Goal: Task Accomplishment & Management: Manage account settings

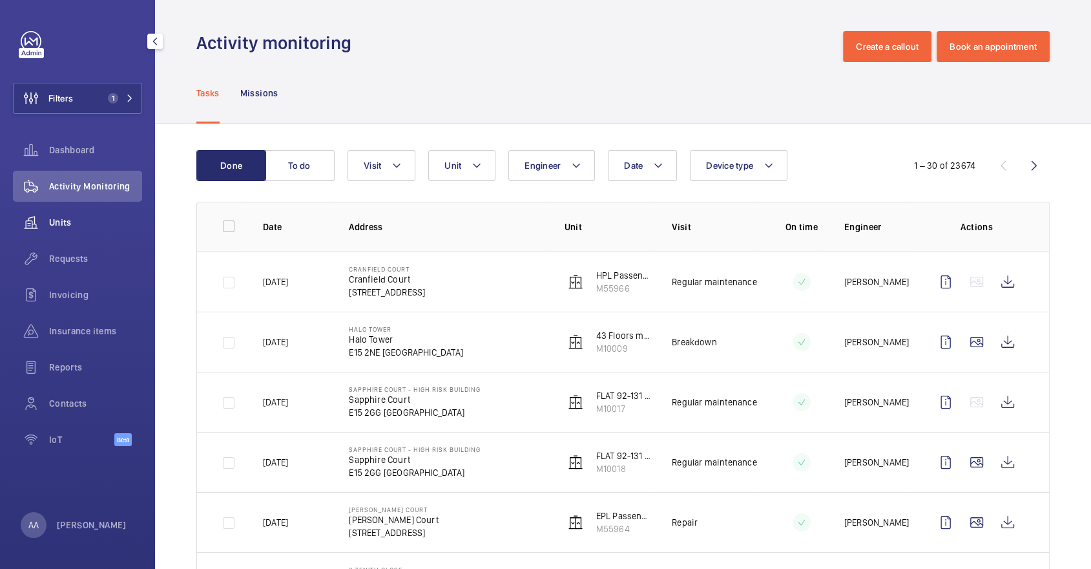
click at [73, 214] on div "Units" at bounding box center [77, 222] width 129 height 31
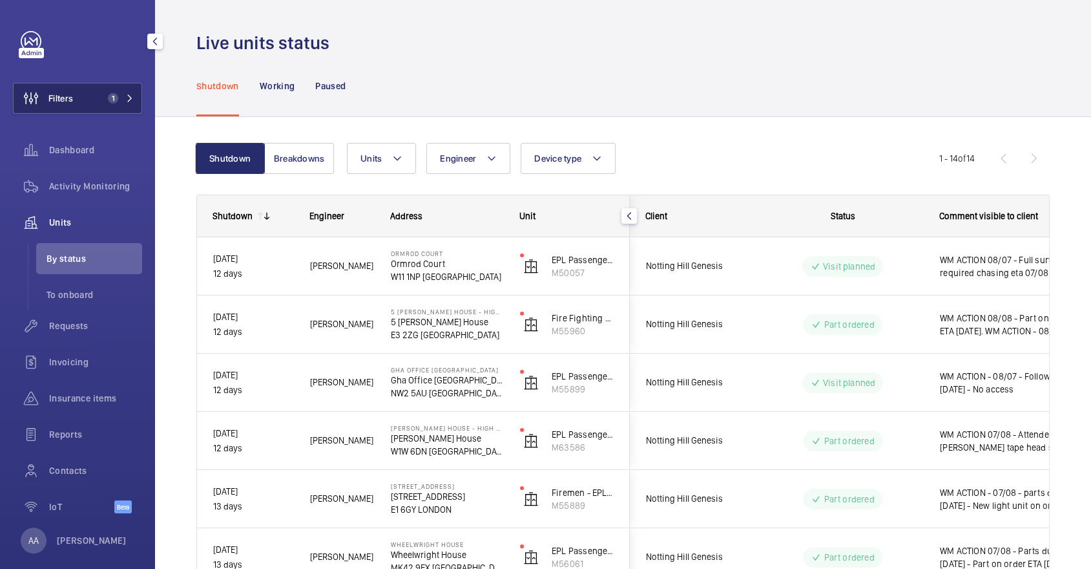
click at [98, 107] on button "Filters 1" at bounding box center [77, 98] width 129 height 31
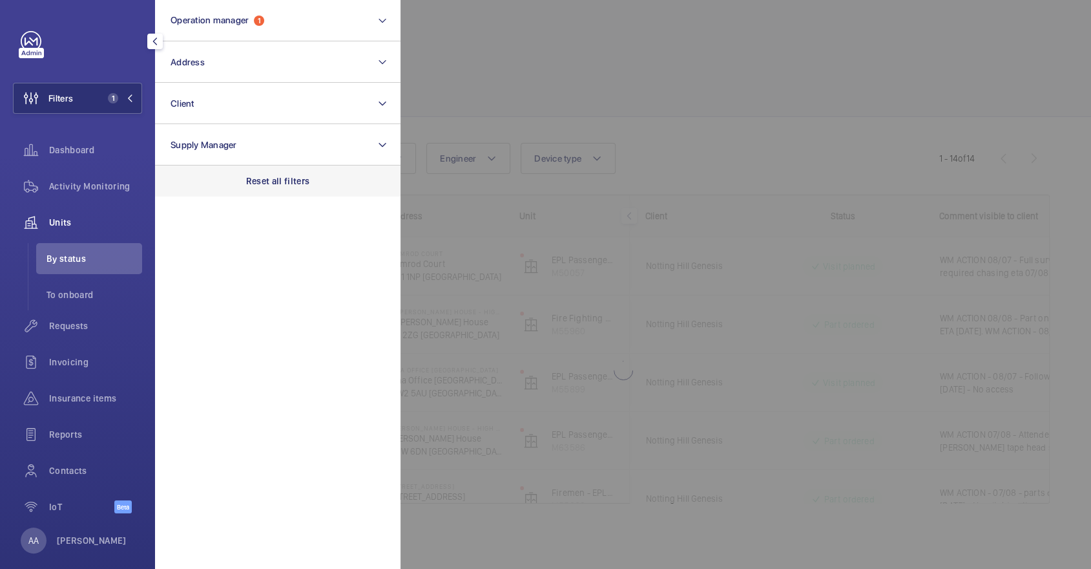
click at [226, 193] on div "Reset all filters" at bounding box center [278, 180] width 246 height 31
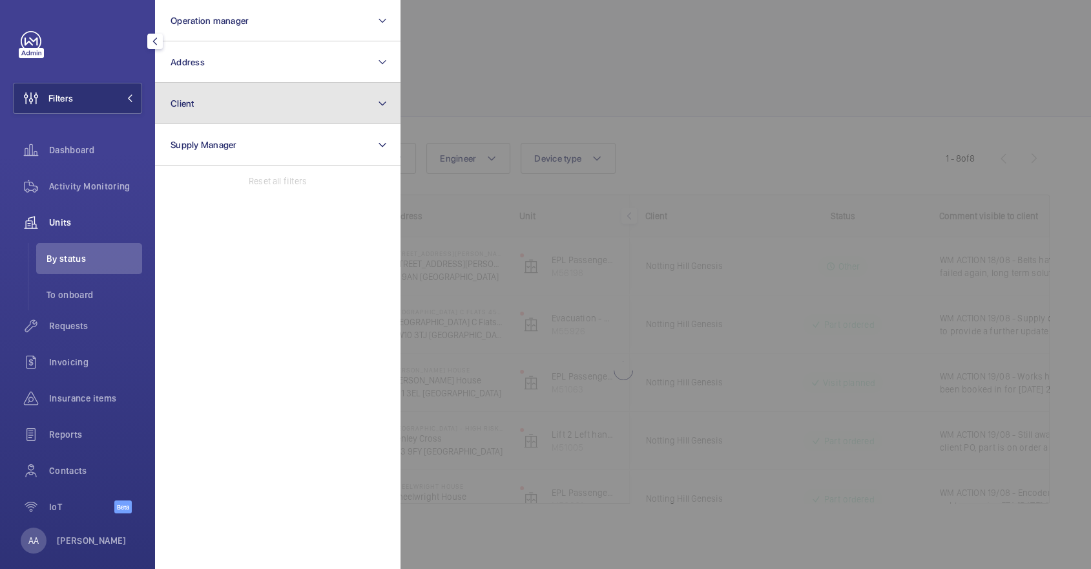
click at [217, 102] on button "Client" at bounding box center [278, 103] width 246 height 41
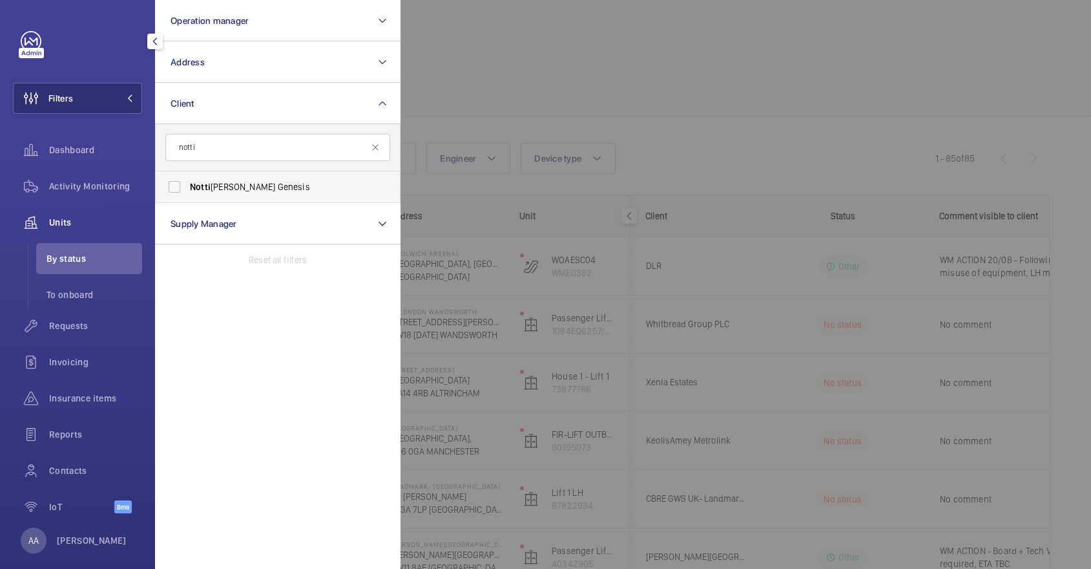
type input "notti"
click at [279, 179] on label "Notti ng Hill Genesis" at bounding box center [268, 186] width 225 height 31
click at [187, 179] on input "Notti ng Hill Genesis" at bounding box center [175, 187] width 26 height 26
checkbox input "true"
click at [589, 103] on div at bounding box center [946, 284] width 1091 height 569
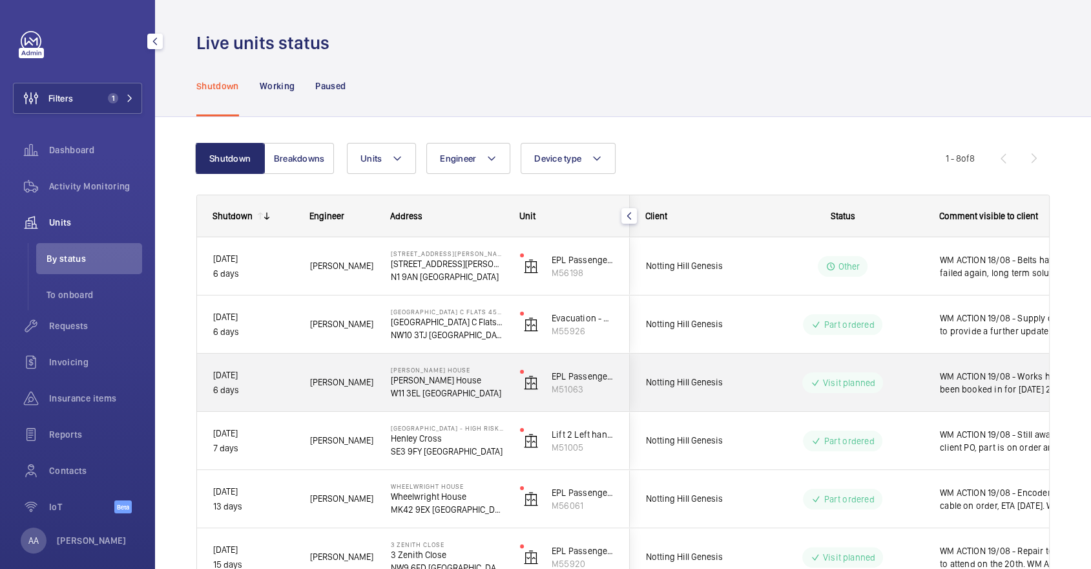
scroll to position [196, 0]
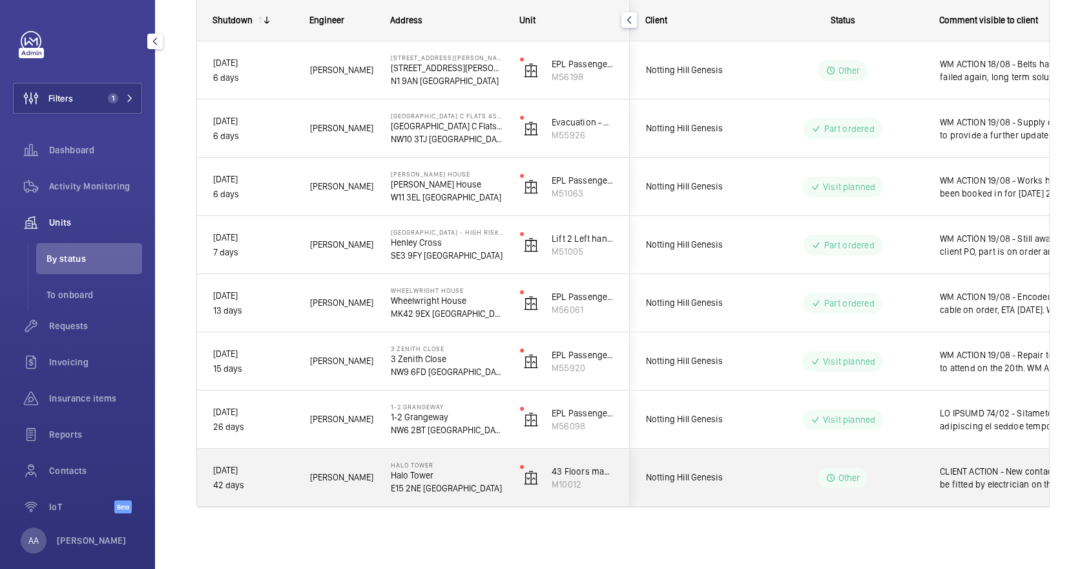
click at [885, 496] on div "Other" at bounding box center [835, 477] width 176 height 47
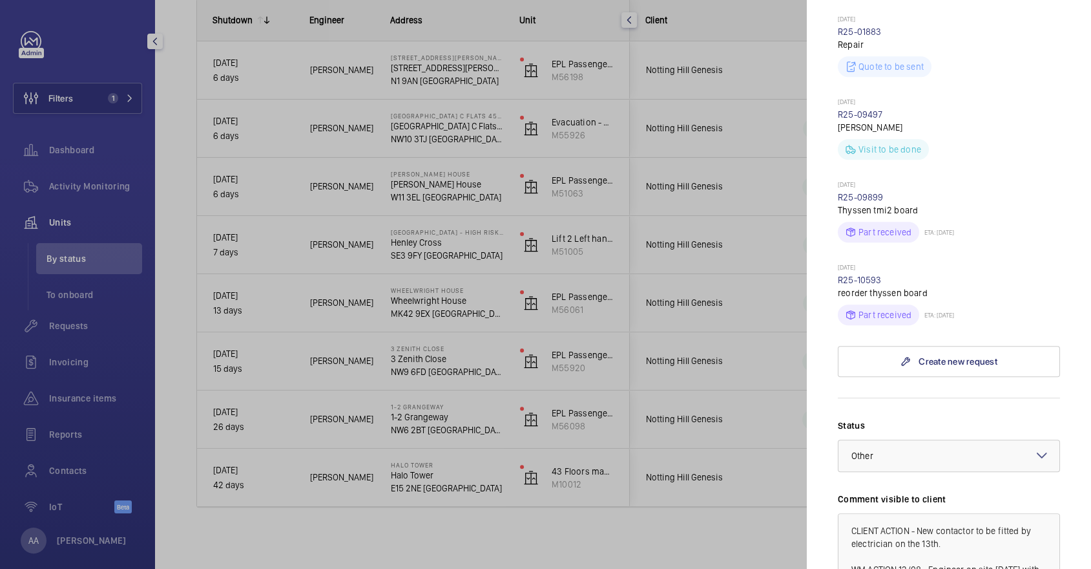
scroll to position [747, 0]
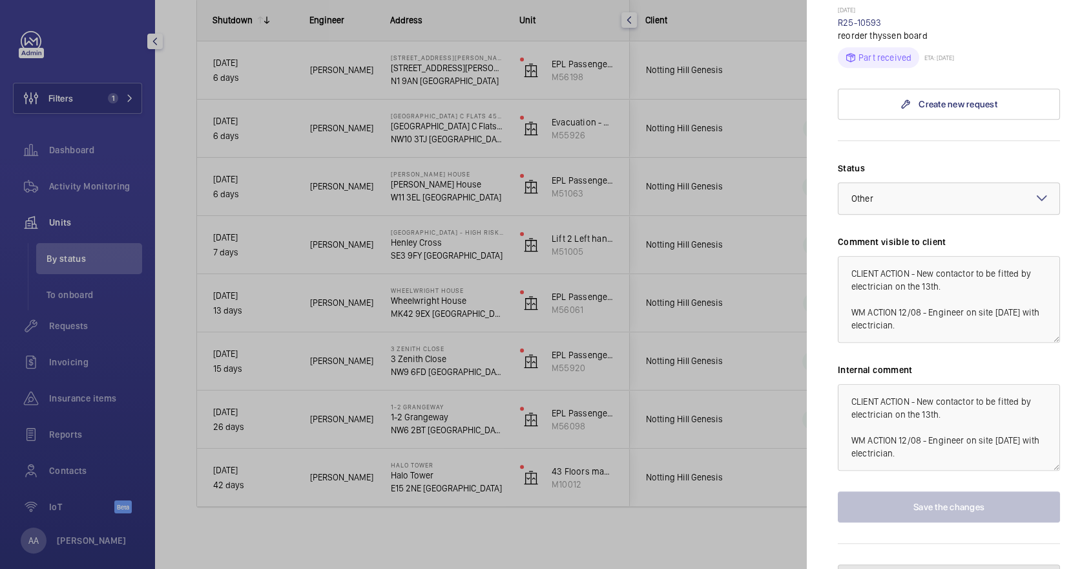
click at [974, 568] on span "Pause the unit" at bounding box center [957, 579] width 57 height 10
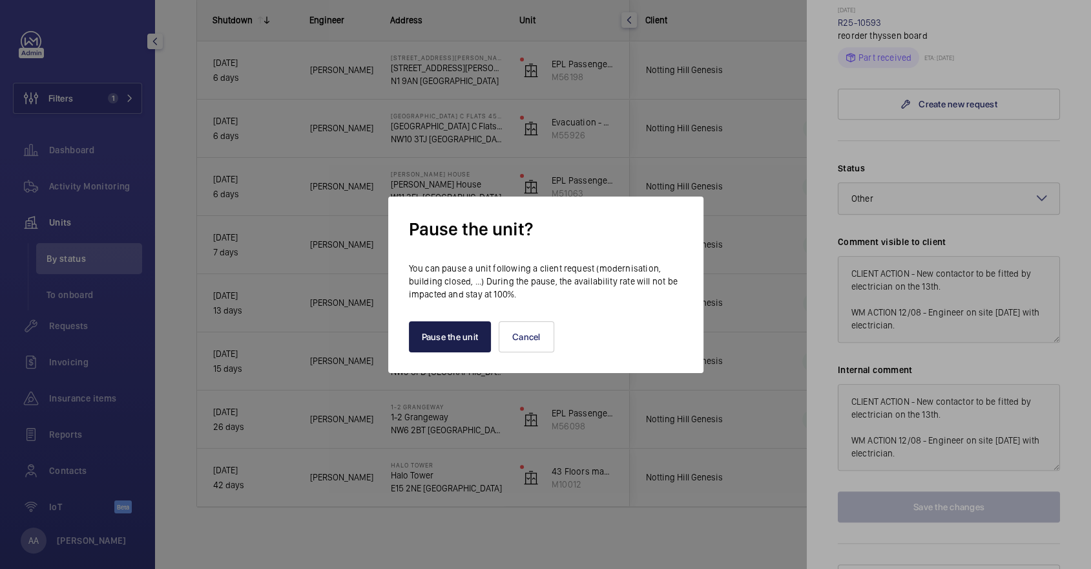
click at [474, 333] on button "Pause the unit" at bounding box center [450, 336] width 83 height 31
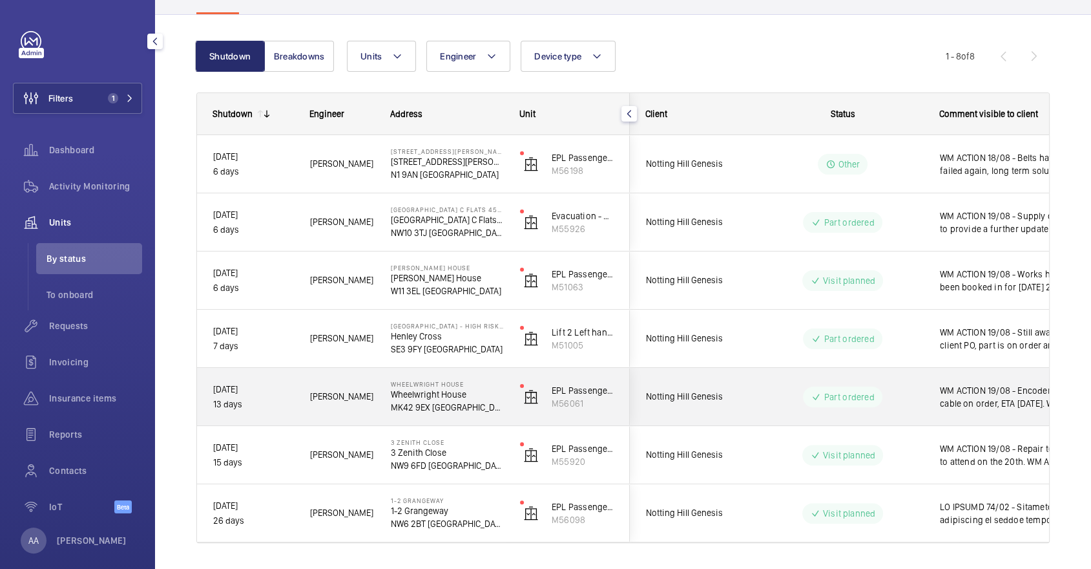
scroll to position [0, 0]
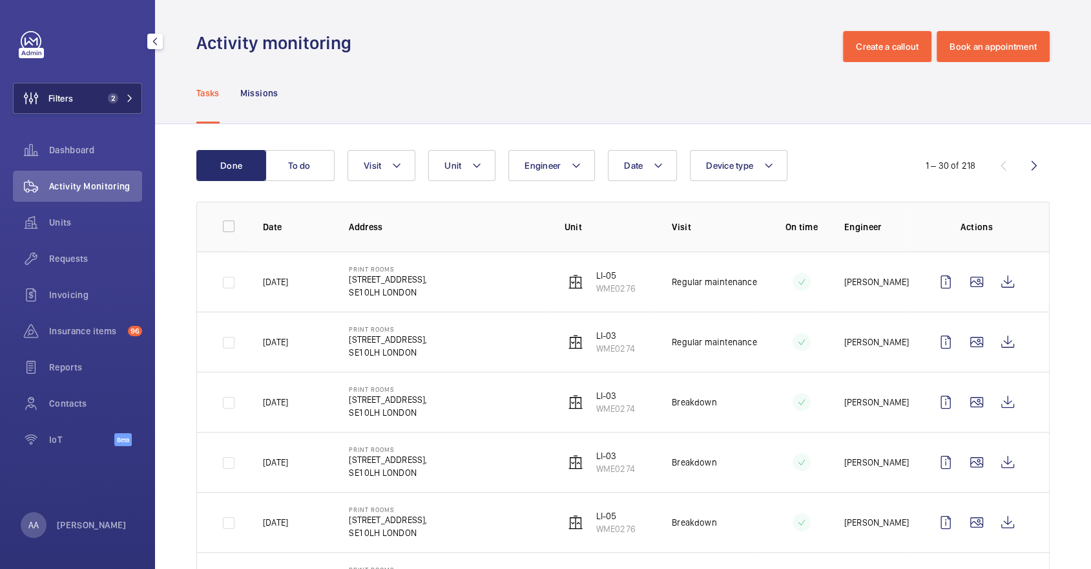
click at [90, 94] on button "Filters 2" at bounding box center [77, 98] width 129 height 31
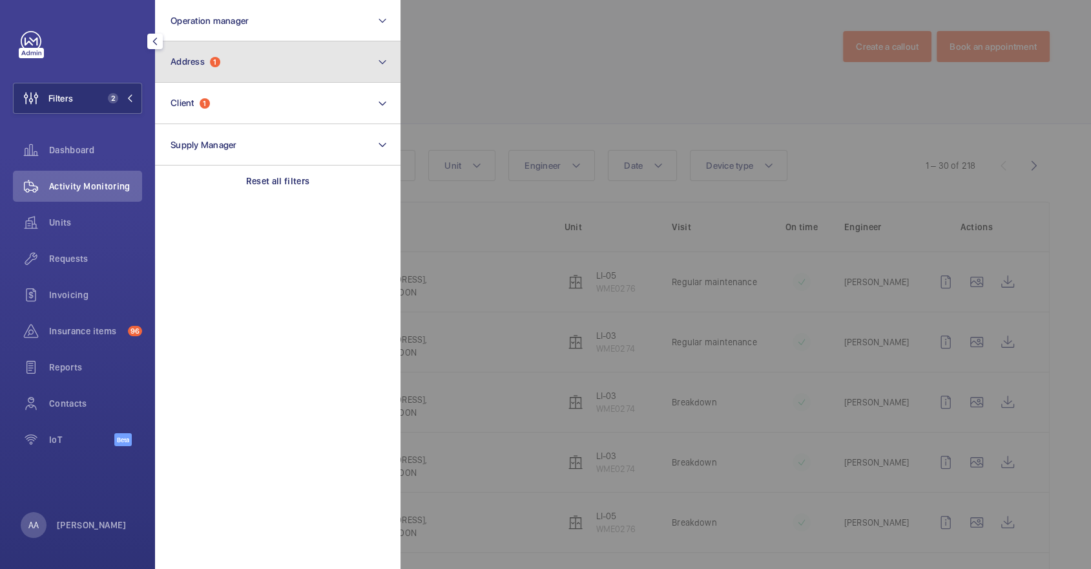
click at [229, 70] on button "Address 1" at bounding box center [278, 61] width 246 height 41
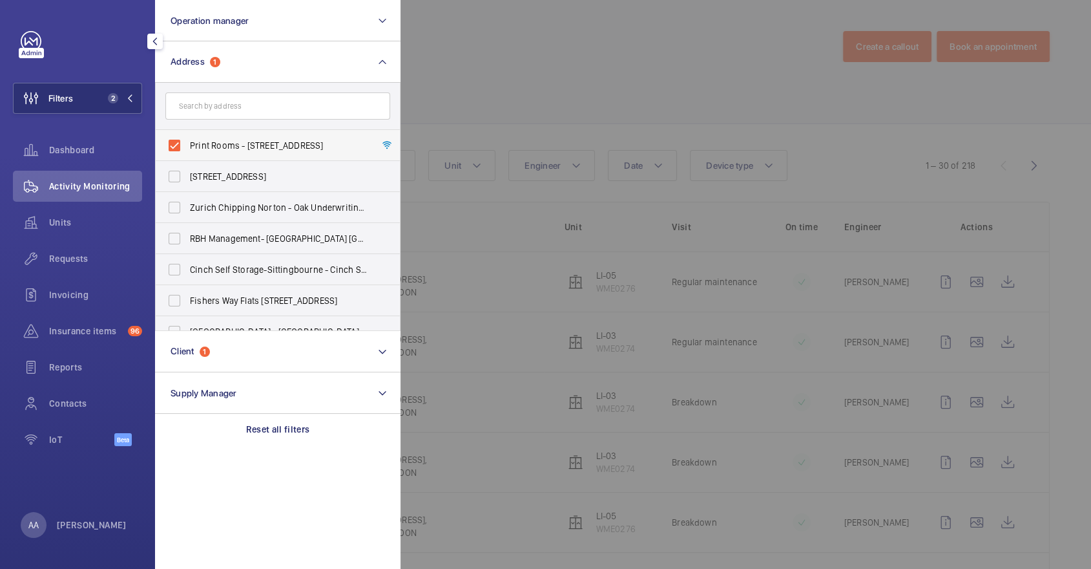
click at [236, 147] on span "Print Rooms - 164/180 Union Street,, LONDON SE1 0LH" at bounding box center [279, 145] width 178 height 13
click at [187, 147] on input "Print Rooms - 164/180 Union Street,, LONDON SE1 0LH" at bounding box center [175, 145] width 26 height 26
checkbox input "false"
click at [231, 106] on input "text" at bounding box center [277, 105] width 225 height 27
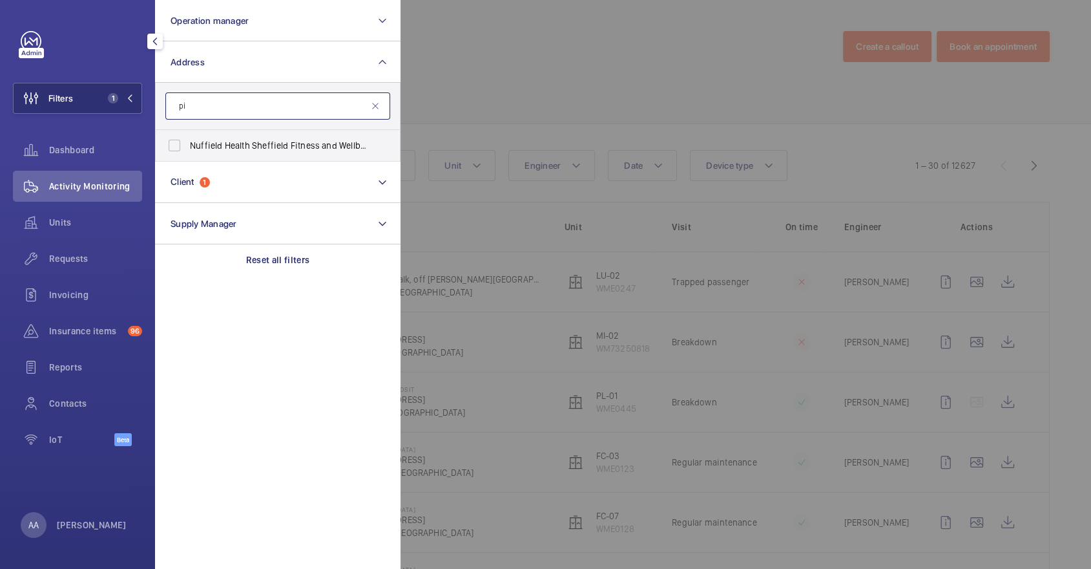
type input "p"
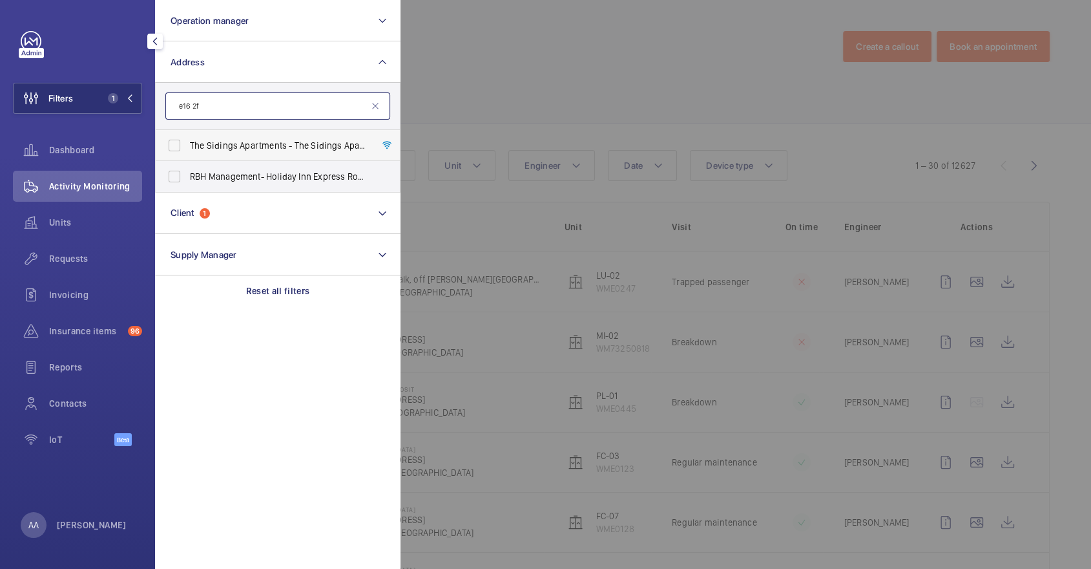
type input "e16 2f"
click at [295, 144] on span "The Sidings Apartments - The Sidings Apartments, LONDON E16 2F H" at bounding box center [279, 145] width 178 height 13
click at [187, 144] on input "The Sidings Apartments - The Sidings Apartments, LONDON E16 2F H" at bounding box center [175, 145] width 26 height 26
checkbox input "true"
click at [566, 64] on div at bounding box center [946, 284] width 1091 height 569
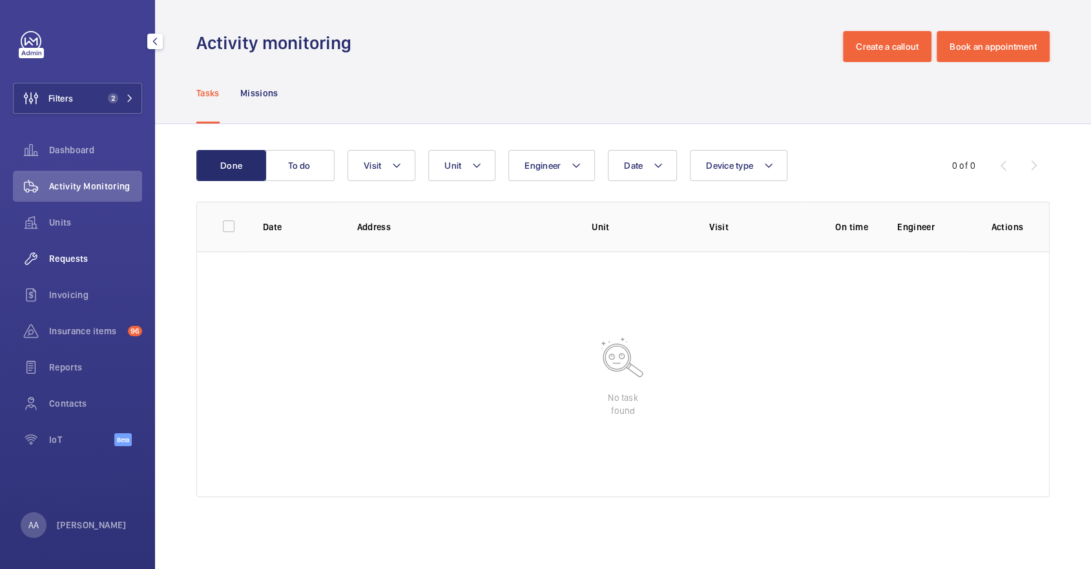
click at [118, 252] on span "Requests" at bounding box center [95, 258] width 93 height 13
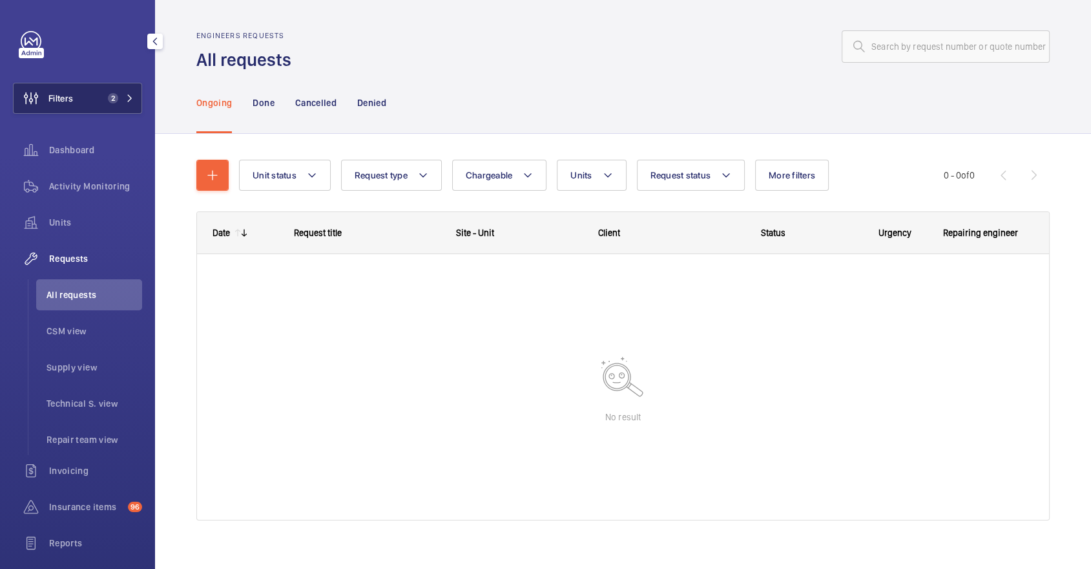
click at [108, 94] on span "2" at bounding box center [111, 98] width 16 height 10
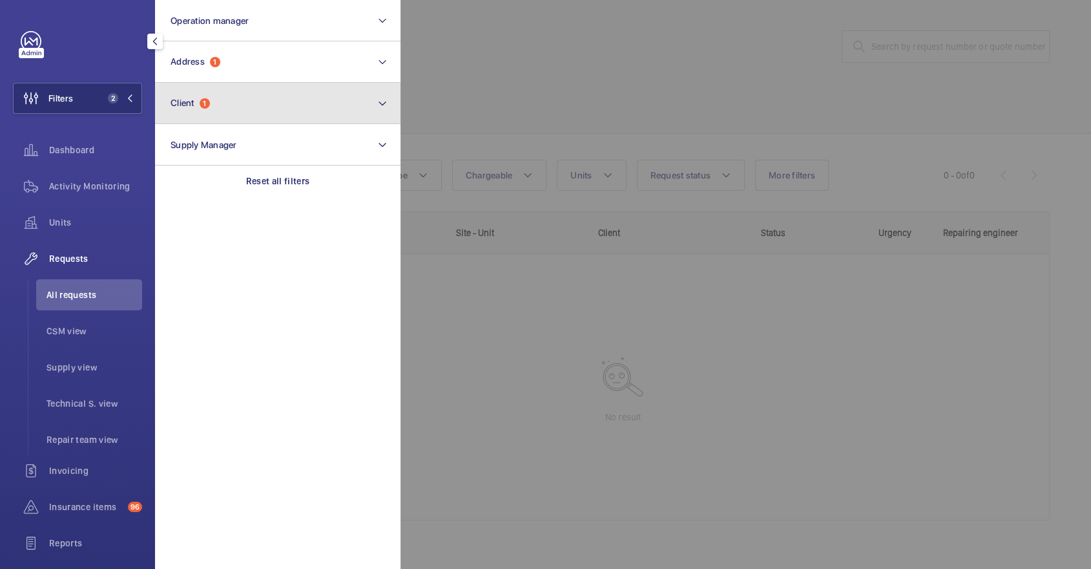
click at [232, 103] on button "Client 1" at bounding box center [278, 103] width 246 height 41
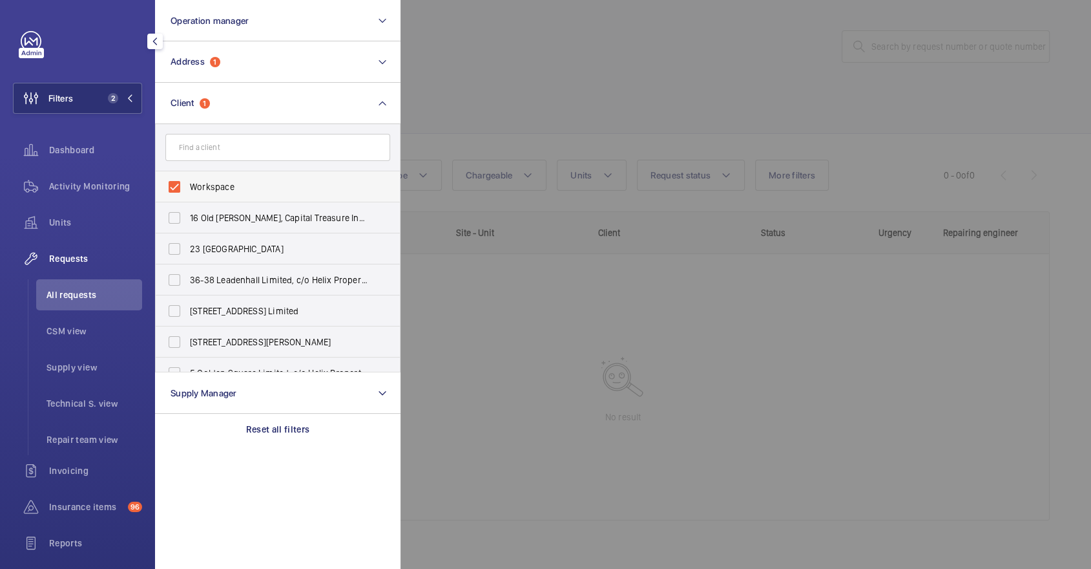
click at [240, 186] on span "Workspace" at bounding box center [279, 186] width 178 height 13
click at [187, 186] on input "Workspace" at bounding box center [175, 187] width 26 height 26
checkbox input "false"
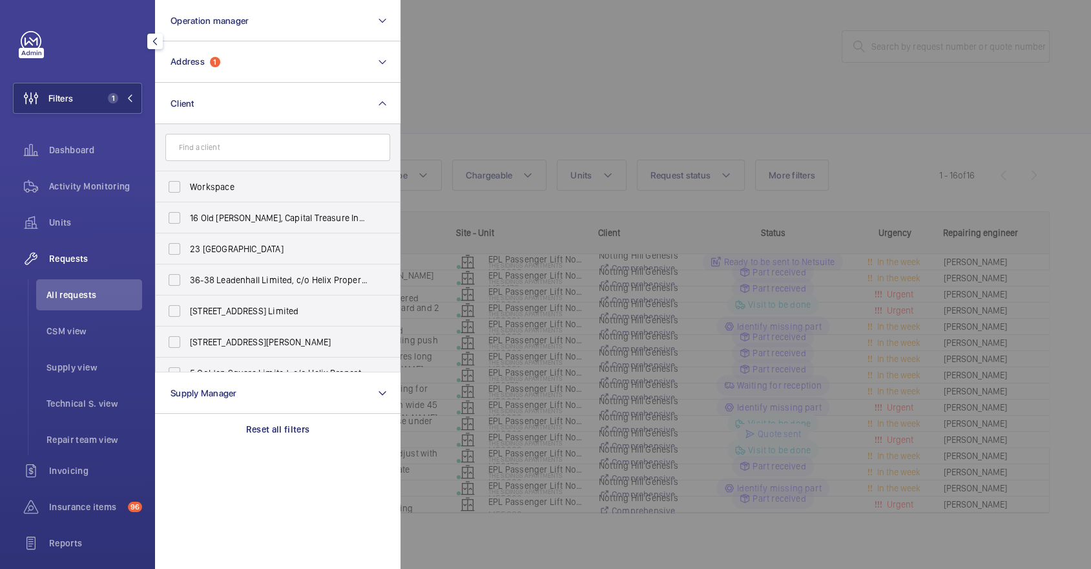
click at [530, 92] on div at bounding box center [946, 284] width 1091 height 569
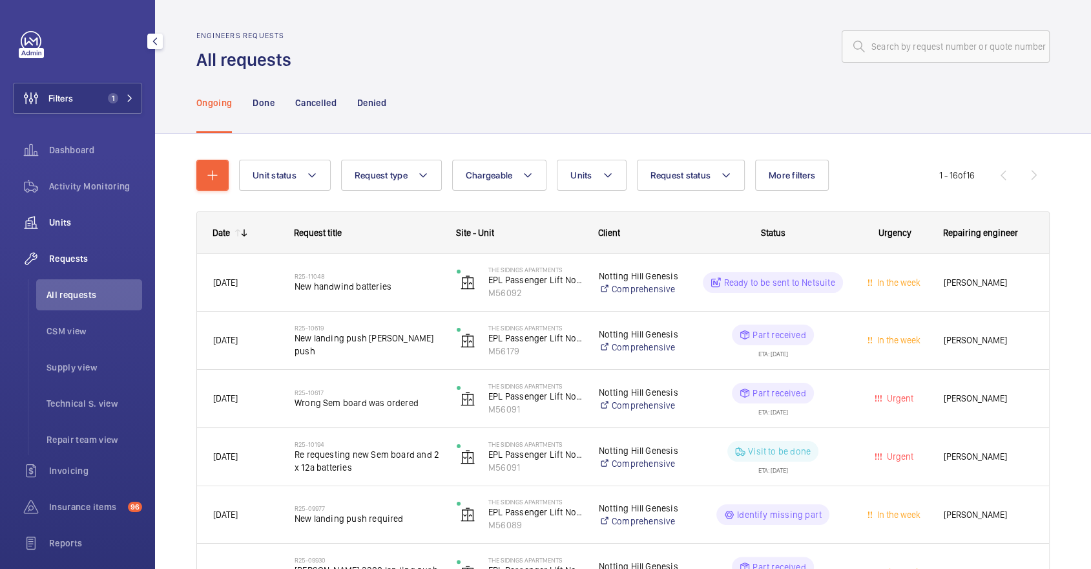
click at [105, 223] on span "Units" at bounding box center [95, 222] width 93 height 13
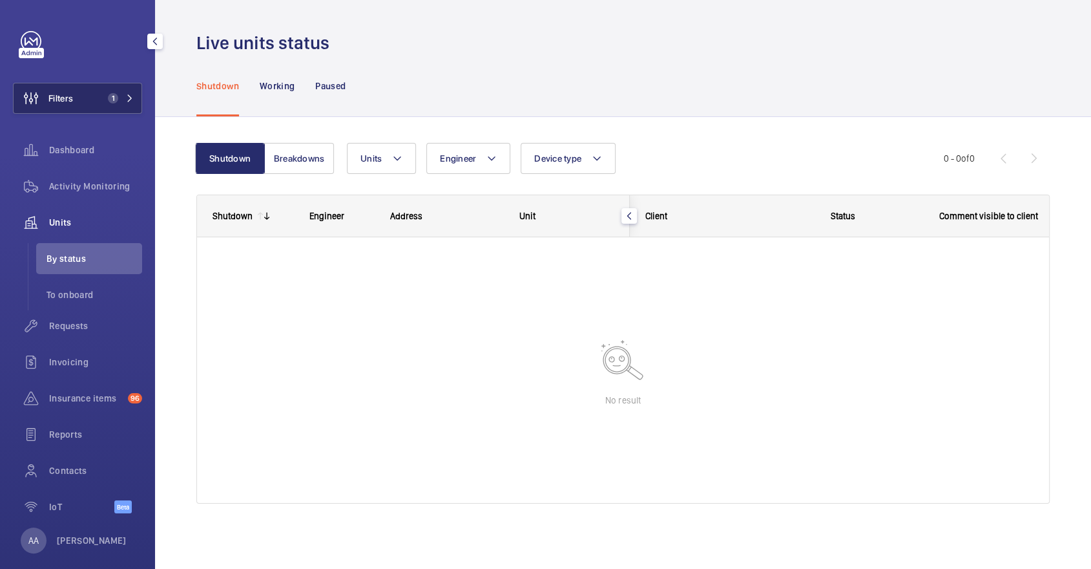
click at [61, 79] on div "Filters 1 Dashboard Activity Monitoring Units By status To onboard Requests Inv…" at bounding box center [77, 279] width 129 height 496
click at [68, 92] on span "Filters" at bounding box center [60, 98] width 25 height 13
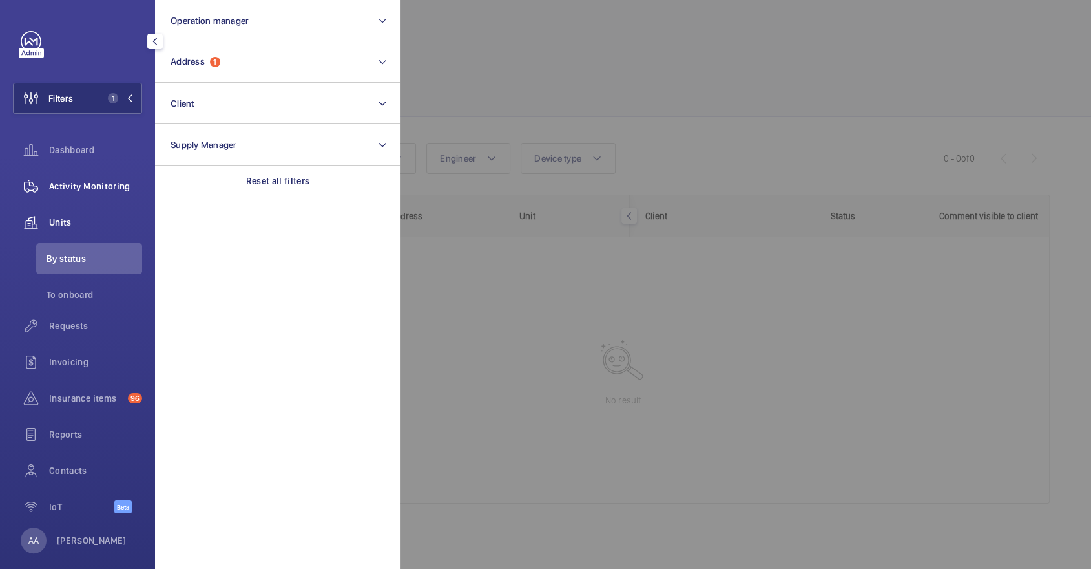
click at [103, 178] on div "Activity Monitoring" at bounding box center [77, 186] width 129 height 31
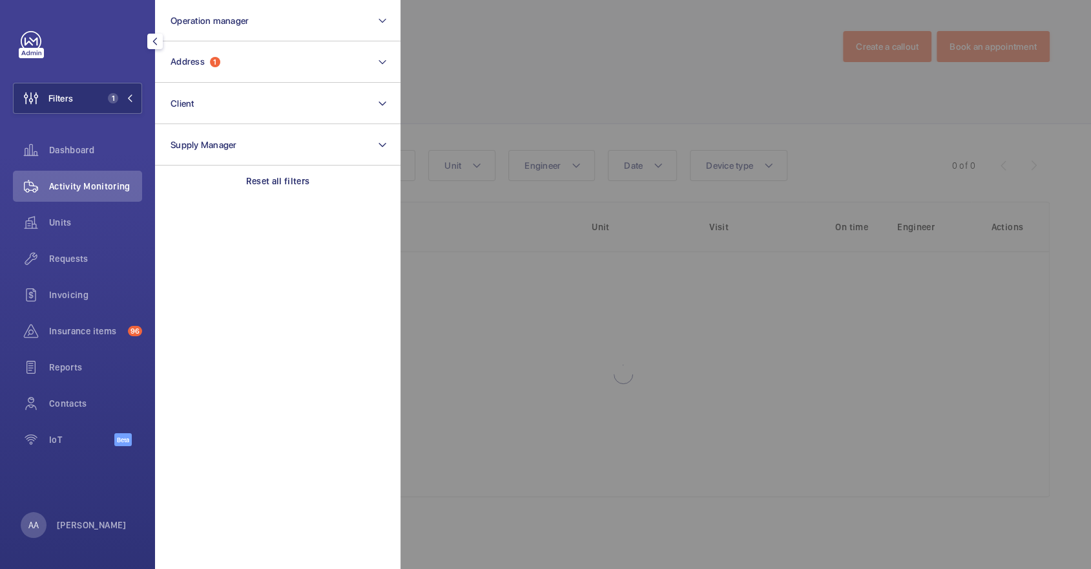
click at [722, 90] on div at bounding box center [946, 284] width 1091 height 569
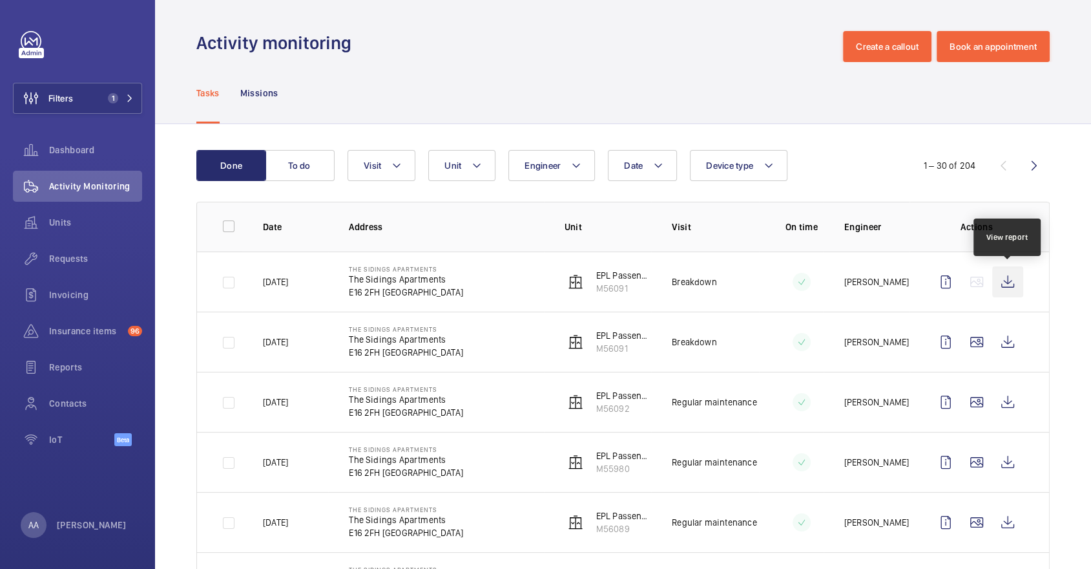
click at [1000, 284] on wm-front-icon-button at bounding box center [1008, 281] width 31 height 31
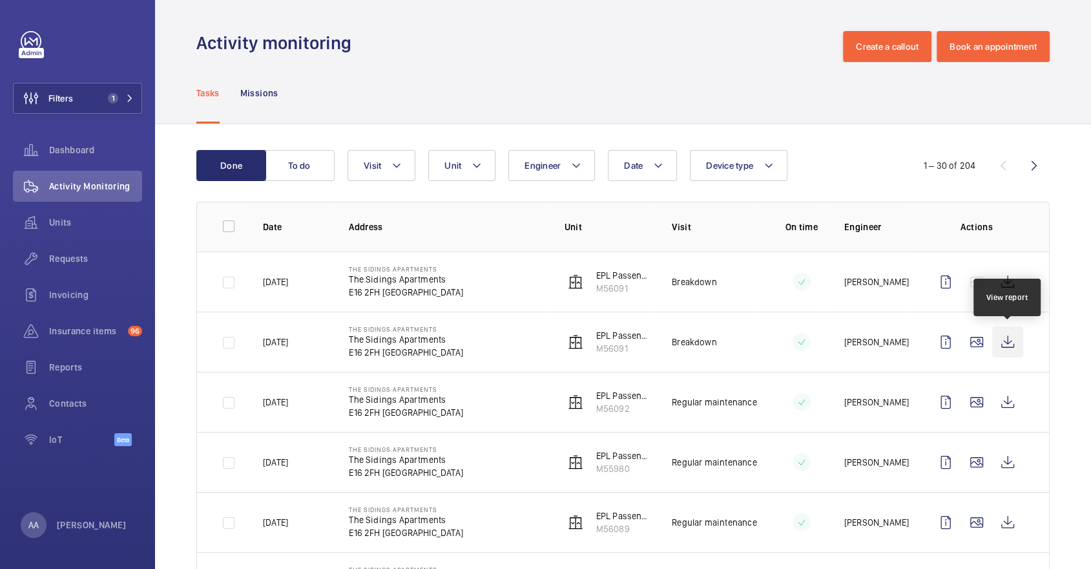
click at [1011, 339] on wm-front-icon-button at bounding box center [1008, 341] width 31 height 31
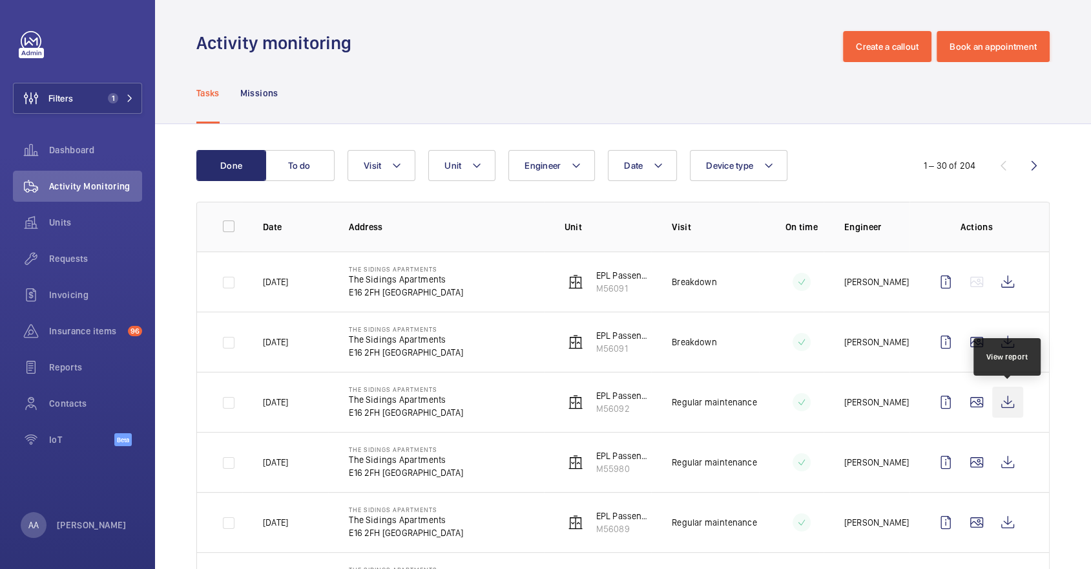
click at [1012, 412] on wm-front-icon-button at bounding box center [1008, 401] width 31 height 31
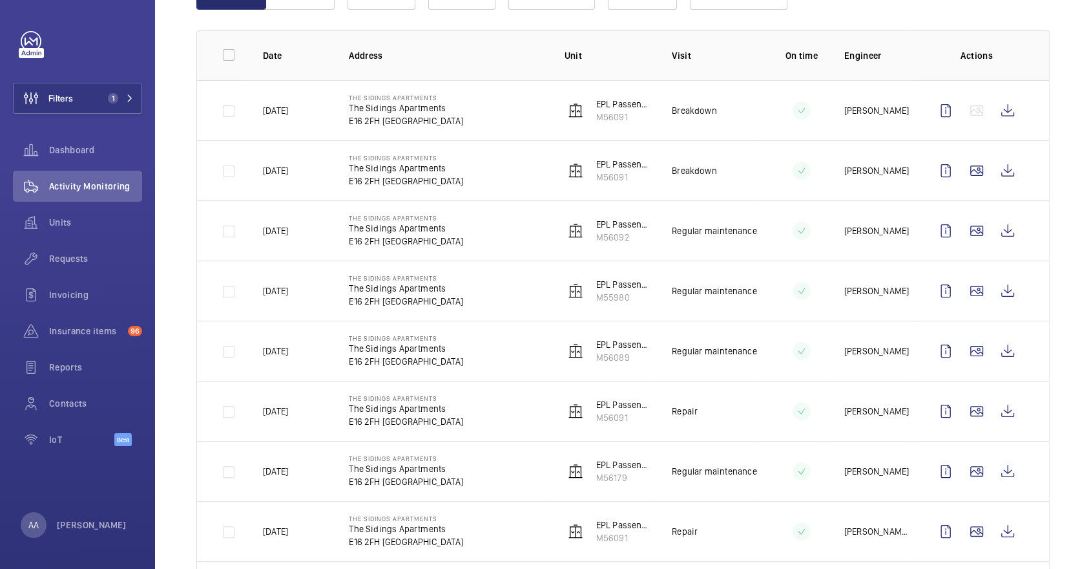
scroll to position [379, 0]
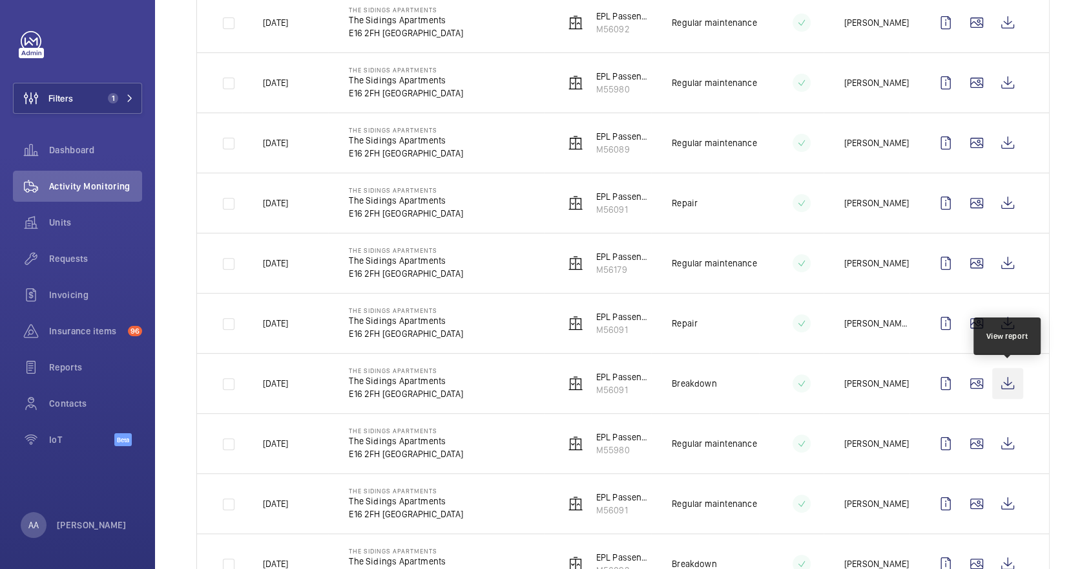
click at [1022, 384] on wm-front-icon-button at bounding box center [1008, 383] width 31 height 31
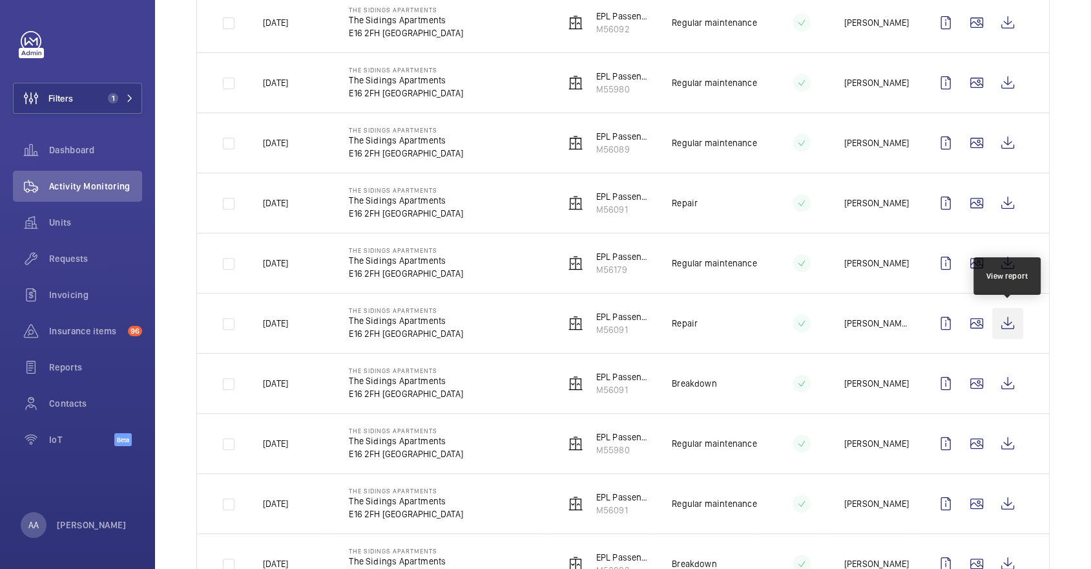
click at [1008, 308] on wm-front-icon-button at bounding box center [1008, 323] width 31 height 31
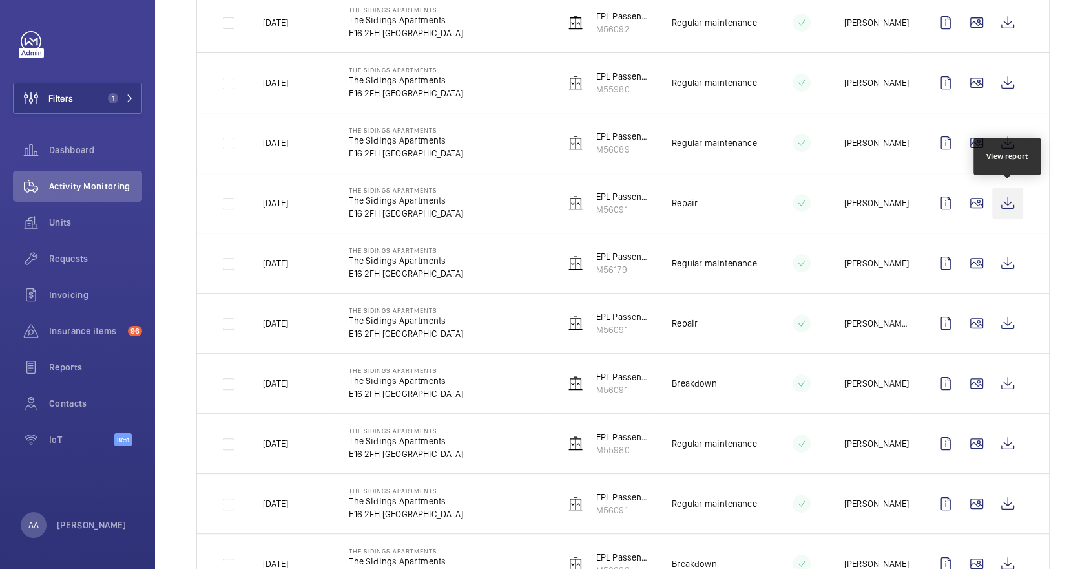
click at [1003, 209] on wm-front-icon-button at bounding box center [1008, 202] width 31 height 31
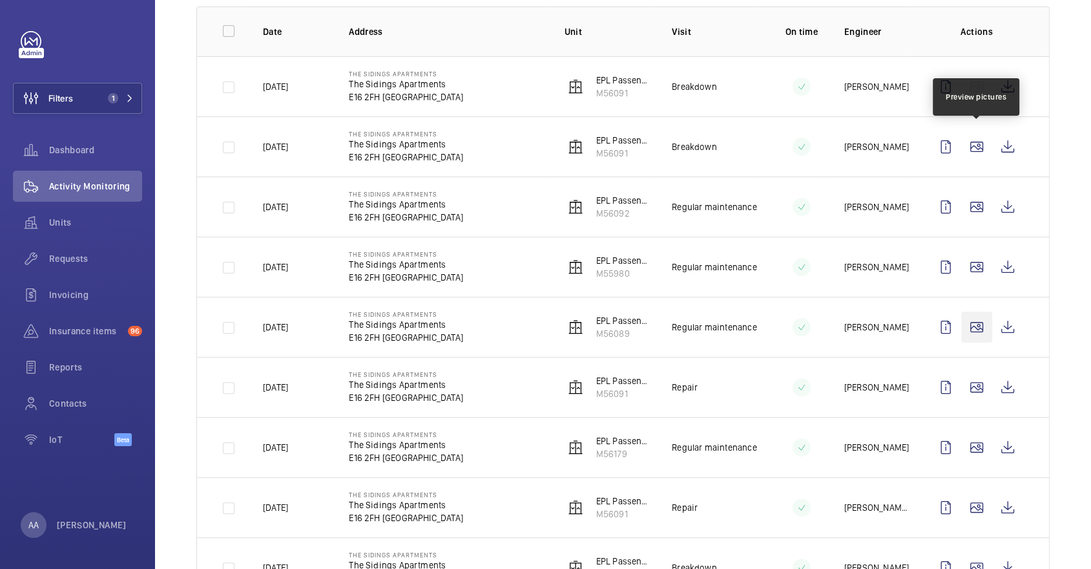
scroll to position [192, 0]
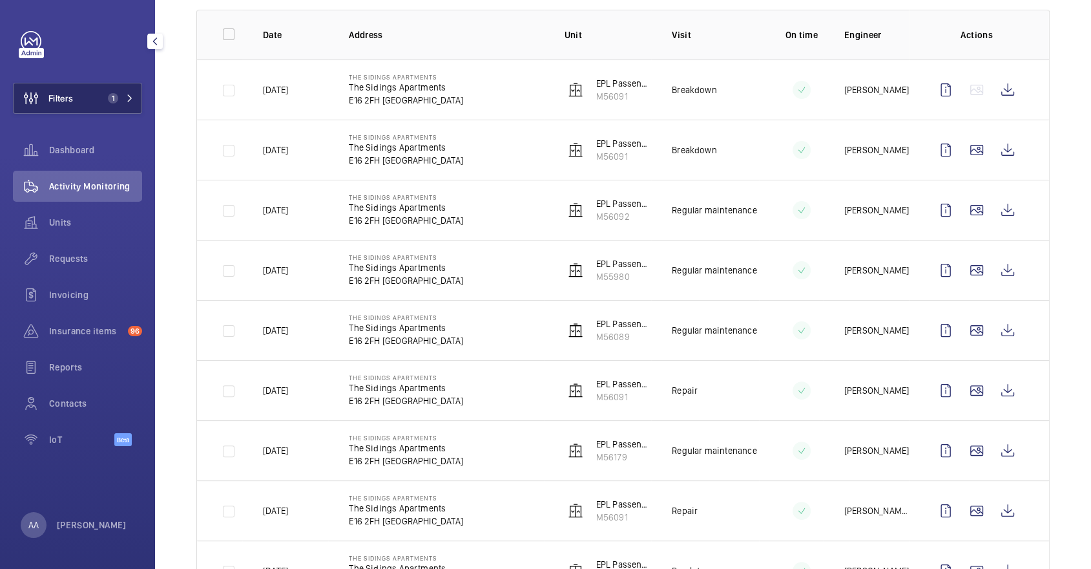
click at [110, 94] on span "1" at bounding box center [113, 98] width 10 height 10
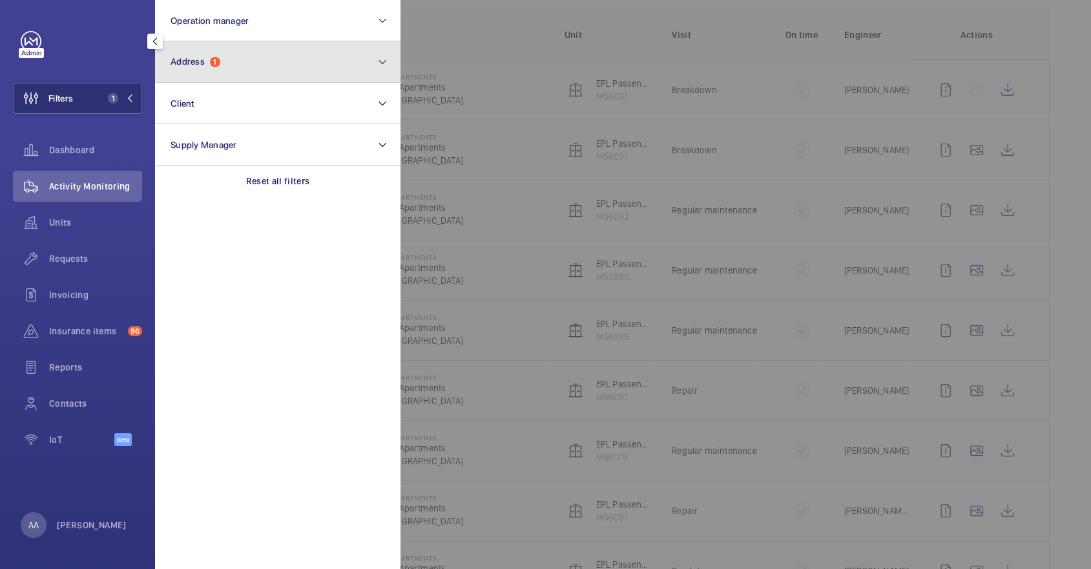
click at [265, 61] on button "Address 1" at bounding box center [278, 61] width 246 height 41
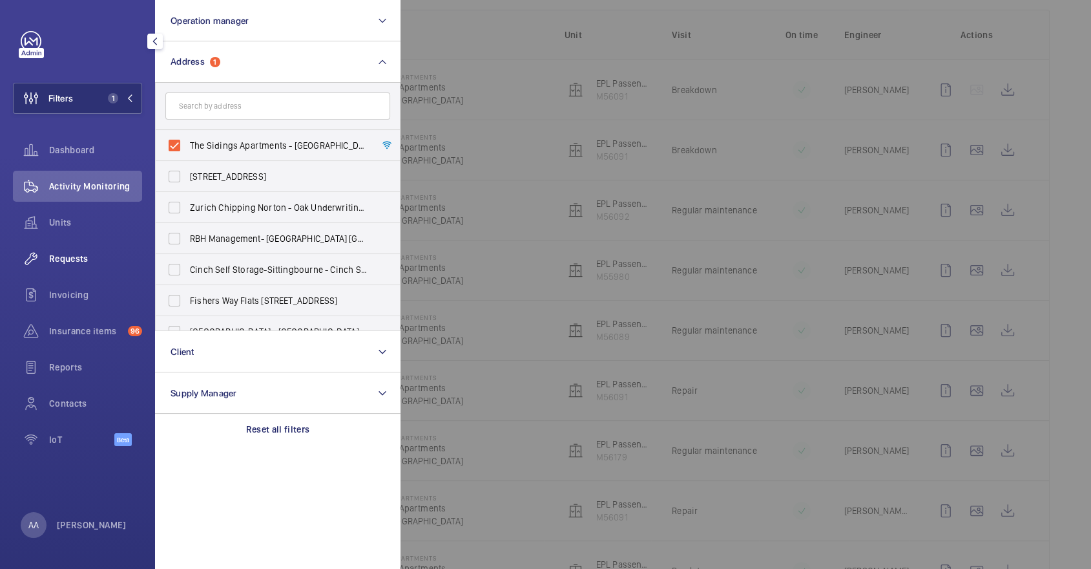
click at [74, 267] on div "Requests" at bounding box center [77, 258] width 129 height 31
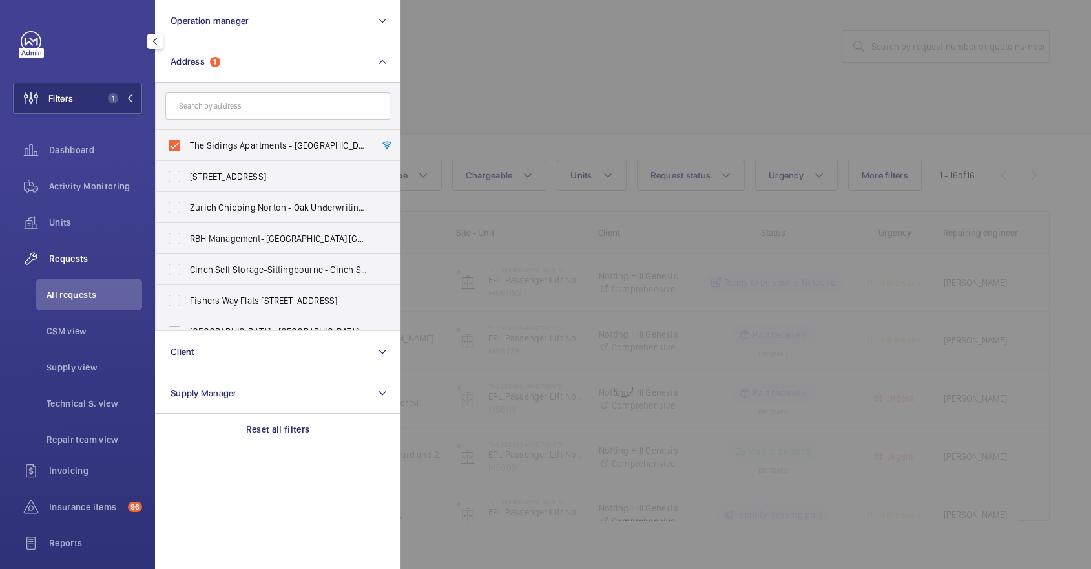
click at [516, 271] on div at bounding box center [946, 284] width 1091 height 569
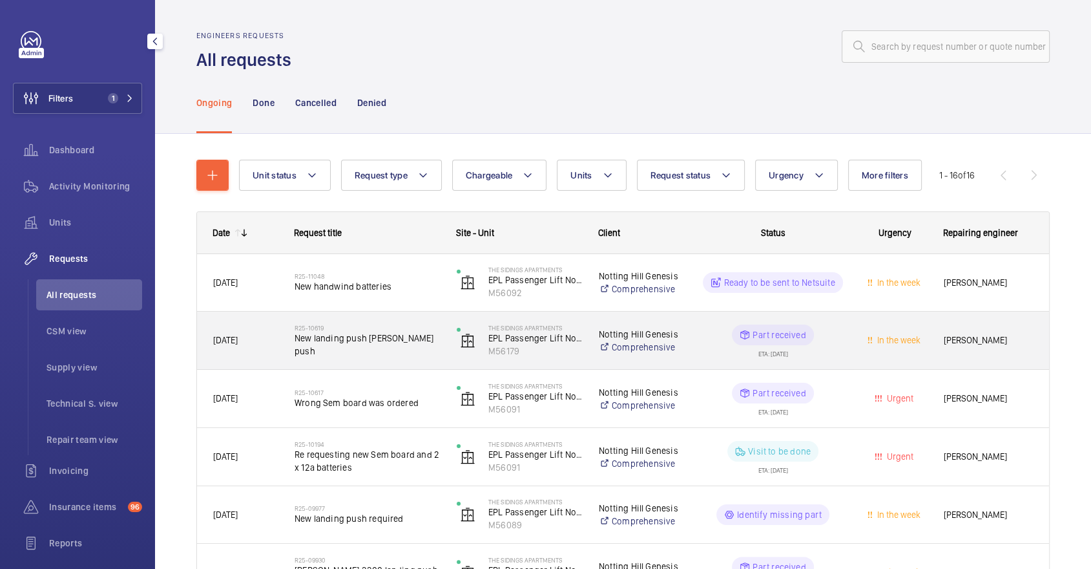
click at [434, 331] on h2 "R25-10619" at bounding box center [367, 328] width 145 height 8
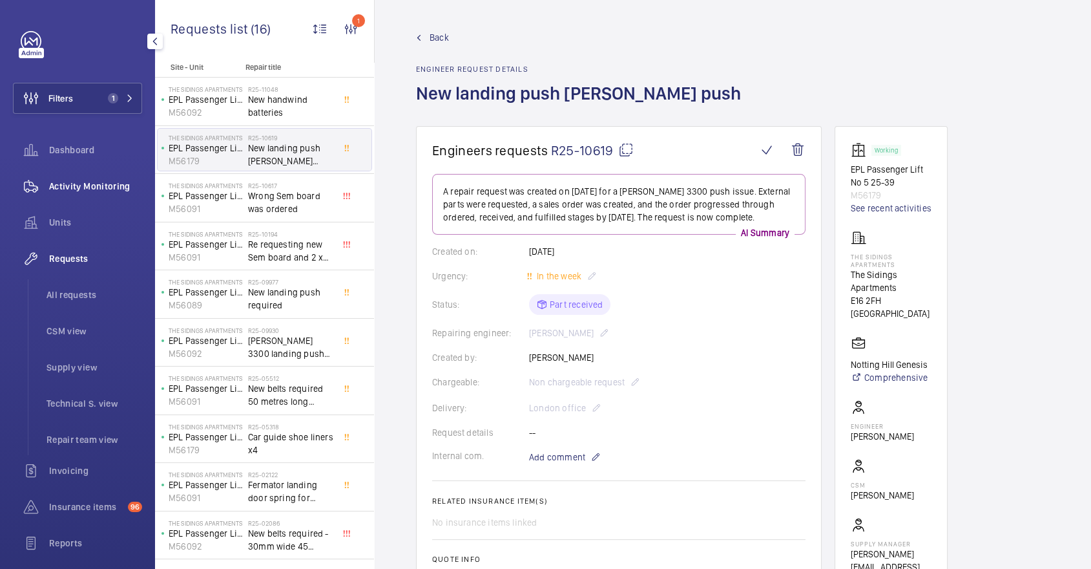
click at [83, 187] on span "Activity Monitoring" at bounding box center [95, 186] width 93 height 13
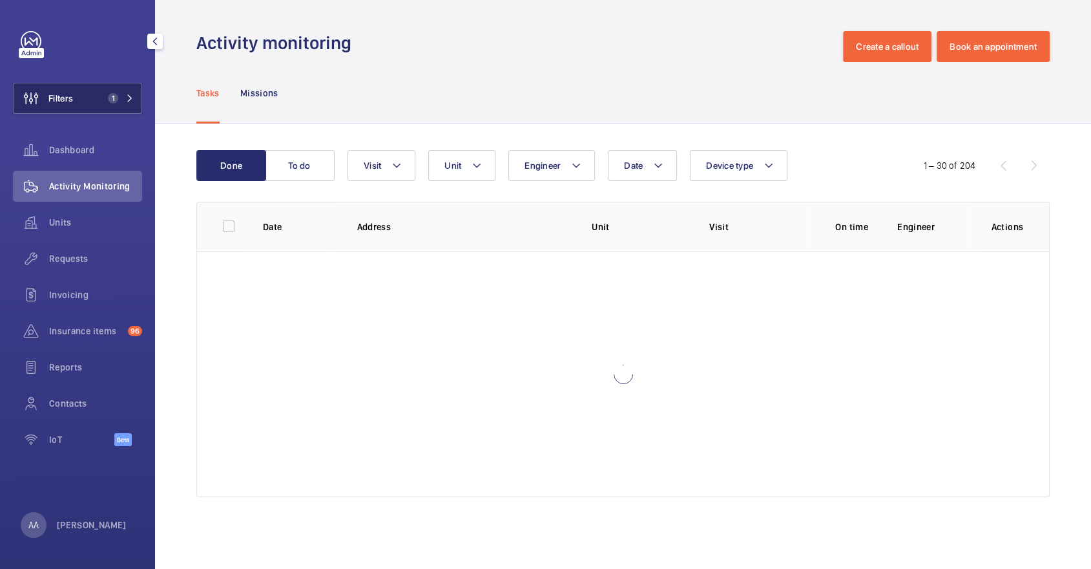
click at [92, 92] on button "Filters 1" at bounding box center [77, 98] width 129 height 31
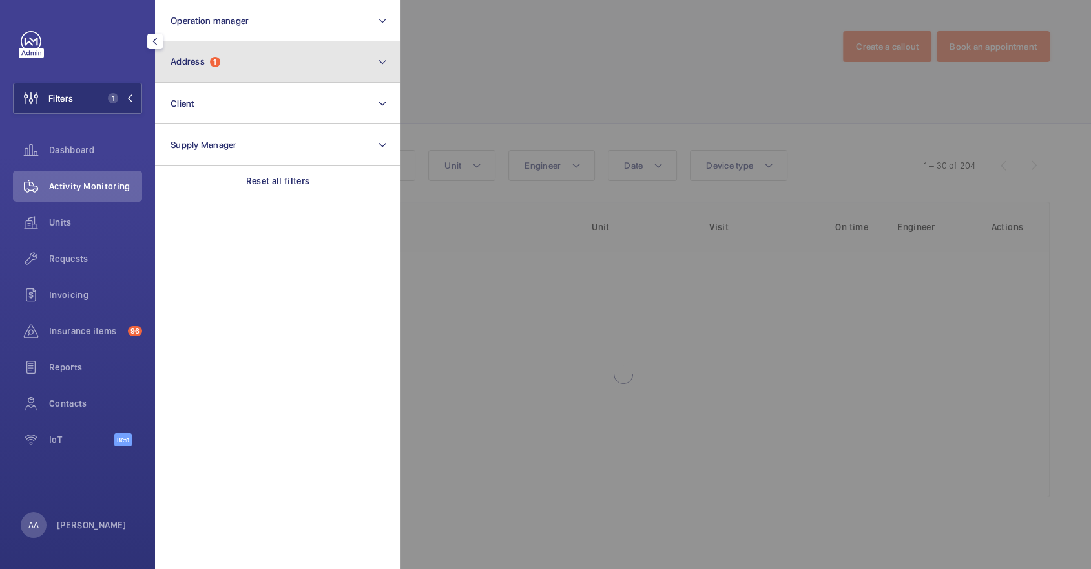
click at [264, 57] on button "Address 1" at bounding box center [278, 61] width 246 height 41
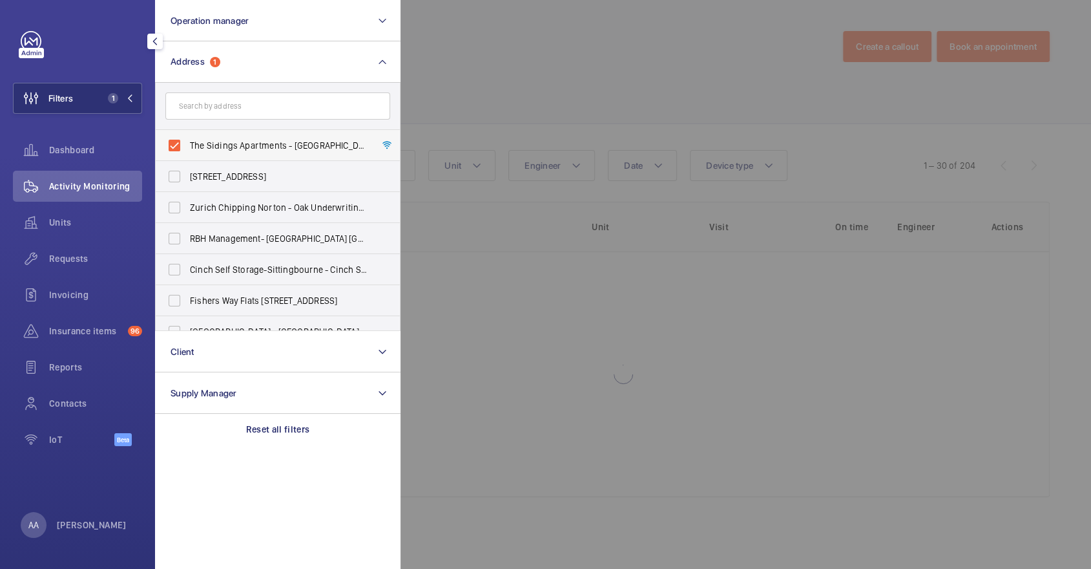
click at [218, 152] on label "The Sidings Apartments - The Sidings Apartments, LONDON E16 2FH" at bounding box center [268, 145] width 225 height 31
click at [187, 152] on input "The Sidings Apartments - The Sidings Apartments, LONDON E16 2FH" at bounding box center [175, 145] width 26 height 26
checkbox input "false"
click at [197, 104] on input "text" at bounding box center [277, 105] width 225 height 27
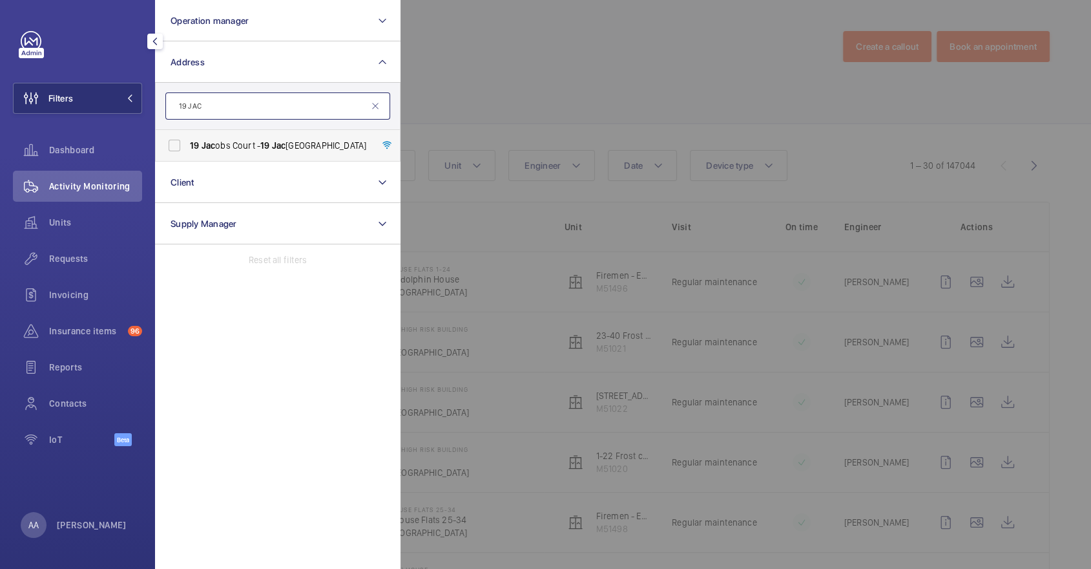
type input "19 JAC"
click at [229, 147] on span "19 Jac obs Court - 19 Jac obs Court, LONDON E1 1AE" at bounding box center [279, 145] width 178 height 13
click at [187, 147] on input "19 Jac obs Court - 19 Jac obs Court, LONDON E1 1AE" at bounding box center [175, 145] width 26 height 26
checkbox input "true"
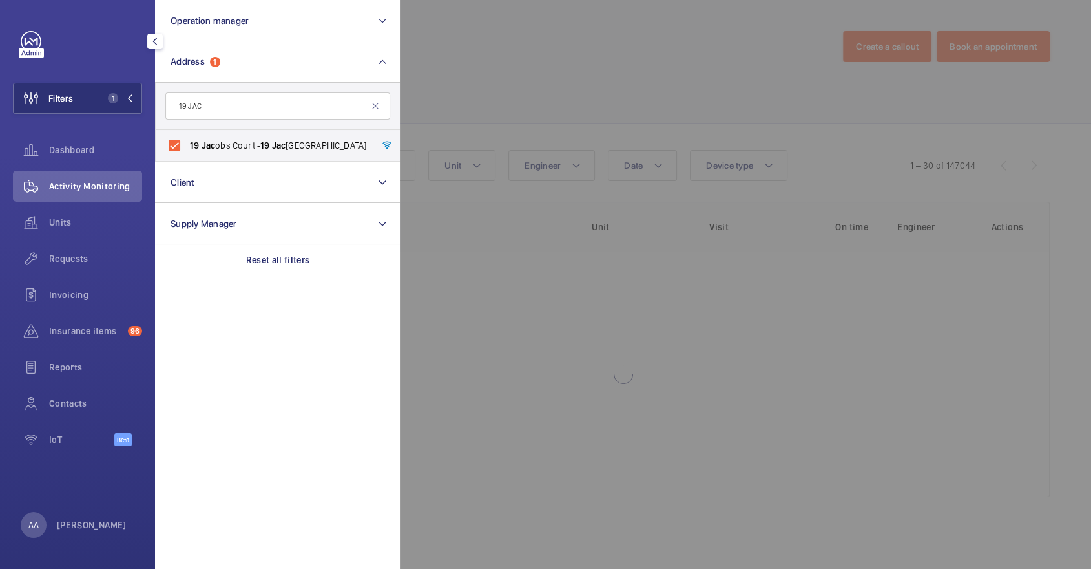
click at [554, 135] on div at bounding box center [946, 284] width 1091 height 569
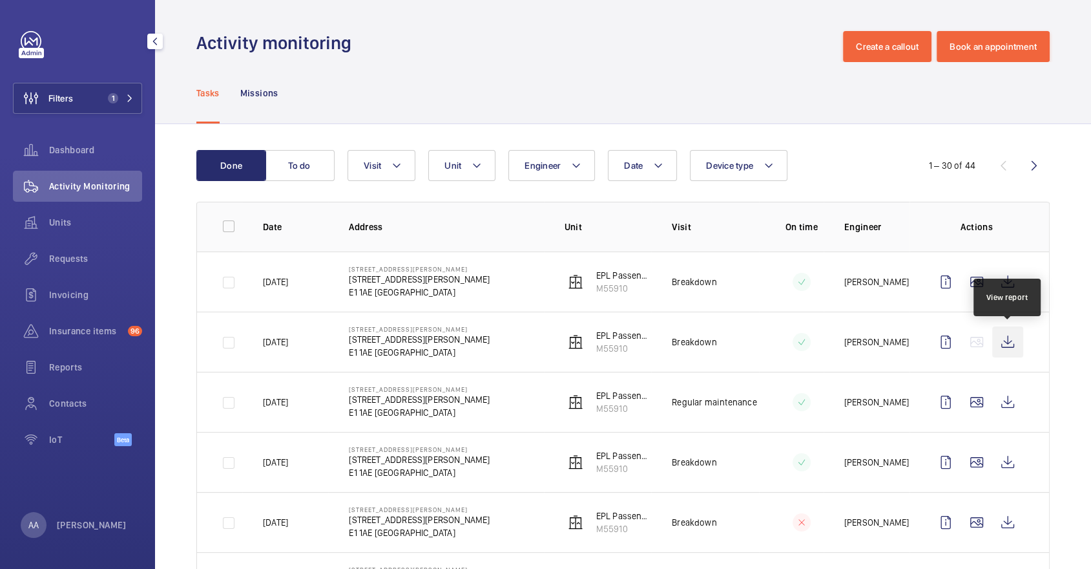
click at [1009, 341] on wm-front-icon-button at bounding box center [1008, 341] width 31 height 31
click at [129, 262] on span "Requests" at bounding box center [95, 258] width 93 height 13
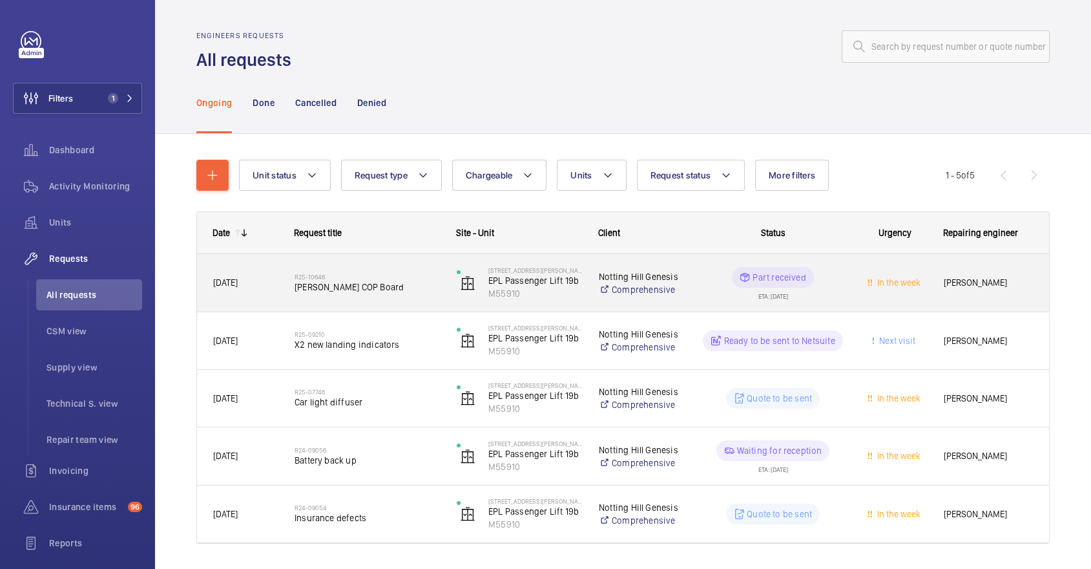
click at [343, 277] on h2 "R25-10646" at bounding box center [367, 277] width 145 height 8
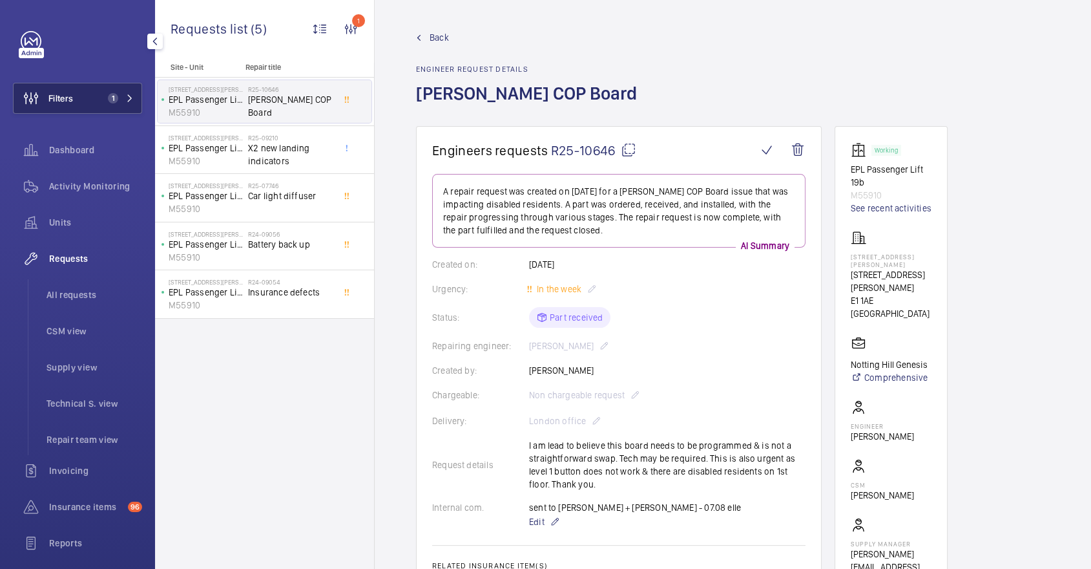
click at [92, 87] on button "Filters 1" at bounding box center [77, 98] width 129 height 31
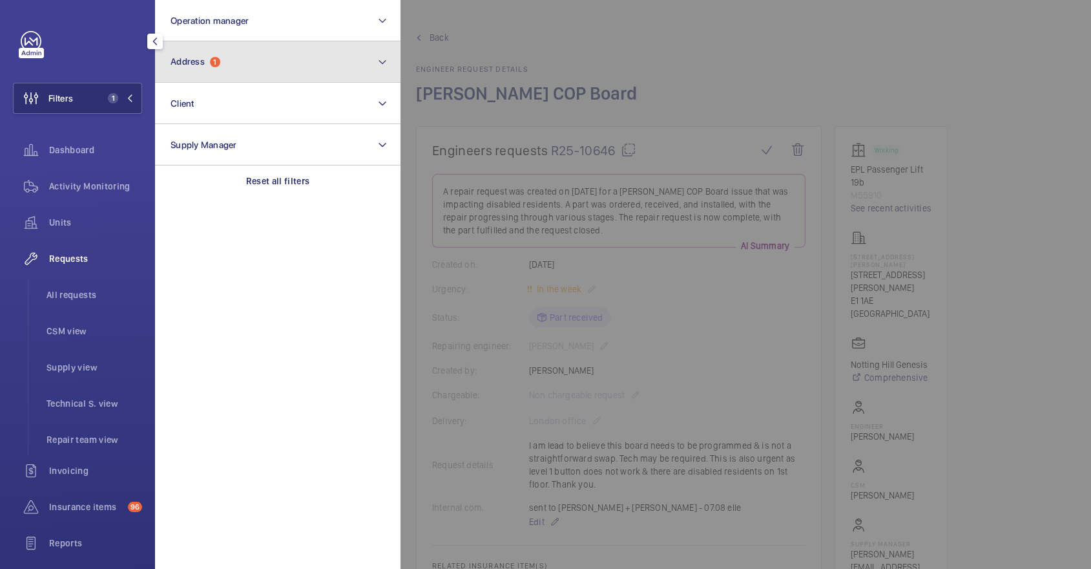
click at [218, 79] on button "Address 1" at bounding box center [278, 61] width 246 height 41
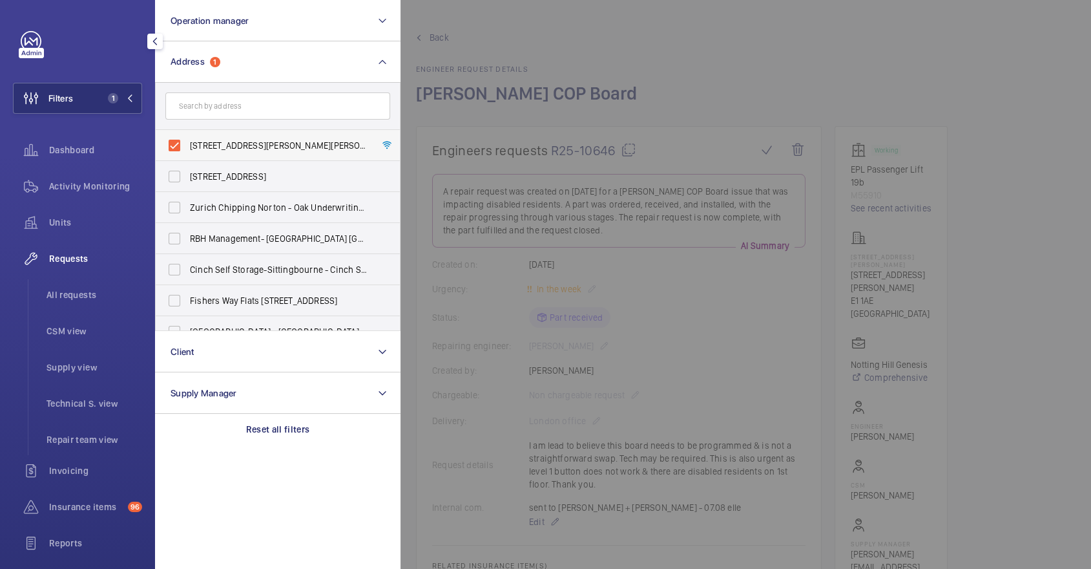
click at [244, 158] on label "19 Jacobs Court - 19 Jacobs Court, LONDON E1 1AE" at bounding box center [268, 145] width 225 height 31
click at [187, 158] on input "19 Jacobs Court - 19 Jacobs Court, LONDON E1 1AE" at bounding box center [175, 145] width 26 height 26
checkbox input "false"
click at [218, 120] on form at bounding box center [278, 106] width 244 height 47
click at [218, 119] on input "text" at bounding box center [277, 105] width 225 height 27
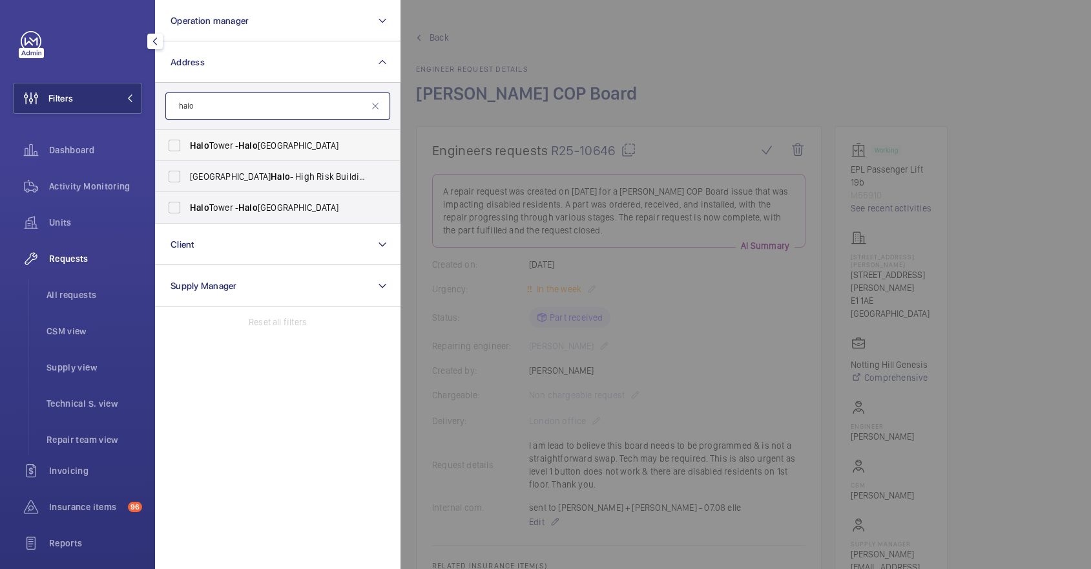
type input "halo"
click at [238, 142] on span "Halo Tower - Halo Tower, LONDON E15 2FW" at bounding box center [279, 145] width 178 height 13
click at [187, 142] on input "Halo Tower - Halo Tower, LONDON E15 2FW" at bounding box center [175, 145] width 26 height 26
checkbox input "true"
click at [242, 202] on span "Halo" at bounding box center [247, 207] width 19 height 10
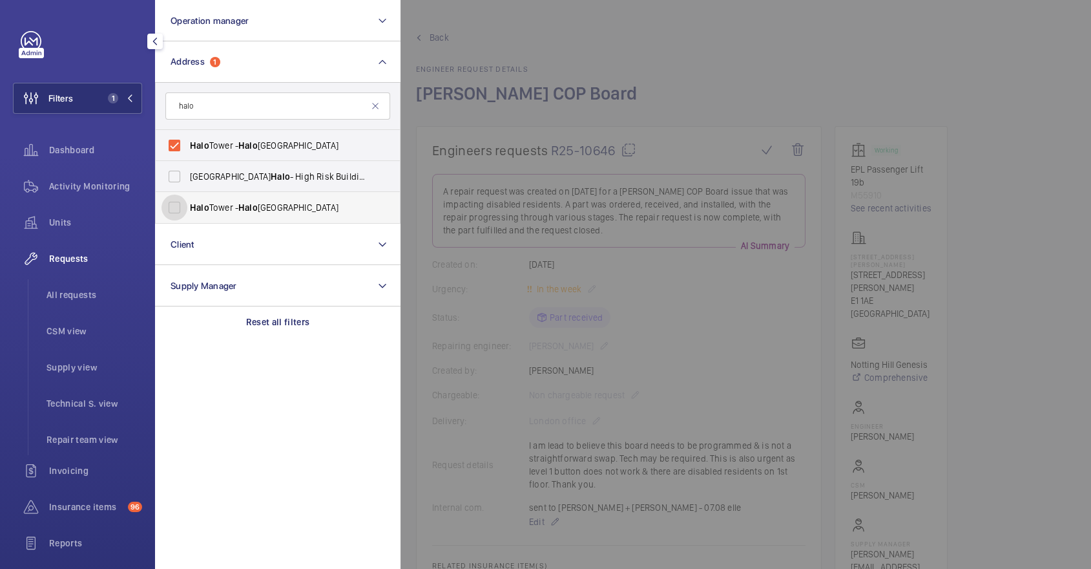
click at [187, 202] on input "Halo Tower - Halo Tower, LONDON E15 2NE" at bounding box center [175, 207] width 26 height 26
checkbox input "true"
click at [757, 66] on div at bounding box center [946, 284] width 1091 height 569
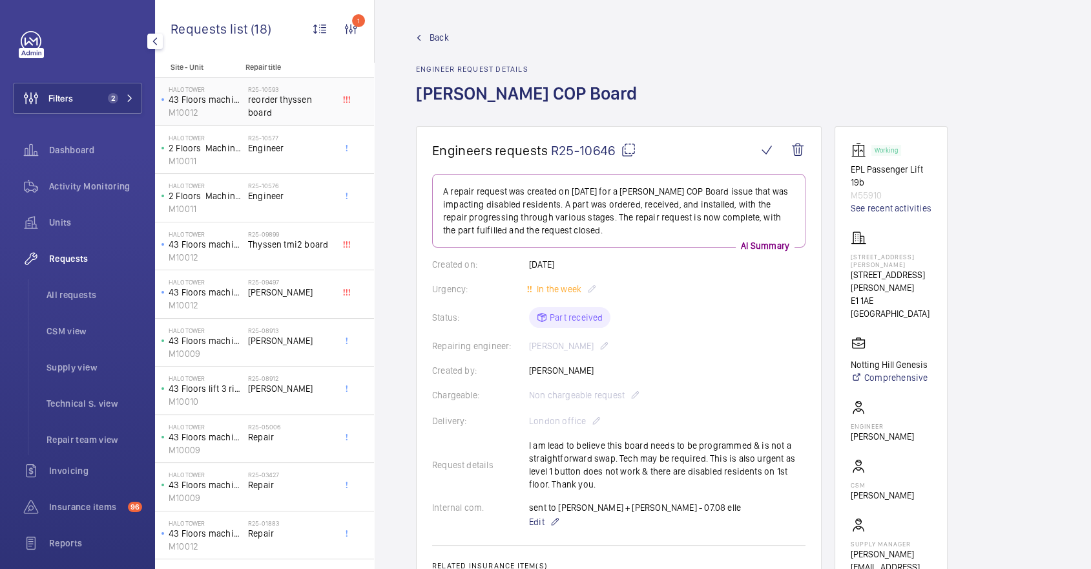
click at [273, 95] on span "reorder thyssen board" at bounding box center [290, 106] width 85 height 26
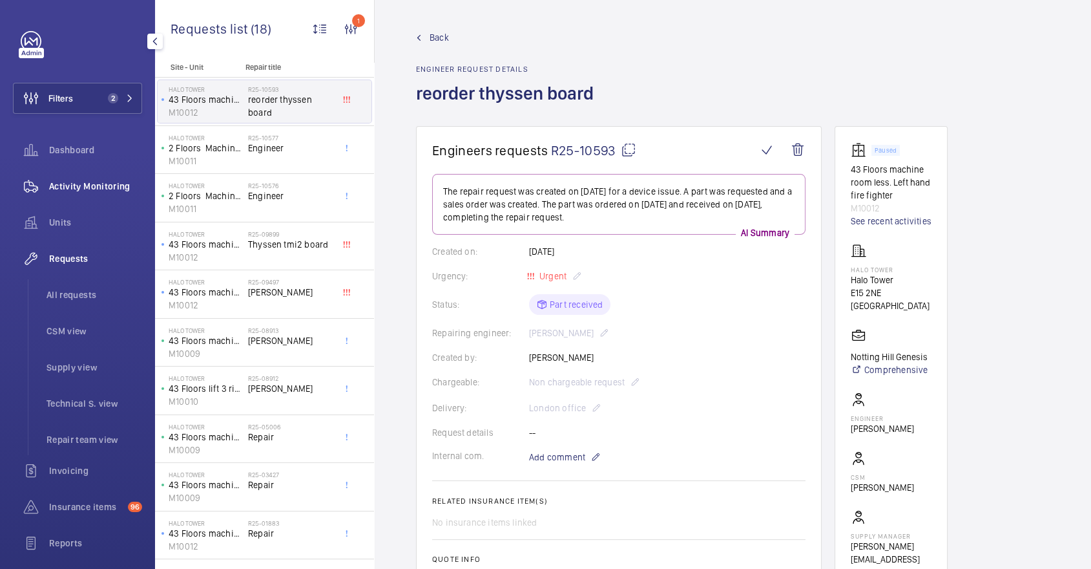
click at [92, 189] on span "Activity Monitoring" at bounding box center [95, 186] width 93 height 13
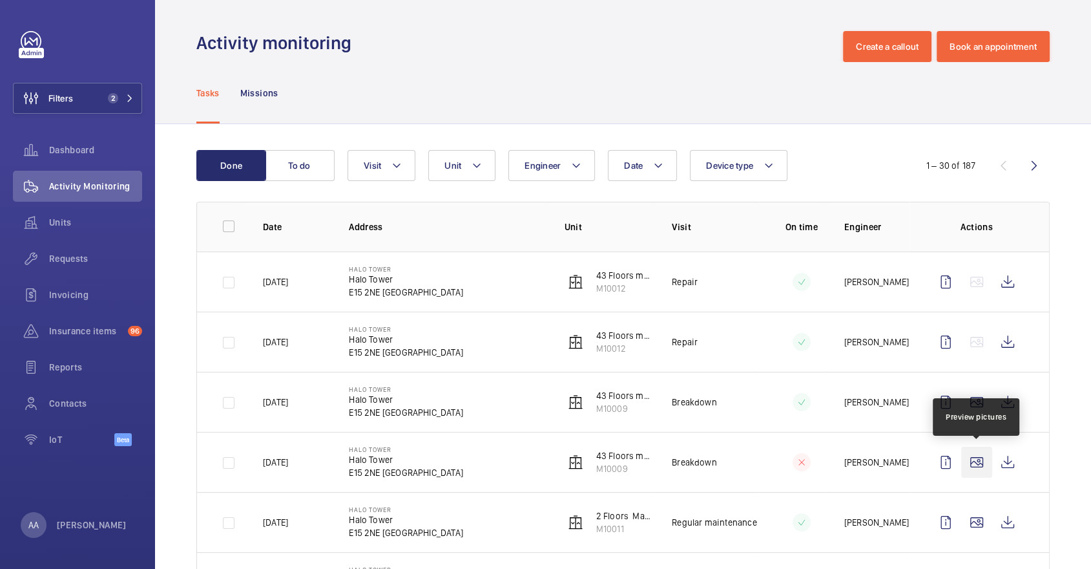
scroll to position [36, 0]
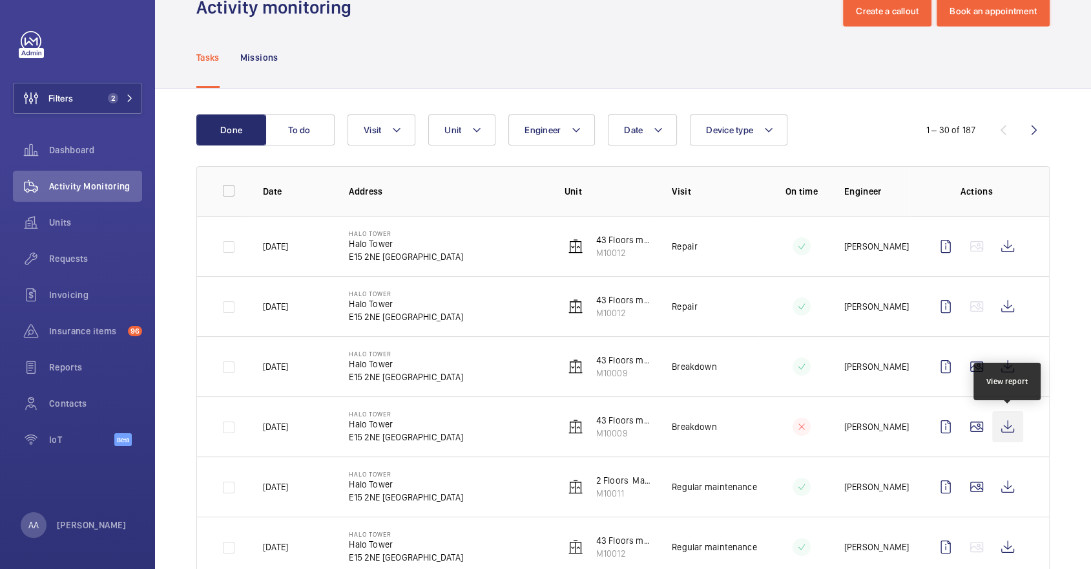
click at [1012, 424] on wm-front-icon-button at bounding box center [1008, 426] width 31 height 31
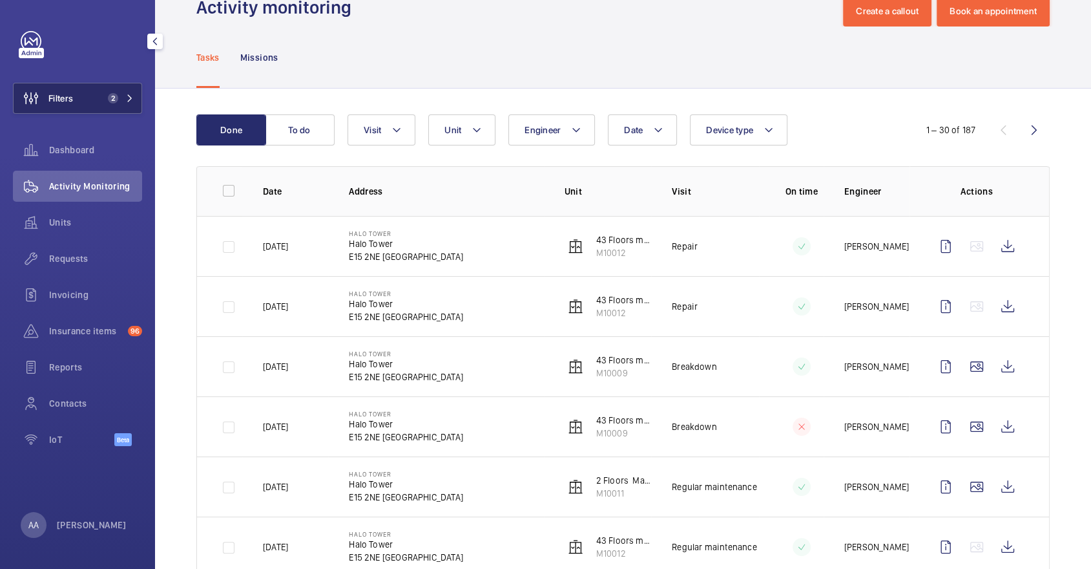
click at [115, 83] on button "Filters 2" at bounding box center [77, 98] width 129 height 31
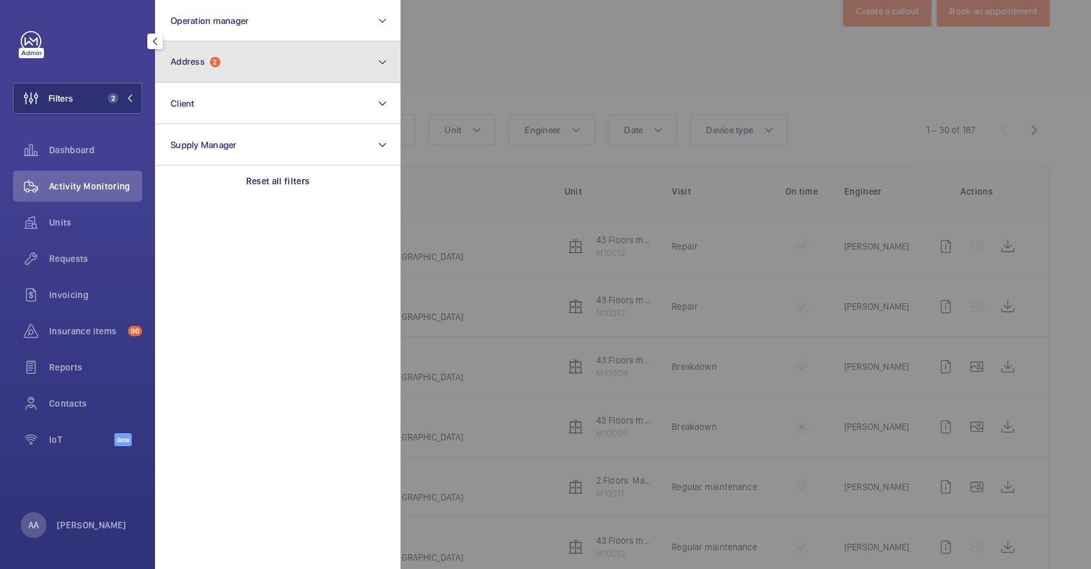
click at [232, 75] on button "Address 2" at bounding box center [278, 61] width 246 height 41
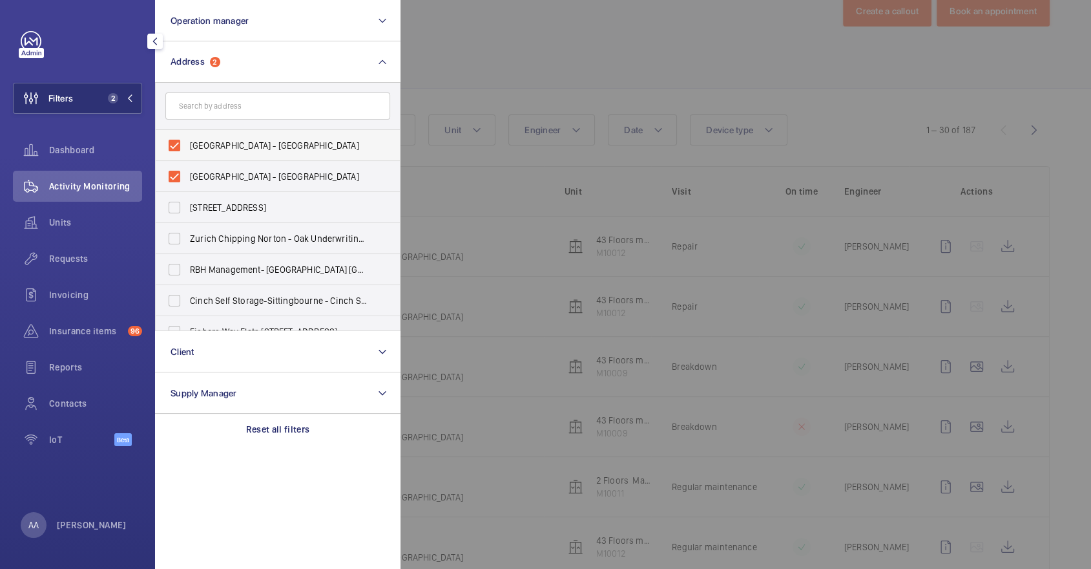
click at [242, 141] on span "Halo Tower - Halo Tower, LONDON E15 2FW" at bounding box center [279, 145] width 178 height 13
click at [187, 141] on input "Halo Tower - Halo Tower, LONDON E15 2FW" at bounding box center [175, 145] width 26 height 26
checkbox input "false"
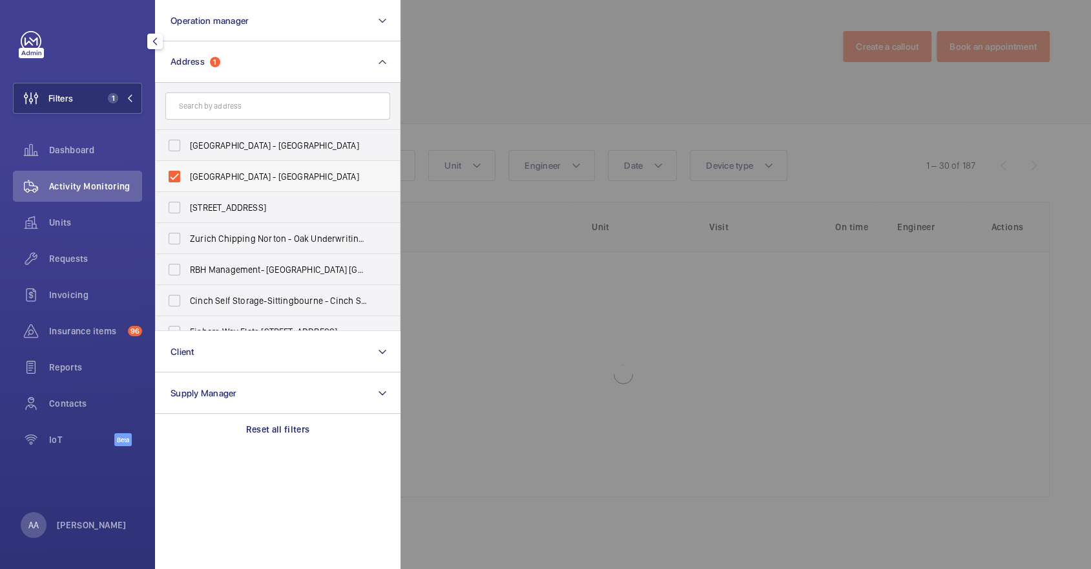
click at [242, 185] on label "Halo Tower - Halo Tower, LONDON E15 2NE" at bounding box center [268, 176] width 225 height 31
click at [187, 185] on input "Halo Tower - Halo Tower, LONDON E15 2NE" at bounding box center [175, 176] width 26 height 26
checkbox input "false"
click at [224, 107] on input "text" at bounding box center [277, 105] width 225 height 27
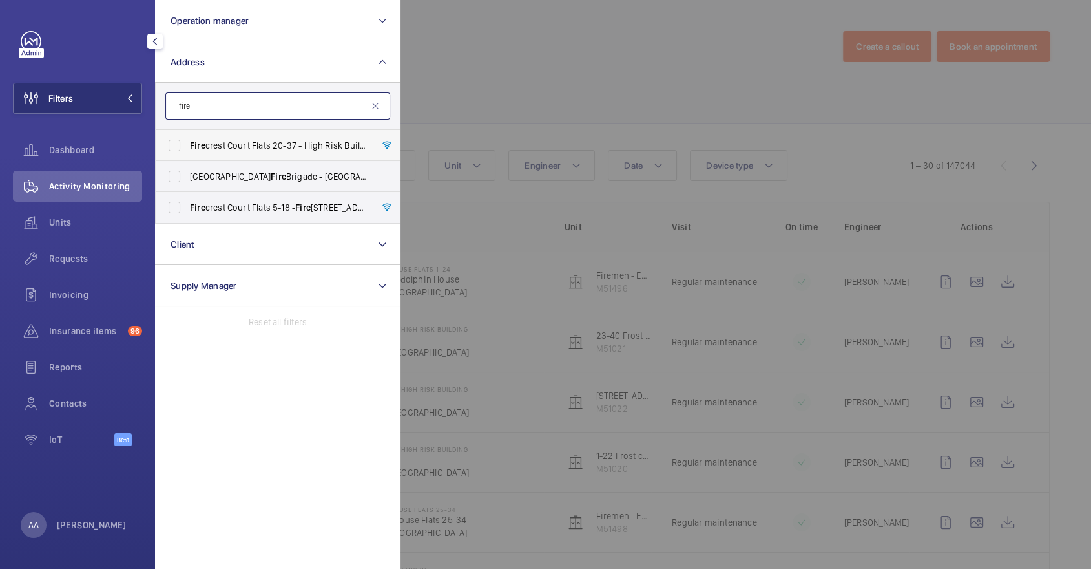
type input "fire"
click at [227, 145] on span "Fire crest Court Flats 20-37 - High Risk Building - Fire crest Court Flats 20-3…" at bounding box center [279, 145] width 178 height 13
click at [187, 145] on input "Fire crest Court Flats 20-37 - High Risk Building - Fire crest Court Flats 20-3…" at bounding box center [175, 145] width 26 height 26
checkbox input "true"
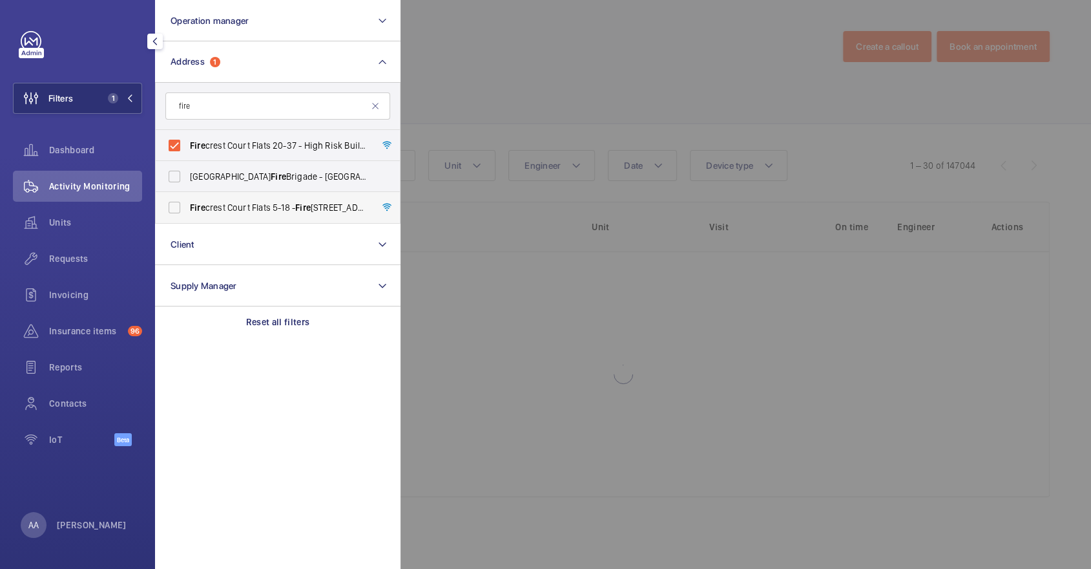
click at [249, 198] on label "Fire crest Court Flats 5-18 - Fire crest Court Flats 5-18, LONDON UB6 0FB" at bounding box center [268, 207] width 225 height 31
click at [187, 198] on input "Fire crest Court Flats 5-18 - Fire crest Court Flats 5-18, LONDON UB6 0FB" at bounding box center [175, 207] width 26 height 26
checkbox input "true"
click at [655, 55] on div at bounding box center [946, 284] width 1091 height 569
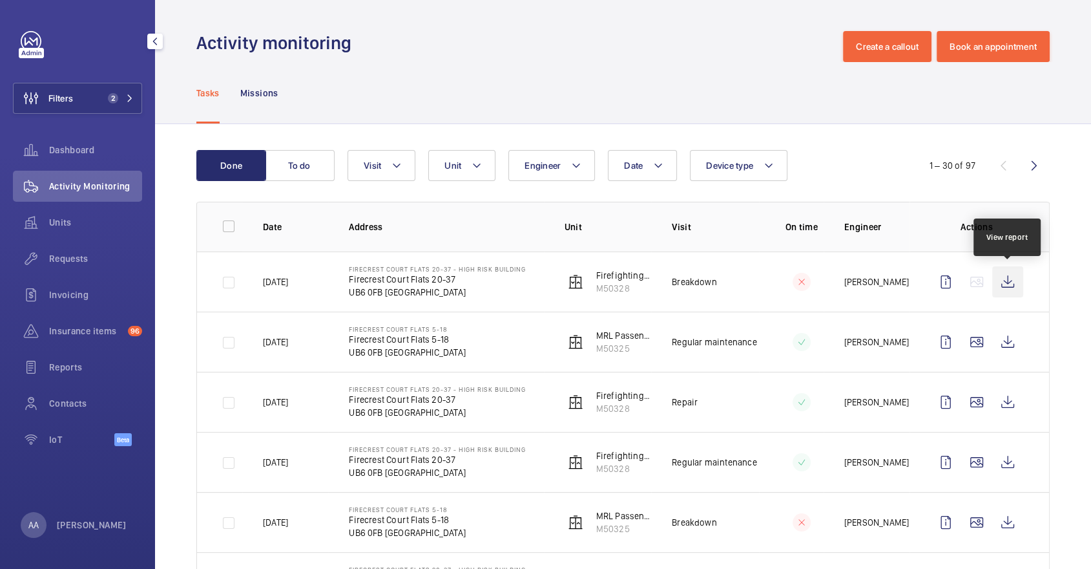
click at [1005, 281] on wm-front-icon-button at bounding box center [1008, 281] width 31 height 31
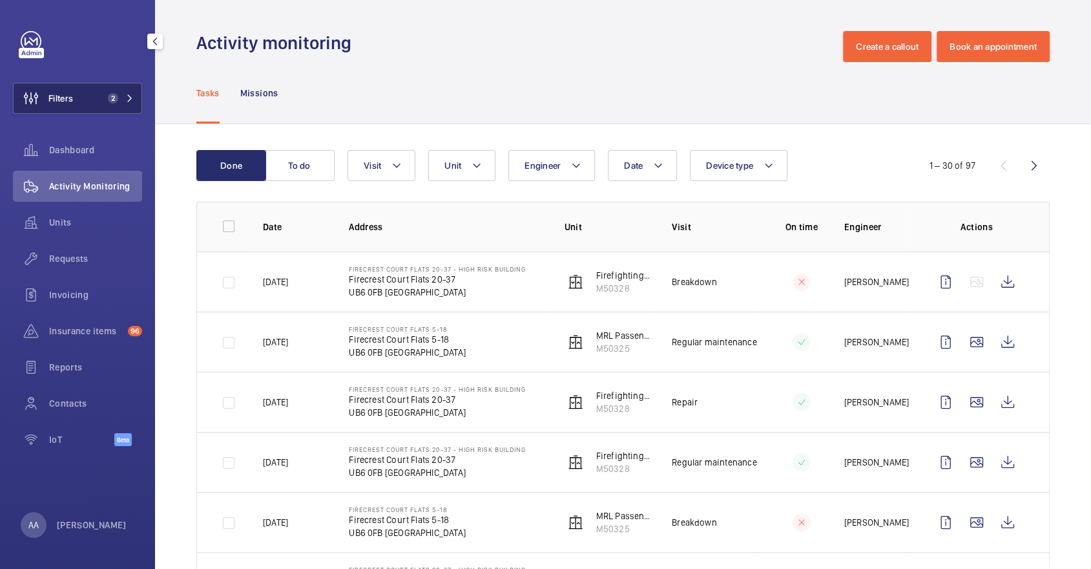
click at [79, 86] on button "Filters 2" at bounding box center [77, 98] width 129 height 31
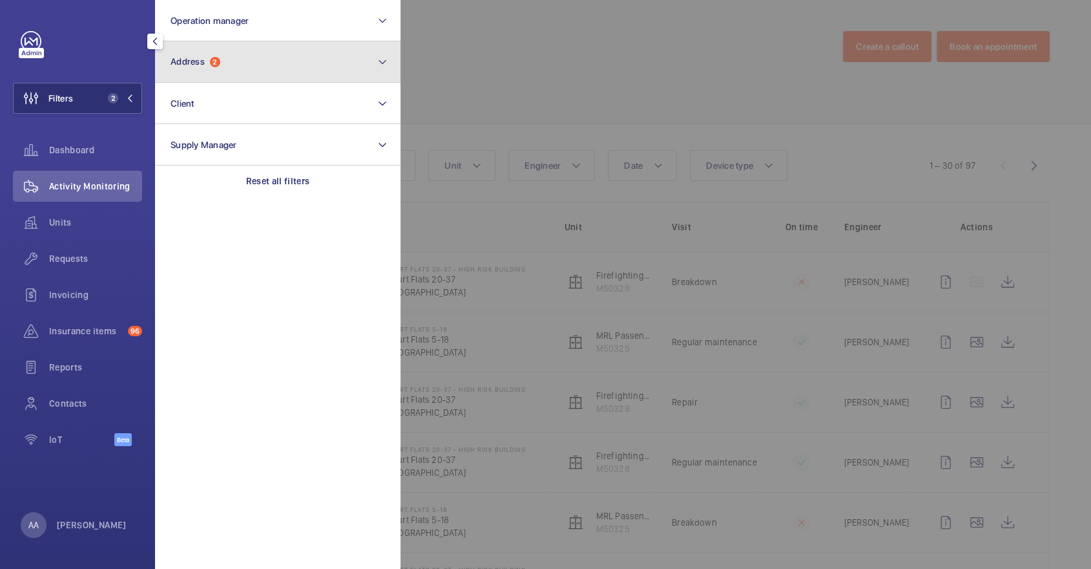
click at [227, 58] on button "Address 2" at bounding box center [278, 61] width 246 height 41
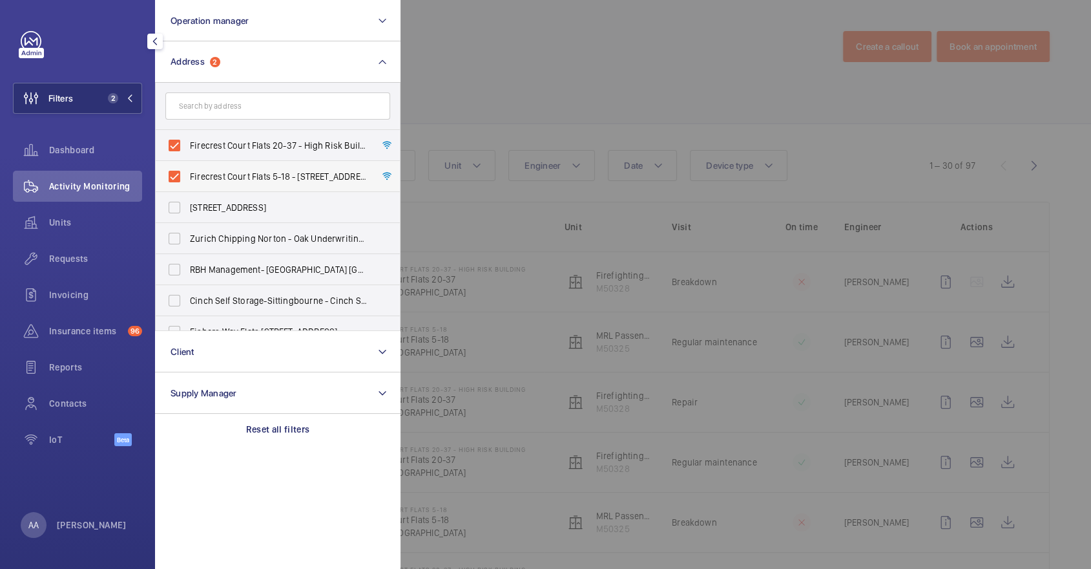
click at [238, 161] on label "Firecrest Court Flats 5-18 - Firecrest Court Flats 5-18, LONDON UB6 0FB" at bounding box center [268, 176] width 225 height 31
click at [187, 163] on input "Firecrest Court Flats 5-18 - Firecrest Court Flats 5-18, LONDON UB6 0FB" at bounding box center [175, 176] width 26 height 26
click at [244, 182] on span "Firecrest Court Flats 5-18 - Firecrest Court Flats 5-18, LONDON UB6 0FB" at bounding box center [279, 176] width 178 height 13
click at [187, 182] on input "Firecrest Court Flats 5-18 - Firecrest Court Flats 5-18, LONDON UB6 0FB" at bounding box center [175, 176] width 26 height 26
checkbox input "true"
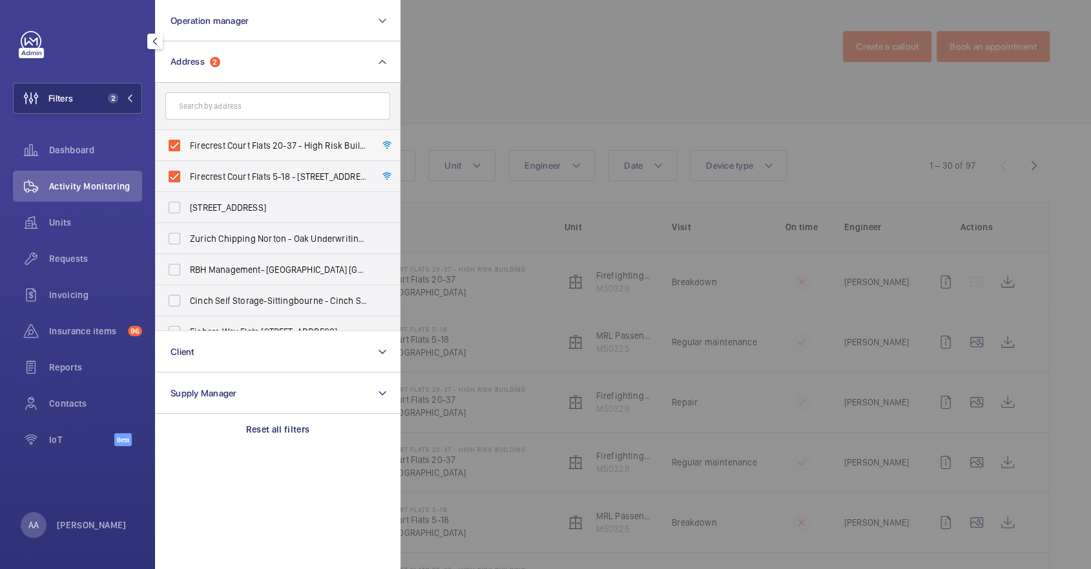
click at [226, 159] on label "Firecrest Court Flats 20-37 - High Risk Building - Firecrest Court Flats 20-37,…" at bounding box center [268, 145] width 225 height 31
click at [187, 158] on input "Firecrest Court Flats 20-37 - High Risk Building - Firecrest Court Flats 20-37,…" at bounding box center [175, 145] width 26 height 26
checkbox input "false"
click at [207, 175] on span "Firecrest Court Flats 5-18 - Firecrest Court Flats 5-18, LONDON UB6 0FB" at bounding box center [279, 176] width 178 height 13
click at [187, 175] on input "Firecrest Court Flats 5-18 - Firecrest Court Flats 5-18, LONDON UB6 0FB" at bounding box center [175, 176] width 26 height 26
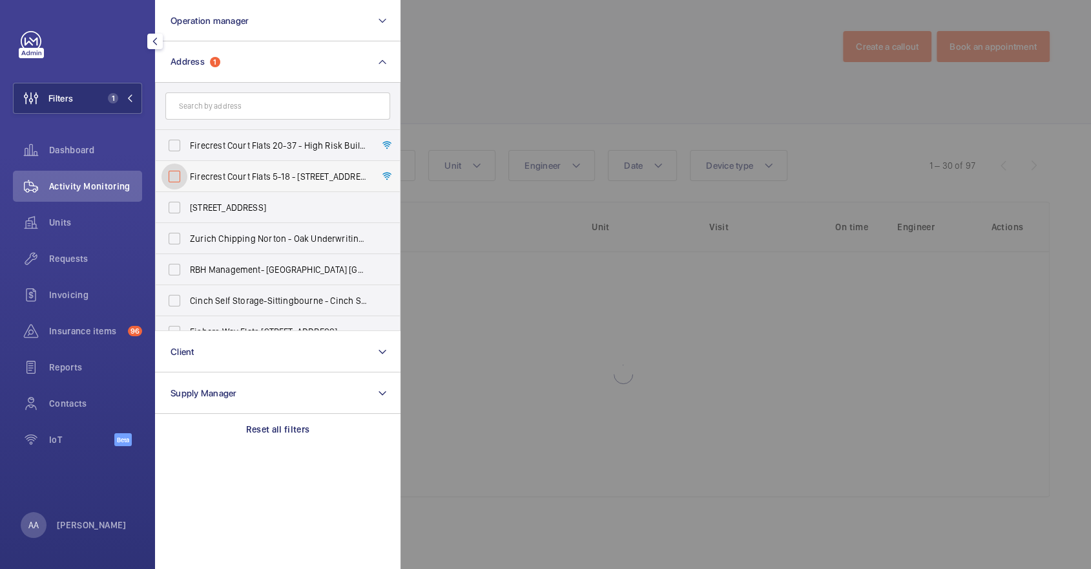
checkbox input "false"
click at [182, 98] on input "text" at bounding box center [277, 105] width 225 height 27
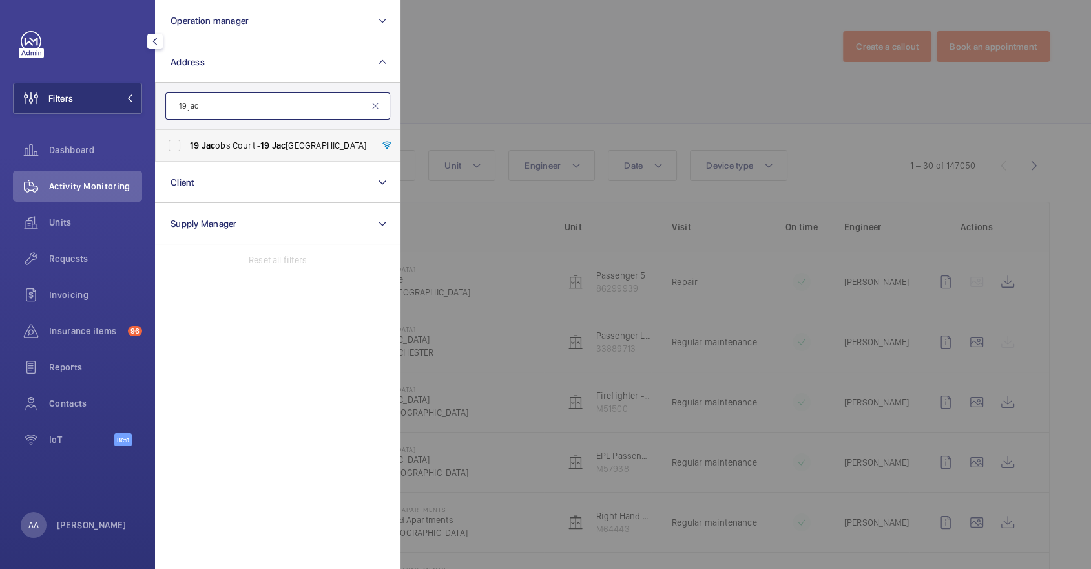
type input "19 jac"
click at [237, 151] on span "19 Jac obs Court - 19 Jac obs Court, LONDON E1 1AE" at bounding box center [279, 145] width 178 height 13
click at [187, 151] on input "19 Jac obs Court - 19 Jac obs Court, LONDON E1 1AE" at bounding box center [175, 145] width 26 height 26
checkbox input "true"
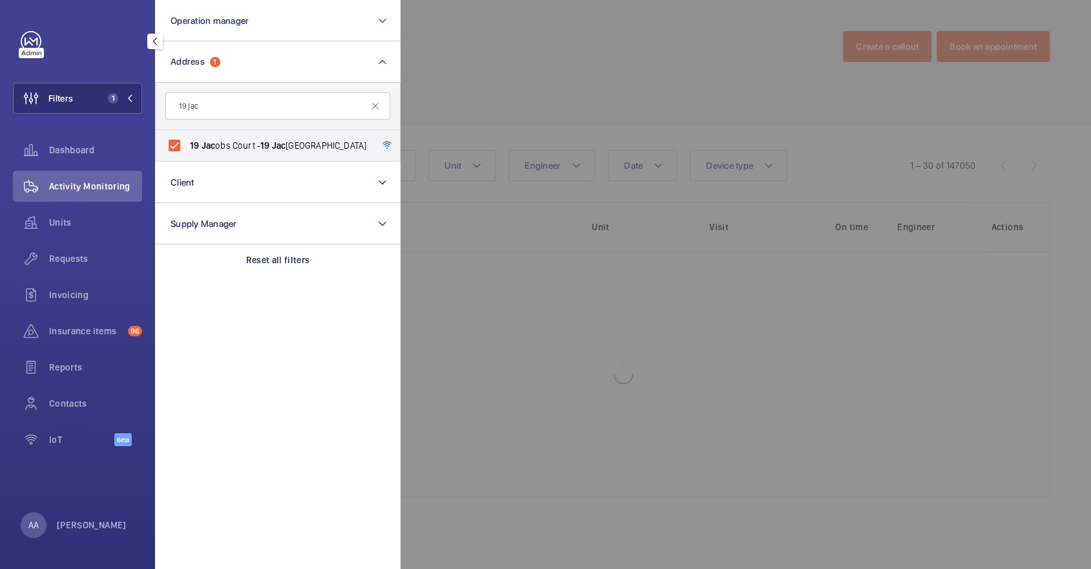
click at [74, 275] on div "Requests" at bounding box center [77, 261] width 129 height 36
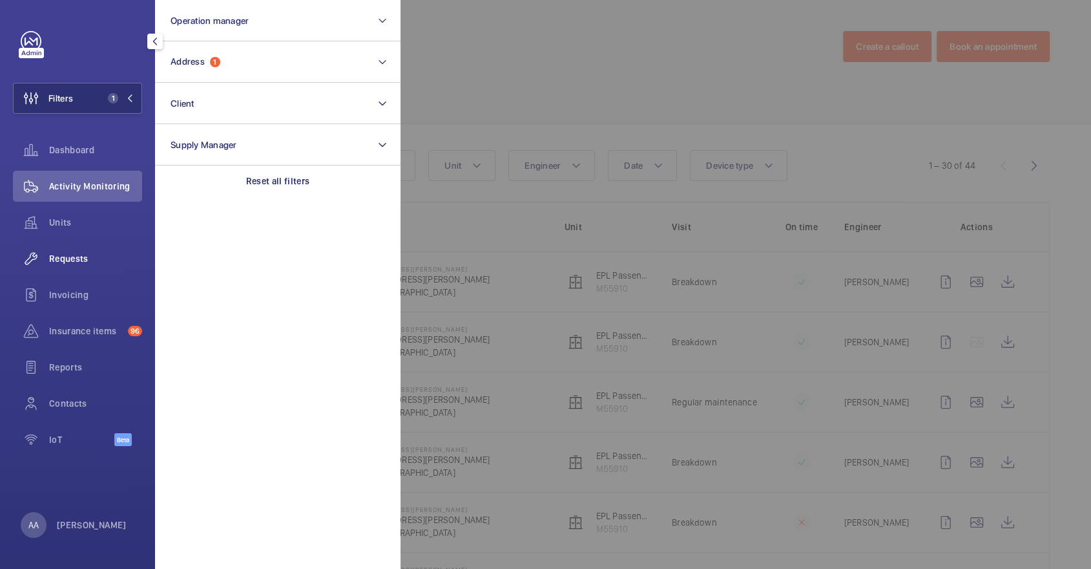
click at [52, 257] on span "Requests" at bounding box center [95, 258] width 93 height 13
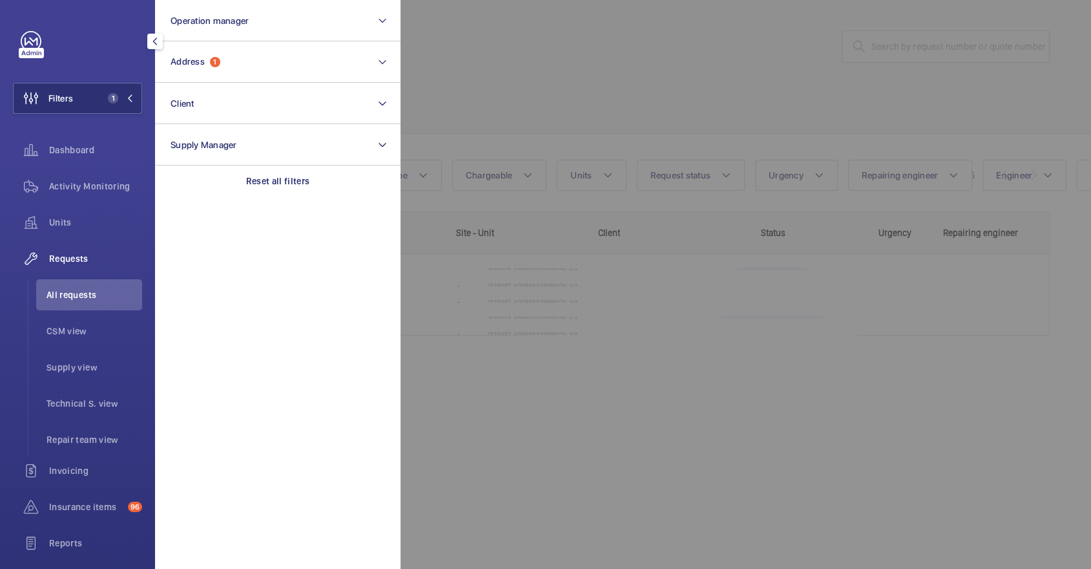
click at [764, 53] on div at bounding box center [946, 284] width 1091 height 569
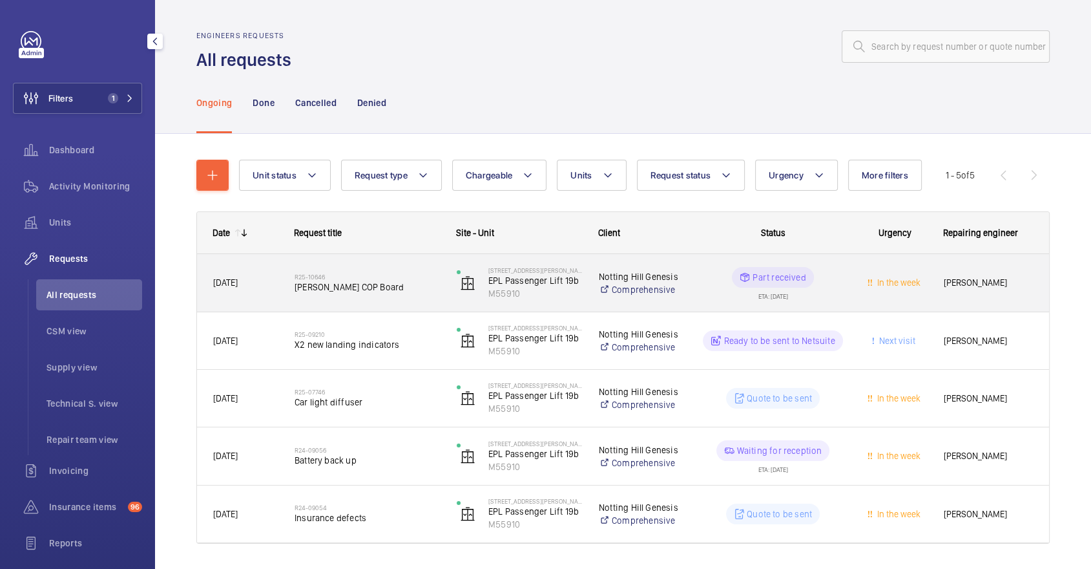
click at [409, 274] on h2 "R25-10646" at bounding box center [367, 277] width 145 height 8
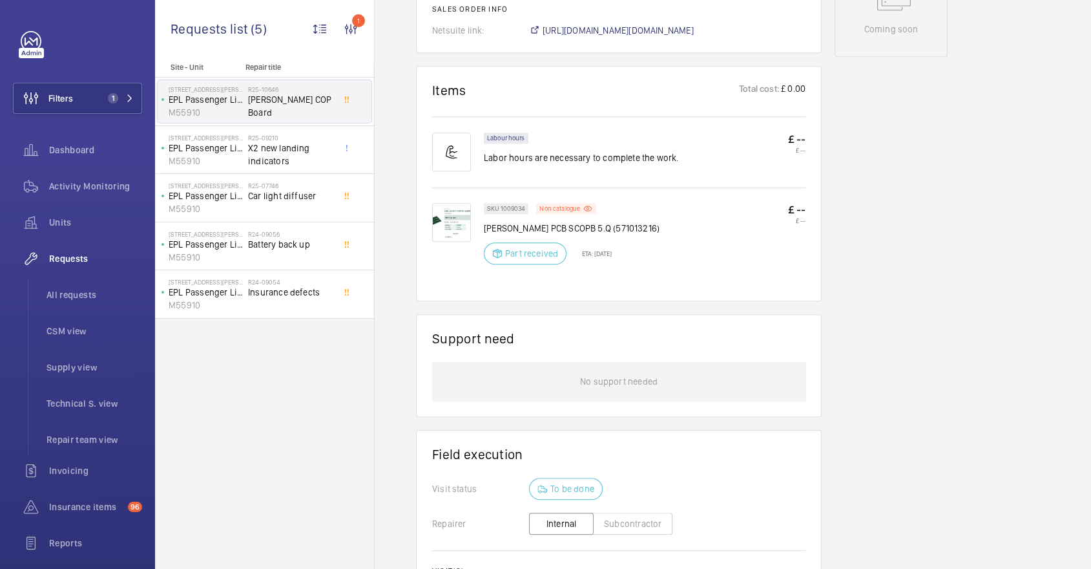
scroll to position [684, 0]
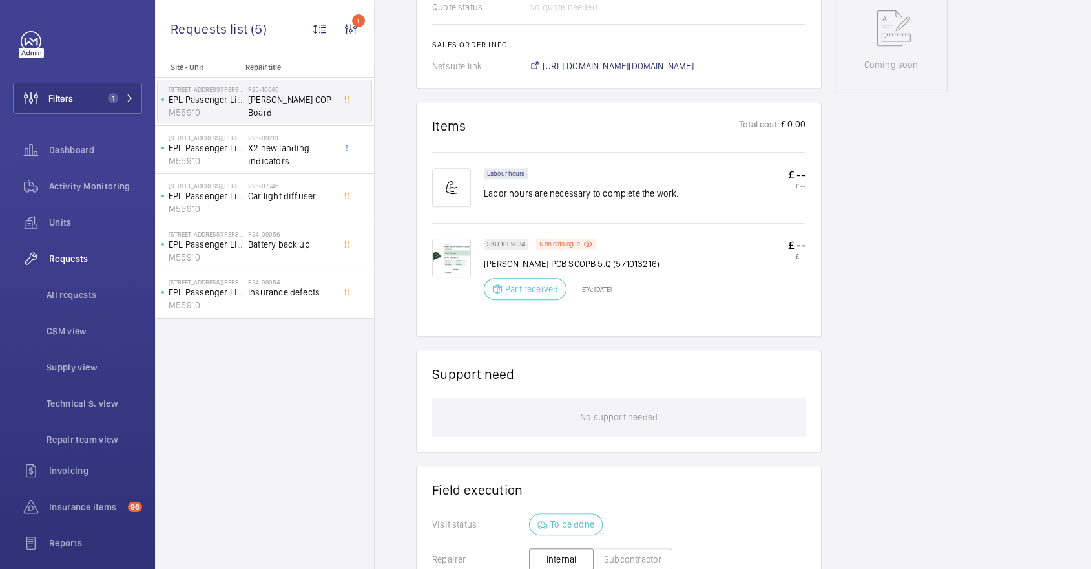
click at [434, 255] on img at bounding box center [451, 257] width 39 height 39
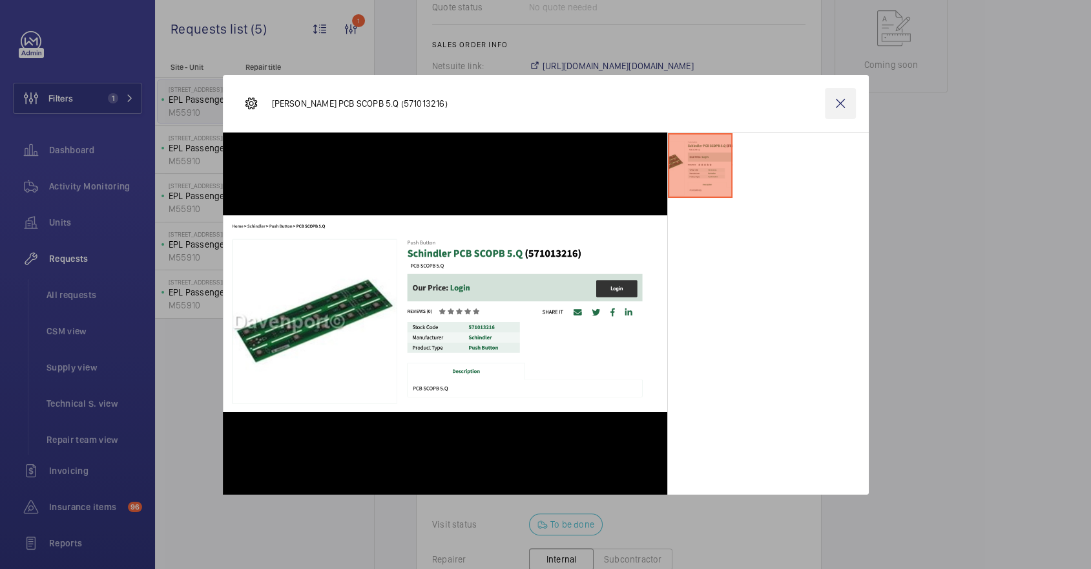
click at [848, 110] on wm-front-icon-button at bounding box center [840, 103] width 31 height 31
click at [58, 276] on div "Requests All requests CSM view Supply view Technical S. view Repair team view" at bounding box center [77, 349] width 129 height 212
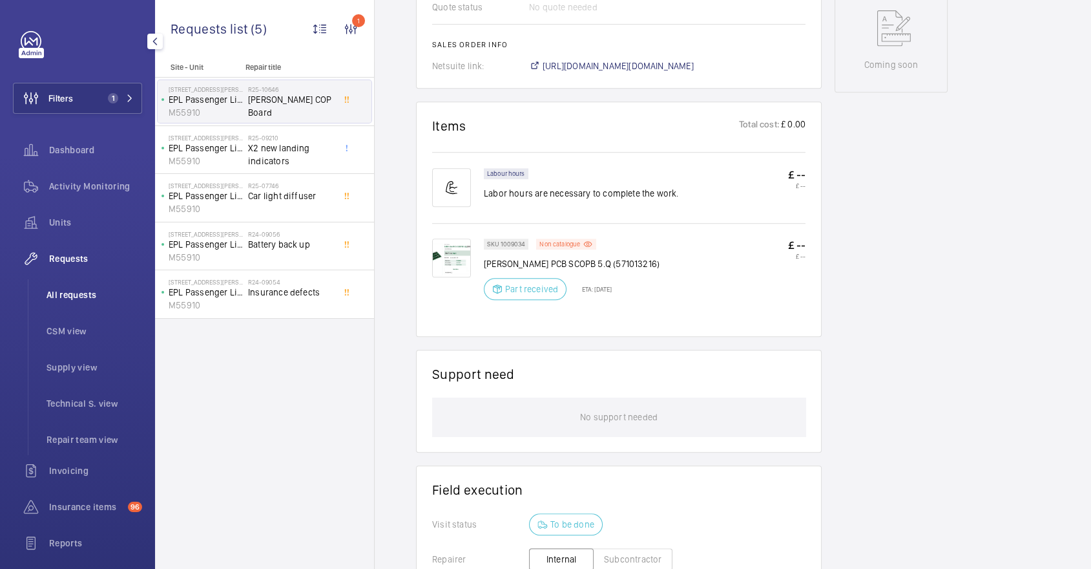
click at [83, 293] on span "All requests" at bounding box center [95, 294] width 96 height 13
click at [94, 108] on button "Filters 1" at bounding box center [77, 98] width 129 height 31
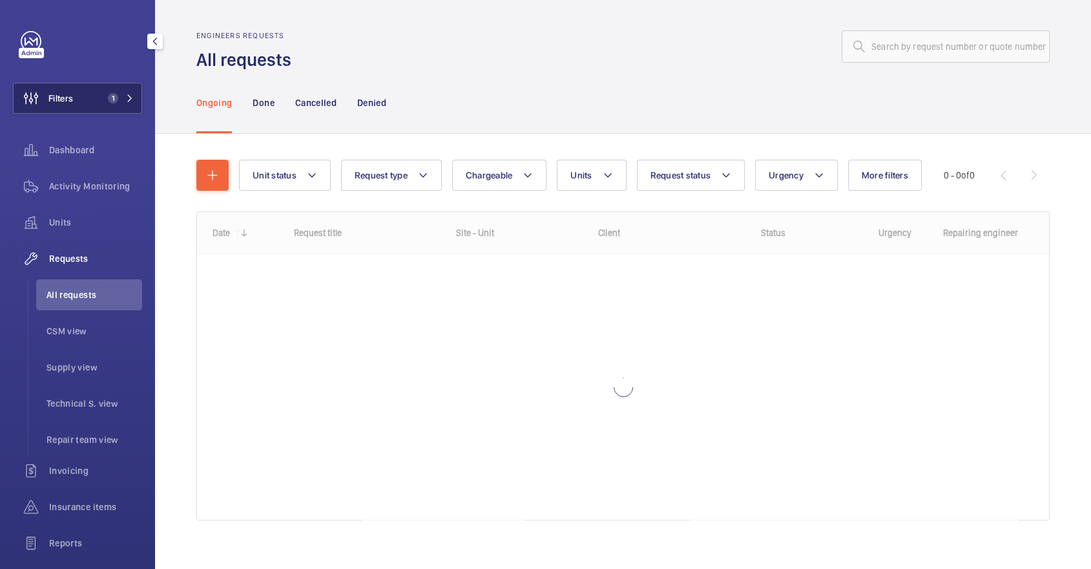
click at [118, 105] on button "Filters 1" at bounding box center [77, 98] width 129 height 31
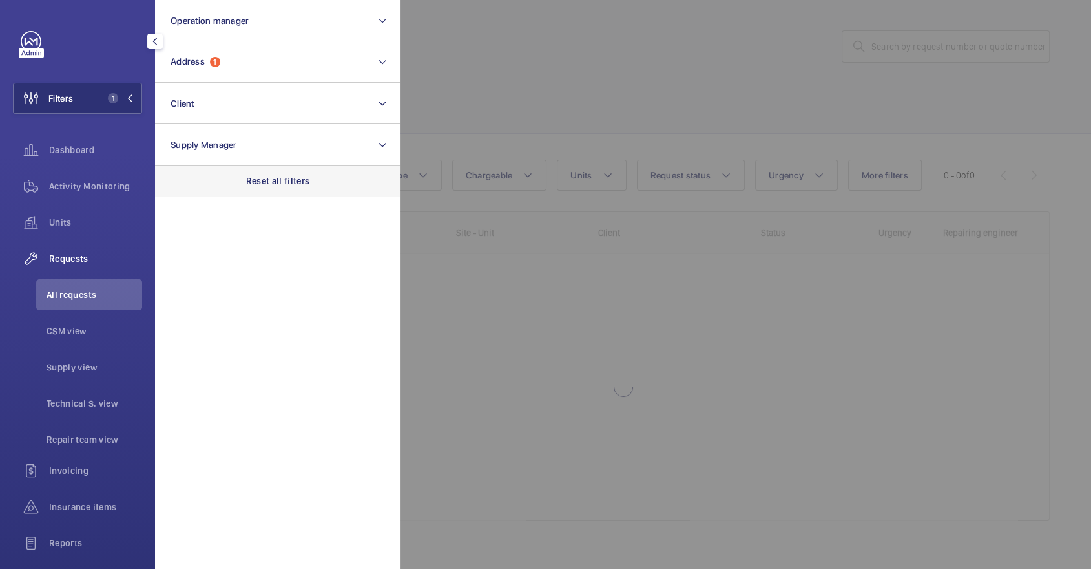
click at [282, 178] on p "Reset all filters" at bounding box center [278, 180] width 64 height 13
click at [668, 92] on div at bounding box center [946, 284] width 1091 height 569
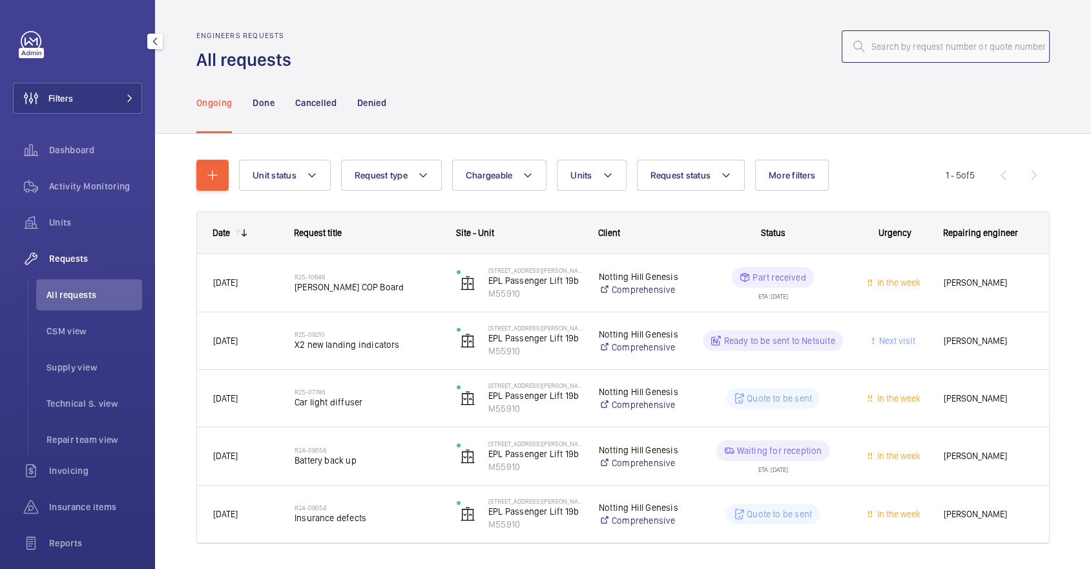
click at [996, 40] on input "text" at bounding box center [946, 46] width 208 height 32
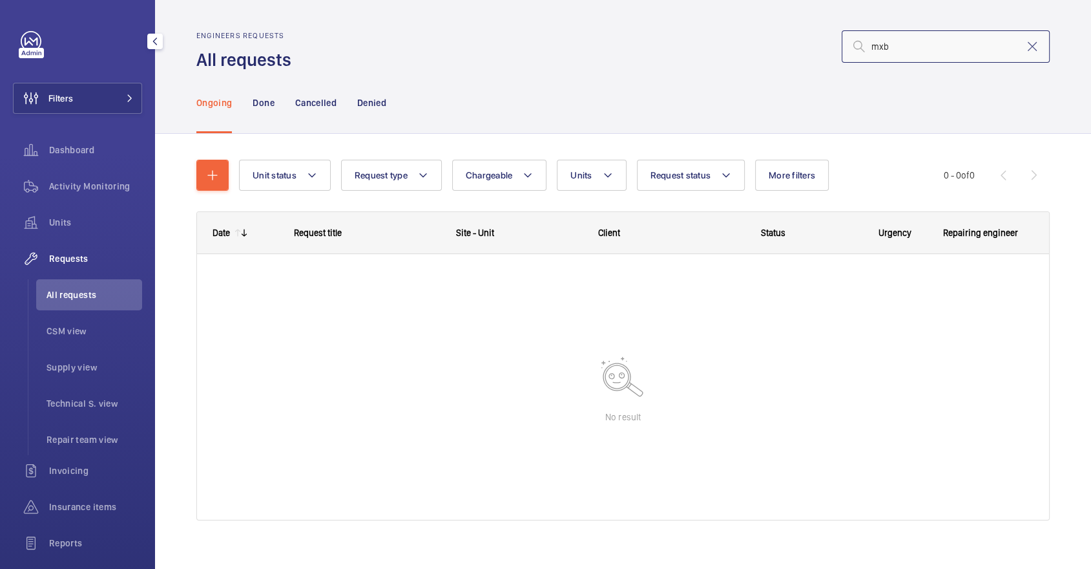
type input "mxb"
click at [138, 74] on div "Filters Dashboard Activity Monitoring Units Requests All requests CSM view Supp…" at bounding box center [77, 333] width 129 height 605
click at [114, 92] on button "Filters" at bounding box center [77, 98] width 129 height 31
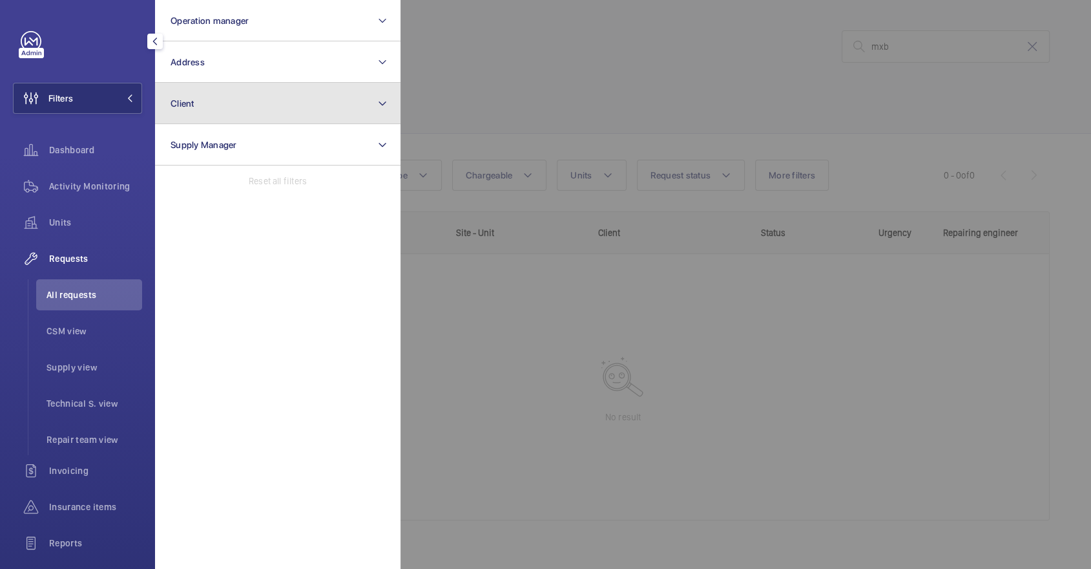
click at [288, 94] on button "Client" at bounding box center [278, 103] width 246 height 41
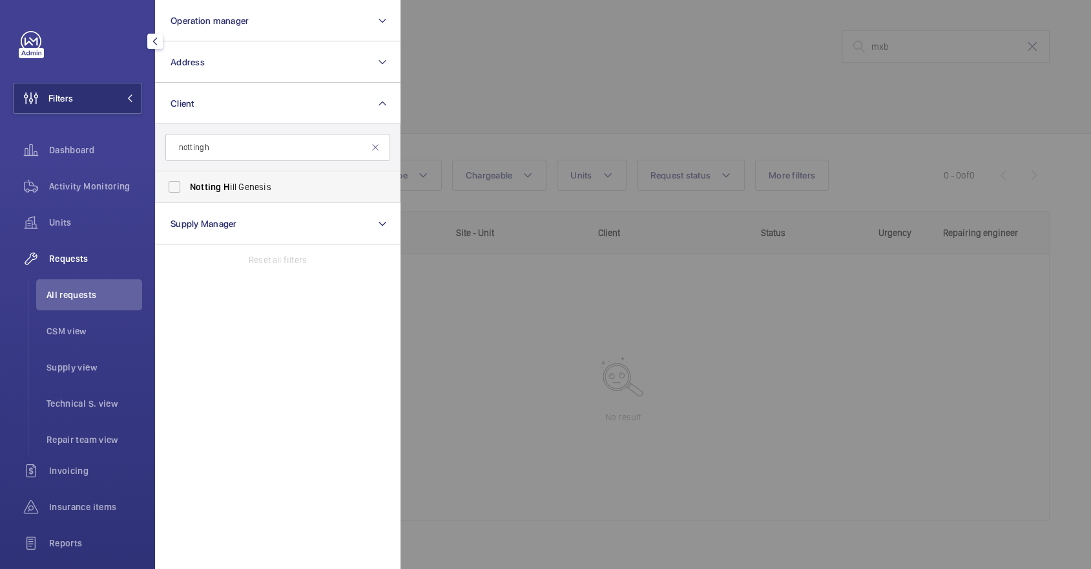
type input "notting h"
click at [285, 197] on label "Notting H ill Genesis" at bounding box center [268, 186] width 225 height 31
click at [187, 197] on input "Notting H ill Genesis" at bounding box center [175, 187] width 26 height 26
checkbox input "true"
click at [606, 65] on div at bounding box center [946, 284] width 1091 height 569
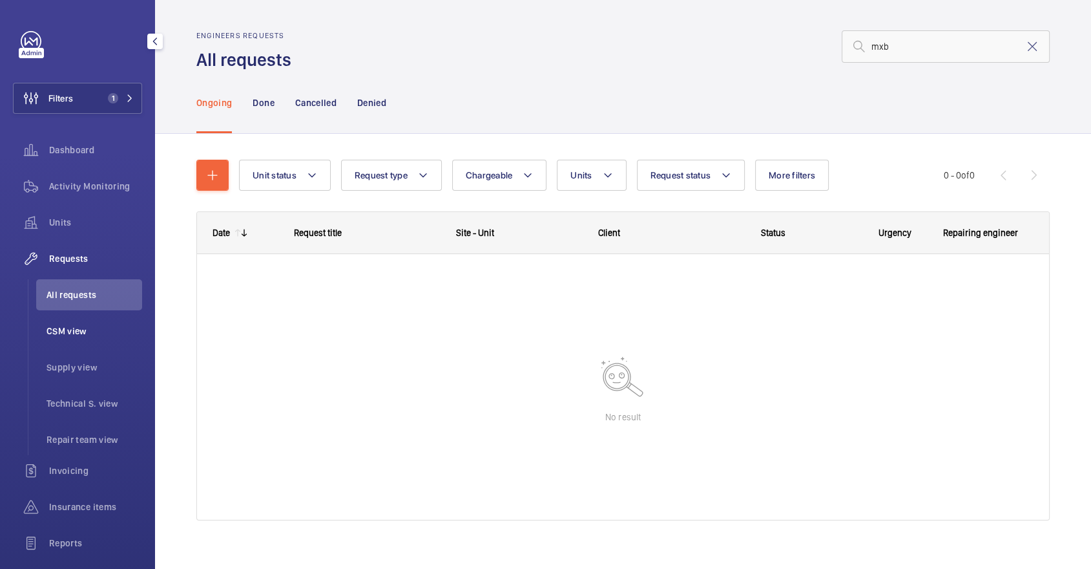
click at [110, 336] on span "CSM view" at bounding box center [95, 330] width 96 height 13
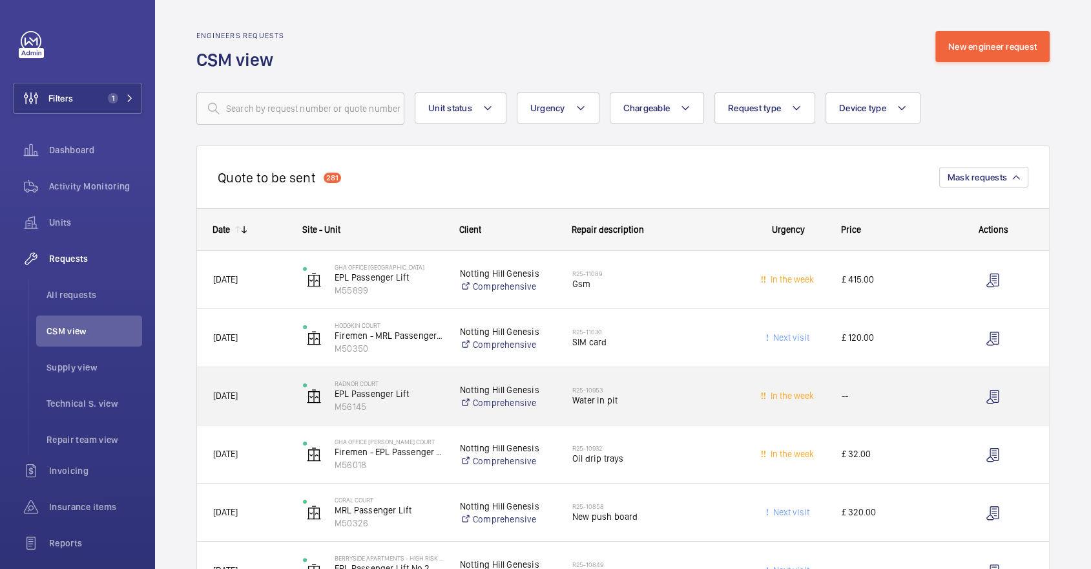
scroll to position [132, 0]
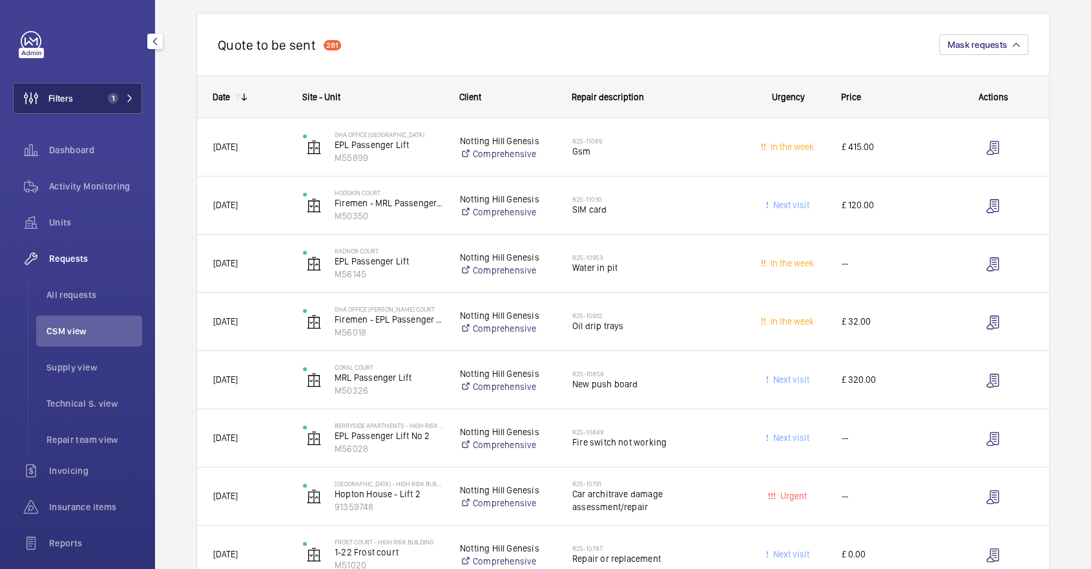
click at [108, 110] on button "Filters 1" at bounding box center [77, 98] width 129 height 31
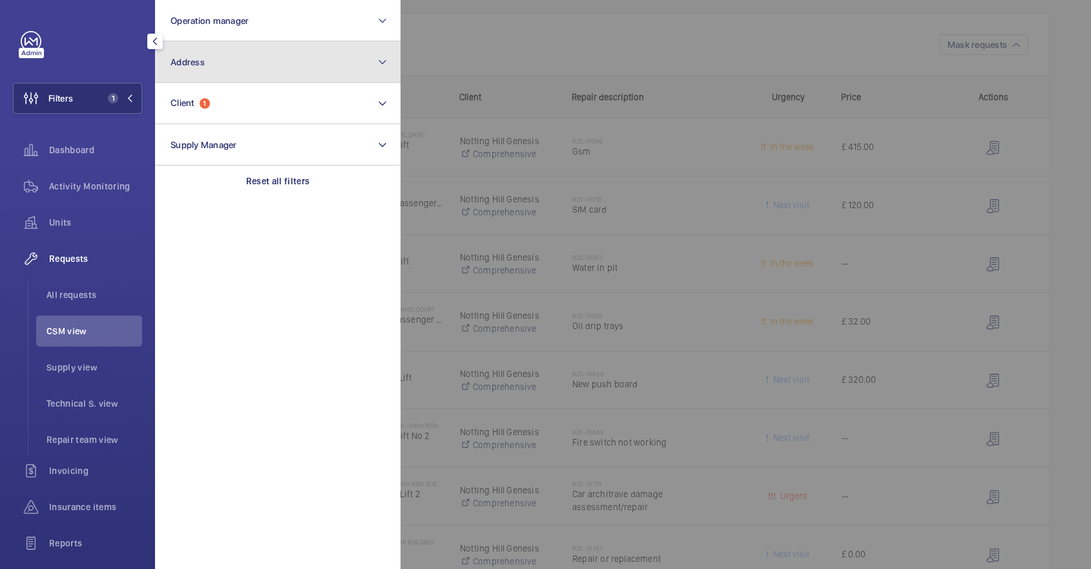
click at [228, 58] on button "Address" at bounding box center [278, 61] width 246 height 41
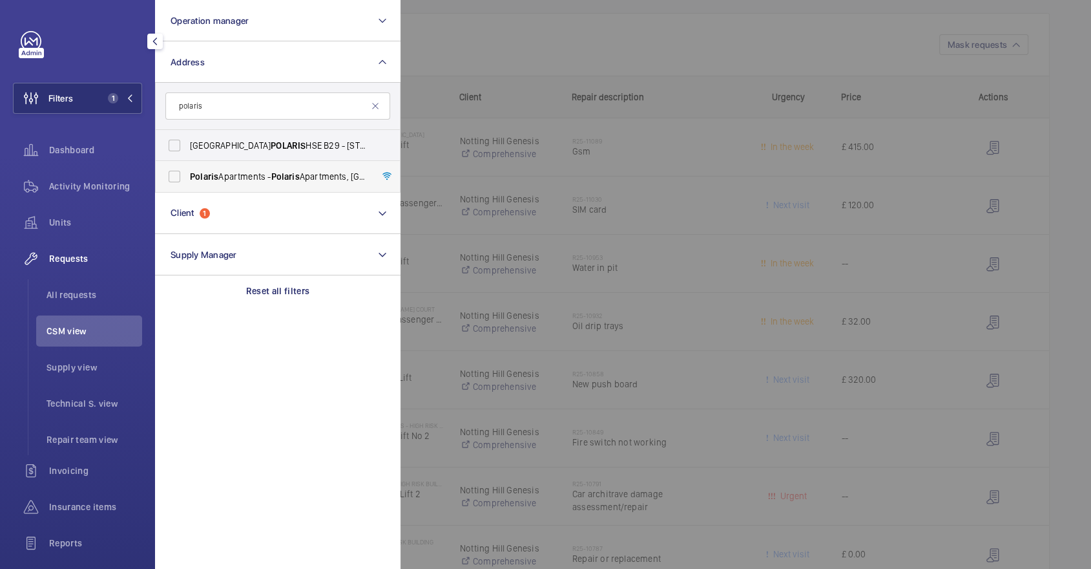
type input "polaris"
click at [273, 189] on label "Polaris Apartments - Polaris Apartments, LONDON E14 9FU" at bounding box center [268, 176] width 225 height 31
click at [187, 189] on input "Polaris Apartments - Polaris Apartments, LONDON E14 9FU" at bounding box center [175, 176] width 26 height 26
checkbox input "true"
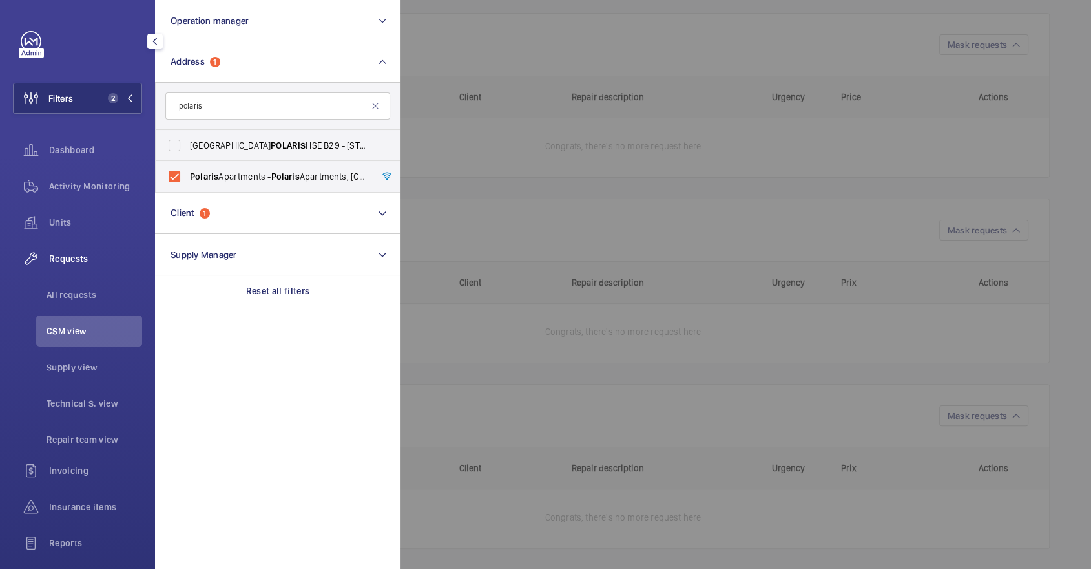
click at [646, 59] on div at bounding box center [946, 284] width 1091 height 569
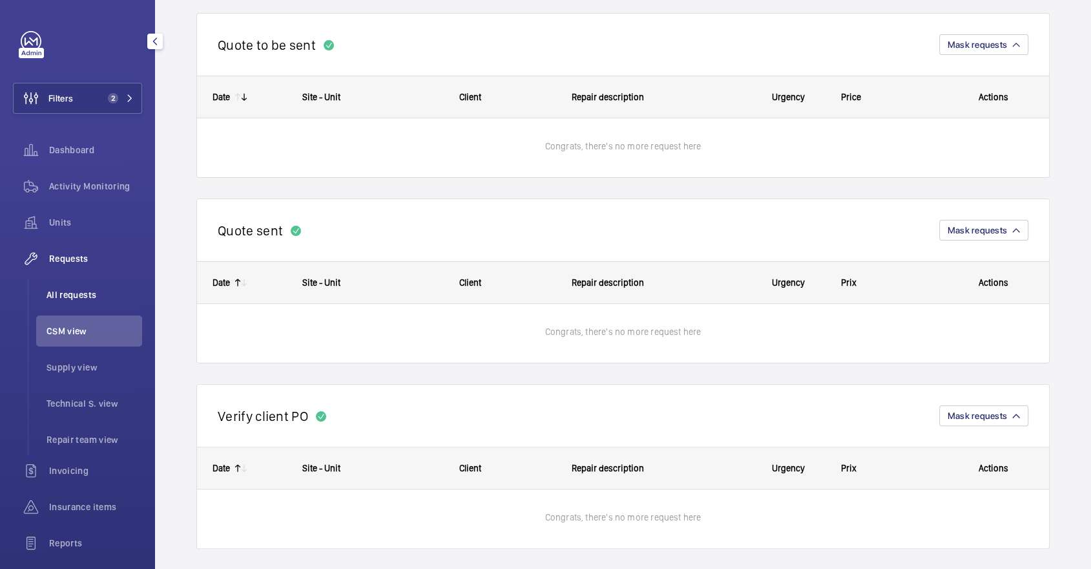
click at [68, 295] on span "All requests" at bounding box center [95, 294] width 96 height 13
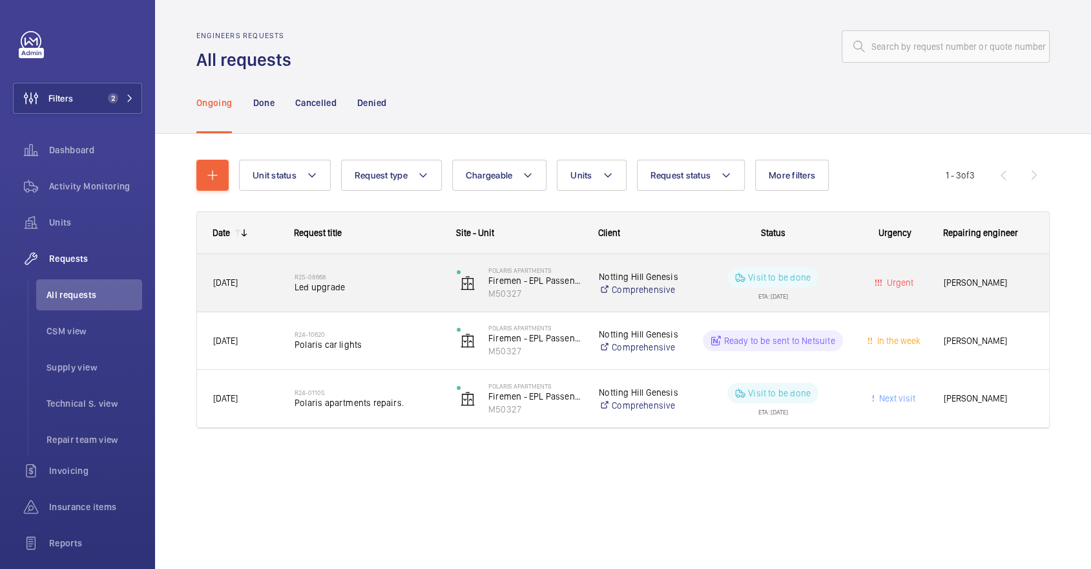
click at [381, 299] on div "R25-08668 Led upgrade" at bounding box center [367, 282] width 145 height 37
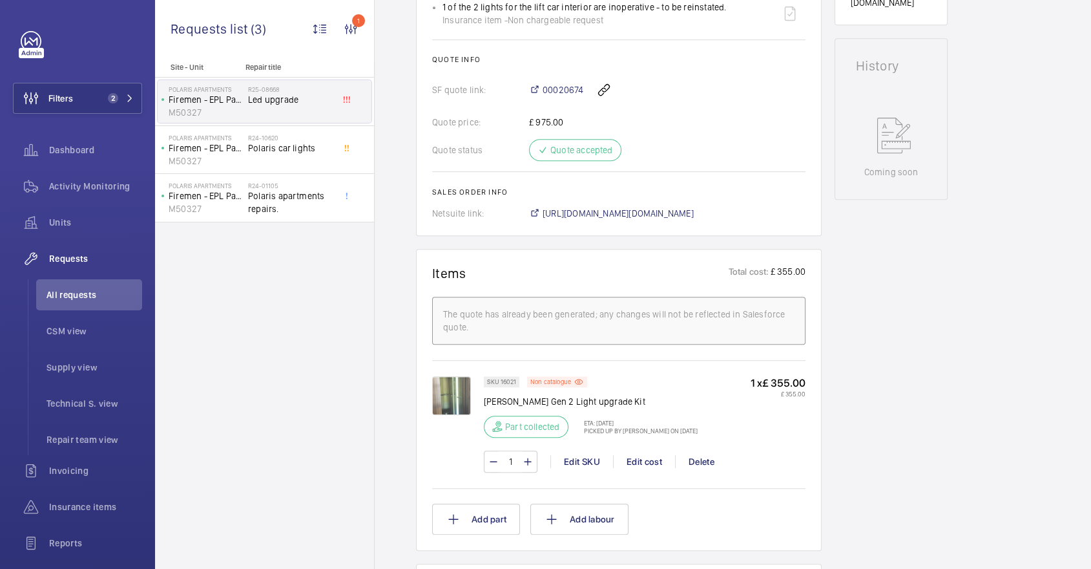
scroll to position [556, 0]
click at [99, 185] on span "Activity Monitoring" at bounding box center [95, 186] width 93 height 13
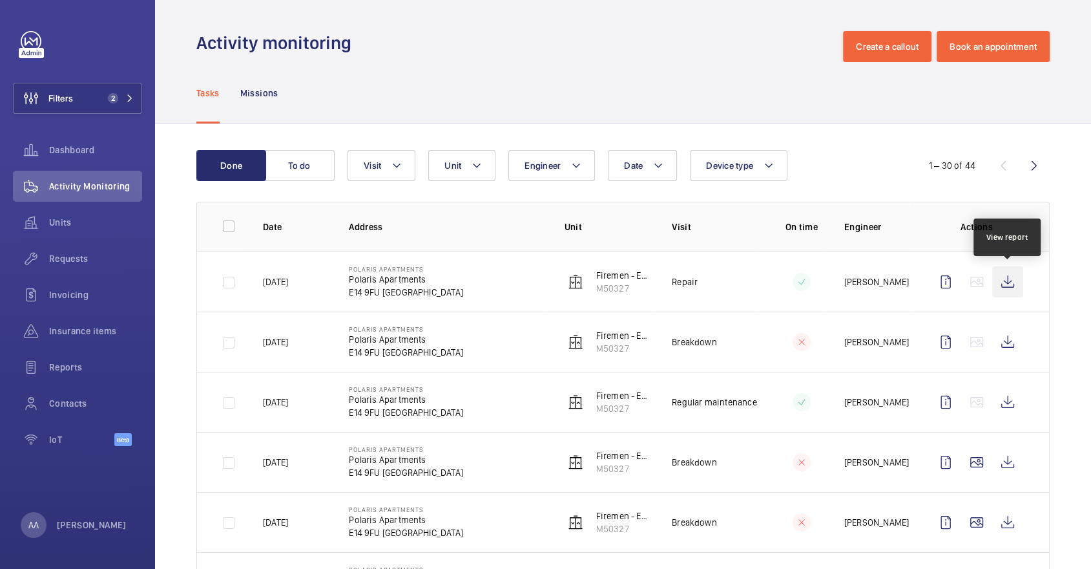
click at [1017, 272] on wm-front-icon-button at bounding box center [1008, 281] width 31 height 31
click at [98, 227] on span "Units" at bounding box center [95, 222] width 93 height 13
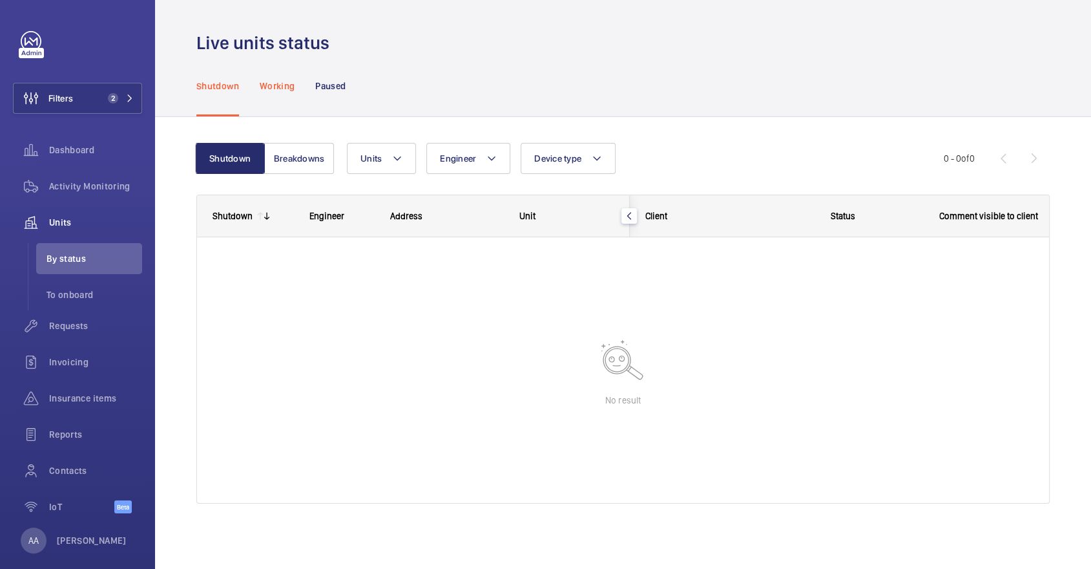
click at [284, 89] on p "Working" at bounding box center [277, 85] width 35 height 13
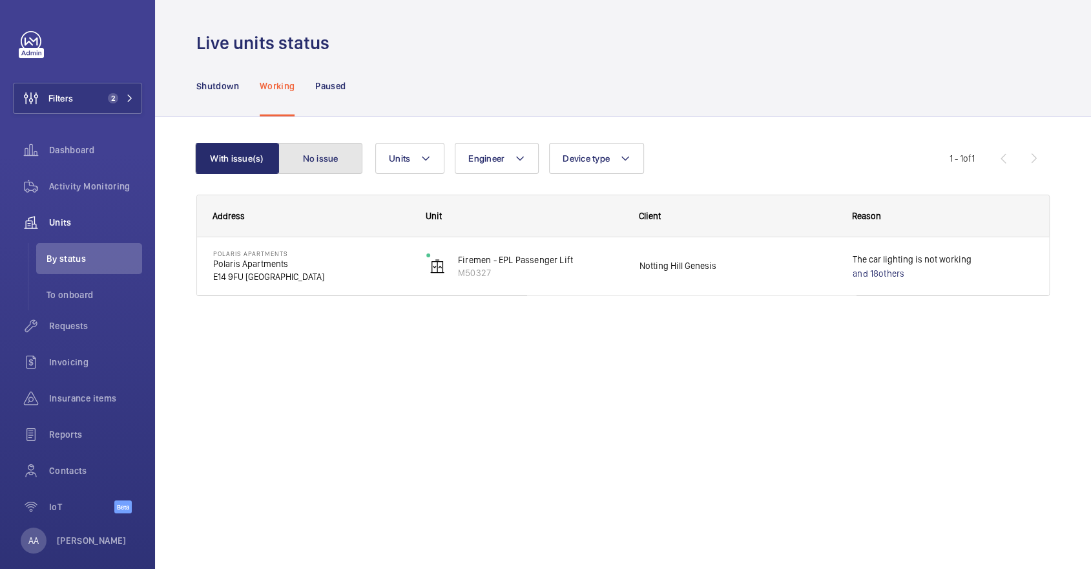
click at [325, 157] on button "No issue" at bounding box center [320, 158] width 84 height 31
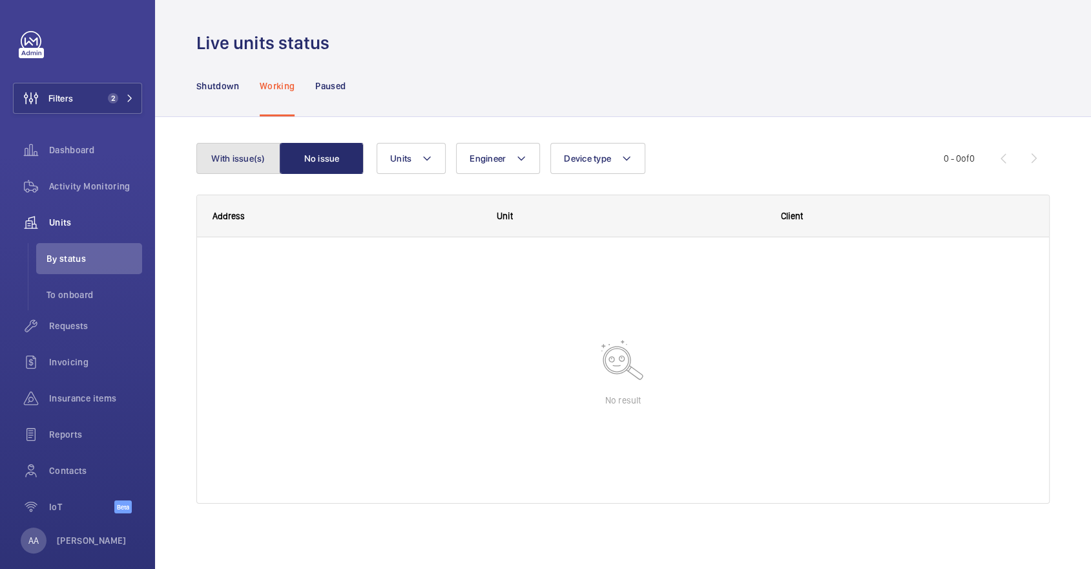
click at [198, 150] on button "With issue(s)" at bounding box center [238, 158] width 84 height 31
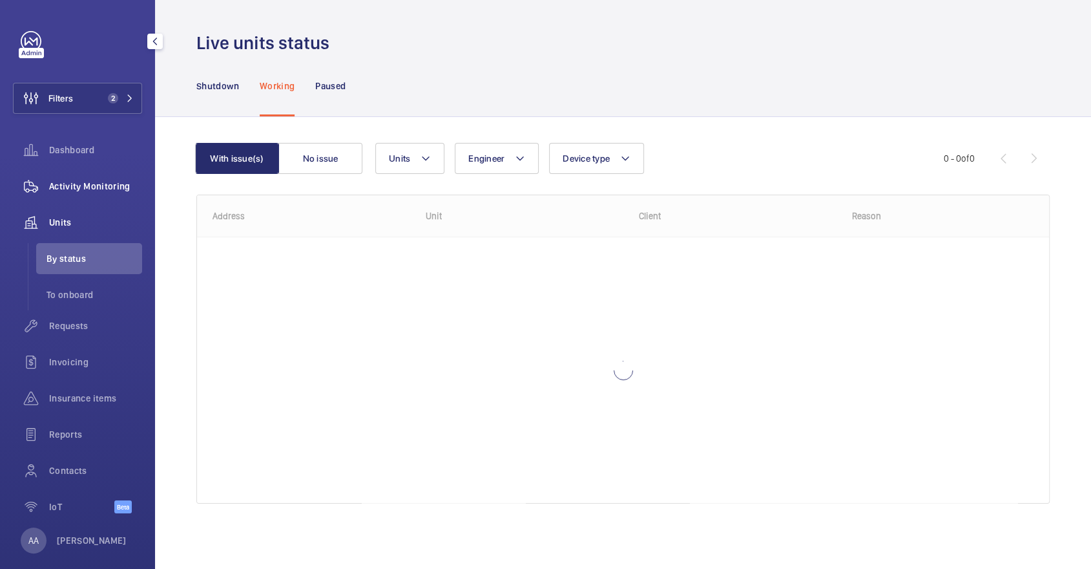
click at [67, 194] on div "Activity Monitoring" at bounding box center [77, 186] width 129 height 31
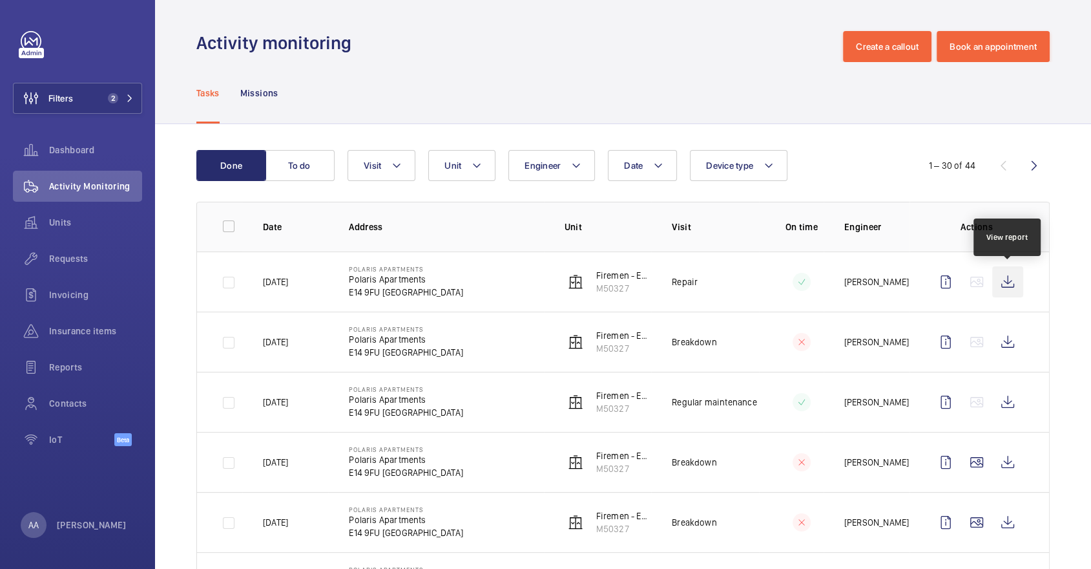
click at [1017, 272] on wm-front-icon-button at bounding box center [1008, 281] width 31 height 31
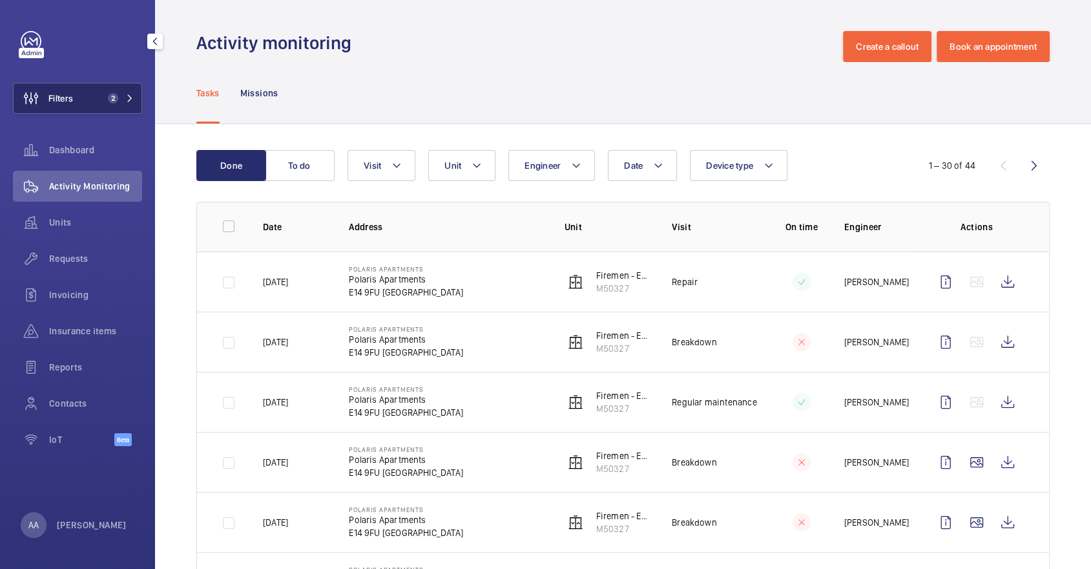
click at [64, 88] on span "Filters" at bounding box center [43, 98] width 59 height 31
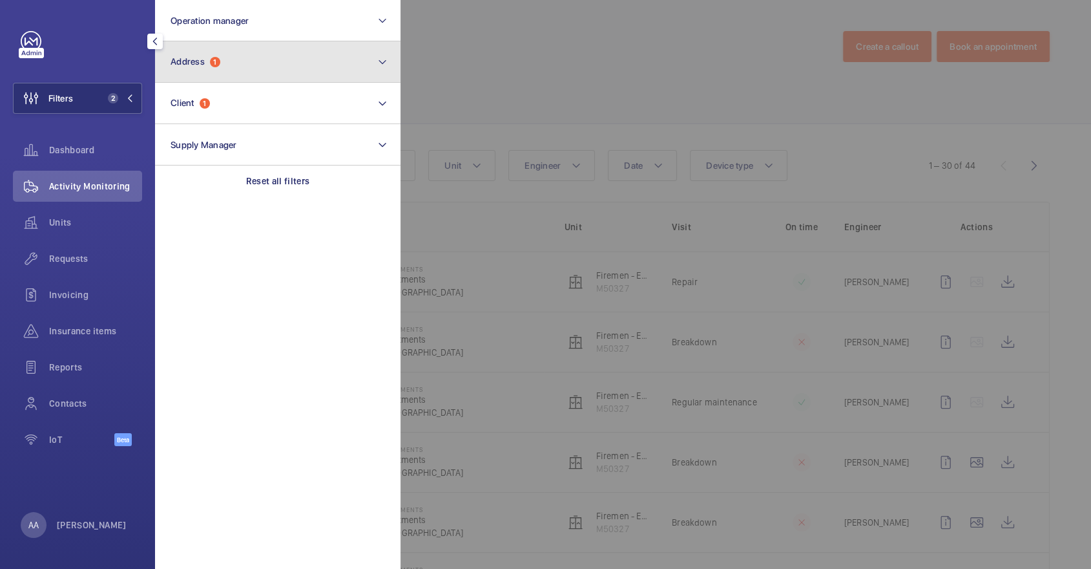
click at [314, 42] on button "Address 1" at bounding box center [278, 61] width 246 height 41
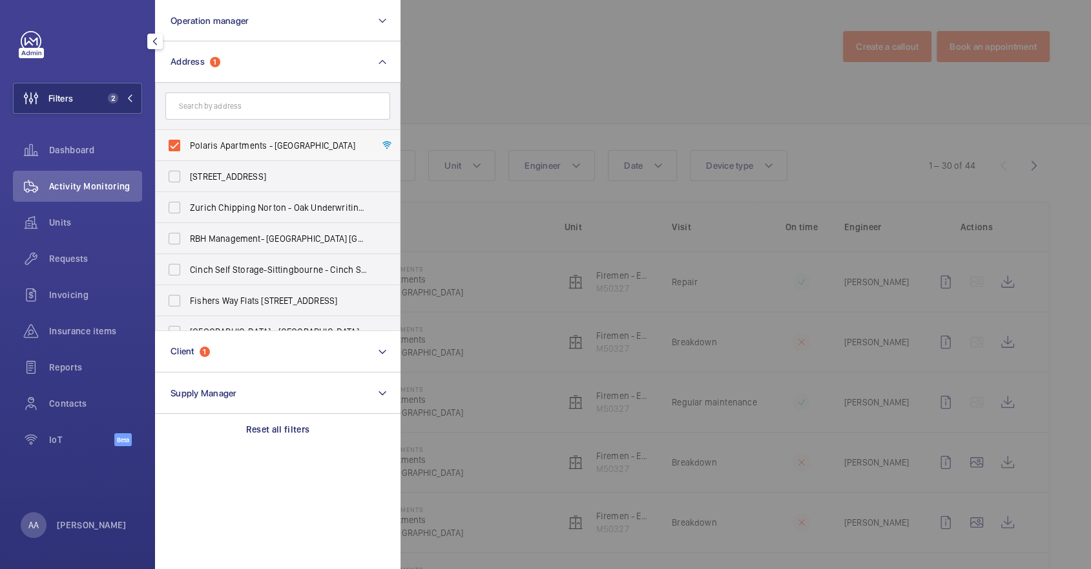
click at [248, 147] on span "Polaris Apartments - Polaris Apartments, LONDON E14 9FU" at bounding box center [279, 145] width 178 height 13
click at [187, 147] on input "Polaris Apartments - Polaris Apartments, LONDON E14 9FU" at bounding box center [175, 145] width 26 height 26
checkbox input "false"
click at [220, 103] on input "text" at bounding box center [277, 105] width 225 height 27
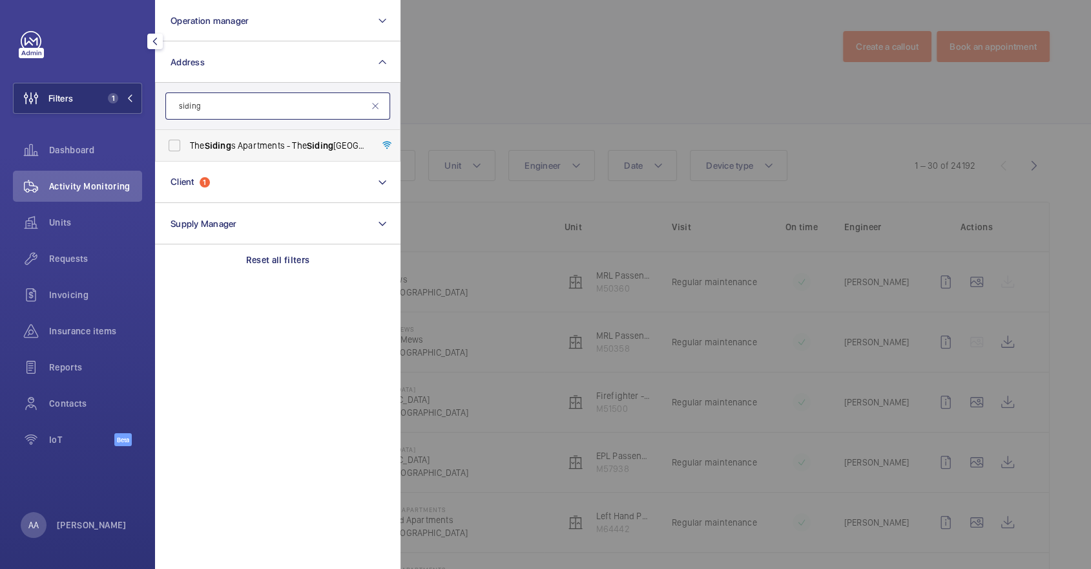
type input "siding"
click at [249, 154] on label "The Siding s Apartments - The Siding s Apartments, LONDON E16 2FH" at bounding box center [268, 145] width 225 height 31
click at [187, 154] on input "The Siding s Apartments - The Siding s Apartments, LONDON E16 2FH" at bounding box center [175, 145] width 26 height 26
checkbox input "true"
click at [445, 92] on div at bounding box center [946, 284] width 1091 height 569
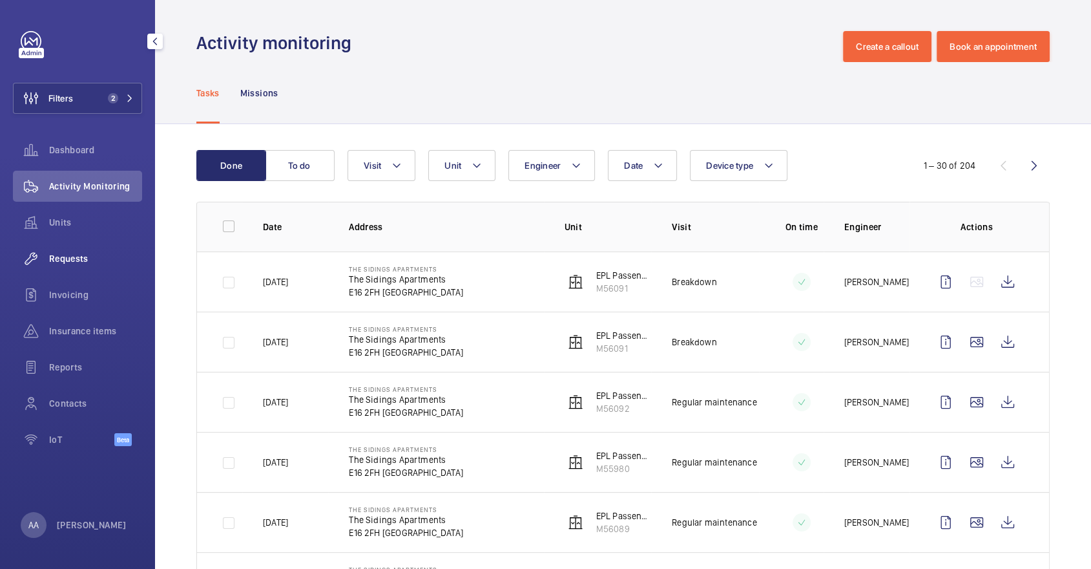
click at [101, 252] on span "Requests" at bounding box center [95, 258] width 93 height 13
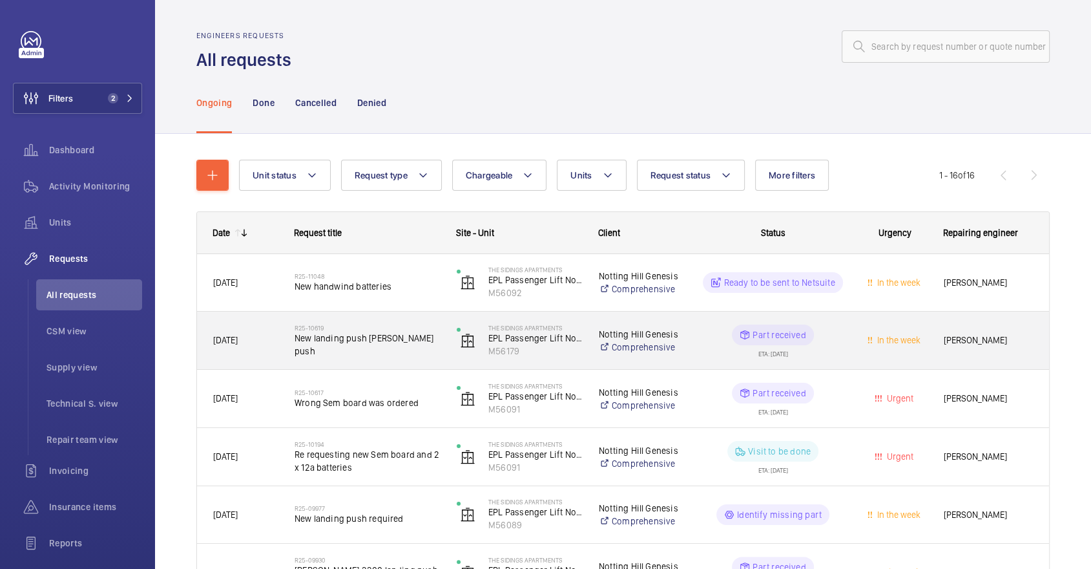
click at [868, 353] on div "In the week" at bounding box center [887, 340] width 80 height 41
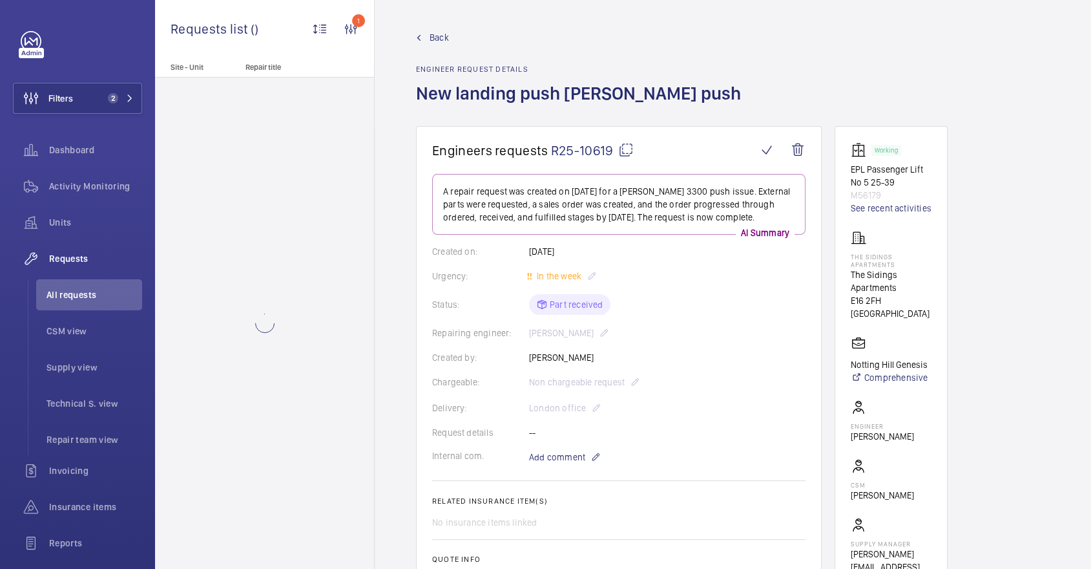
click at [624, 147] on mat-icon at bounding box center [626, 150] width 16 height 16
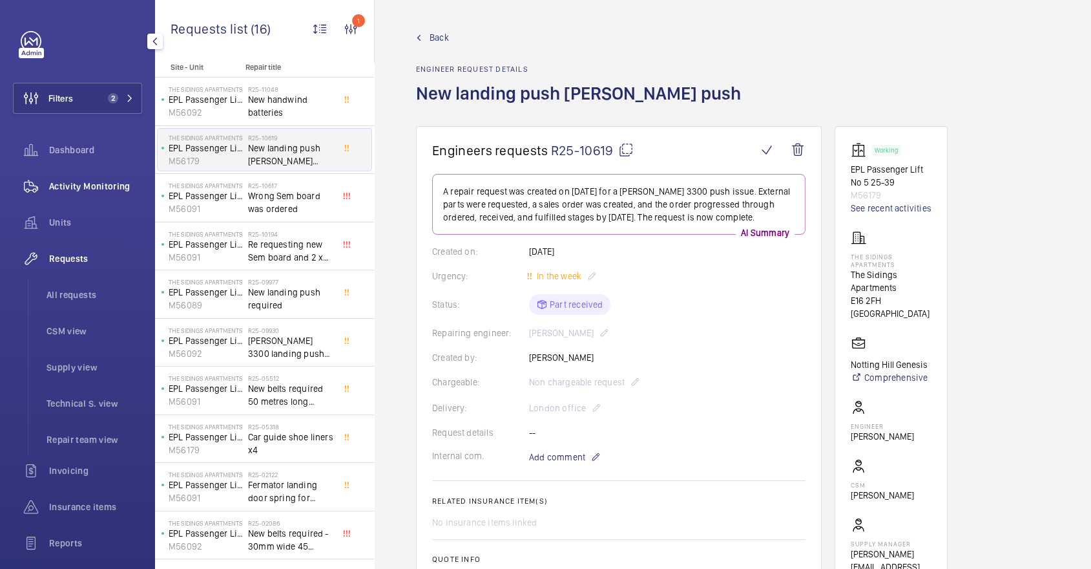
click at [118, 182] on span "Activity Monitoring" at bounding box center [95, 186] width 93 height 13
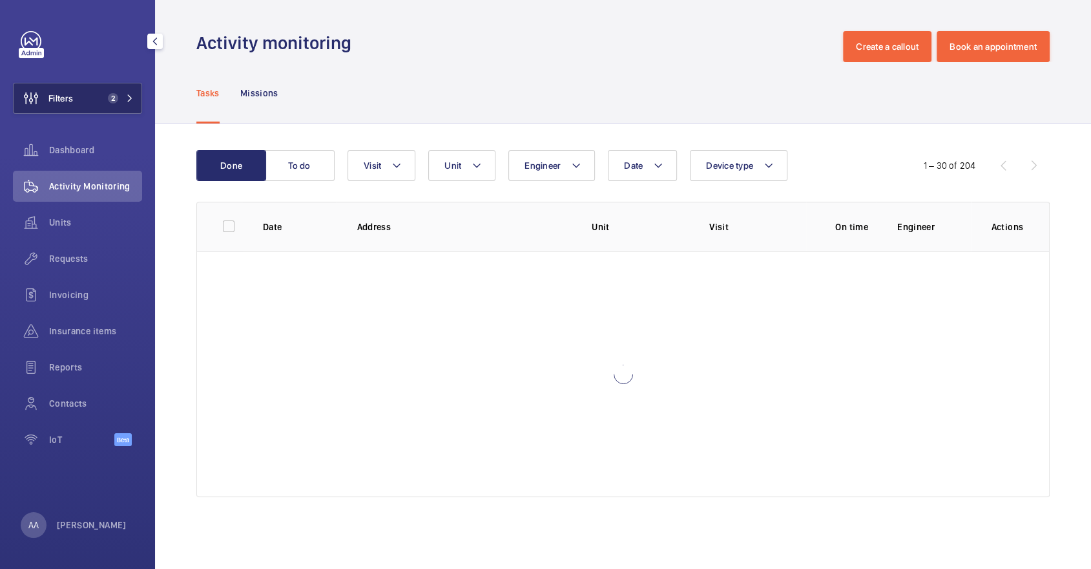
click at [77, 85] on button "Filters 2" at bounding box center [77, 98] width 129 height 31
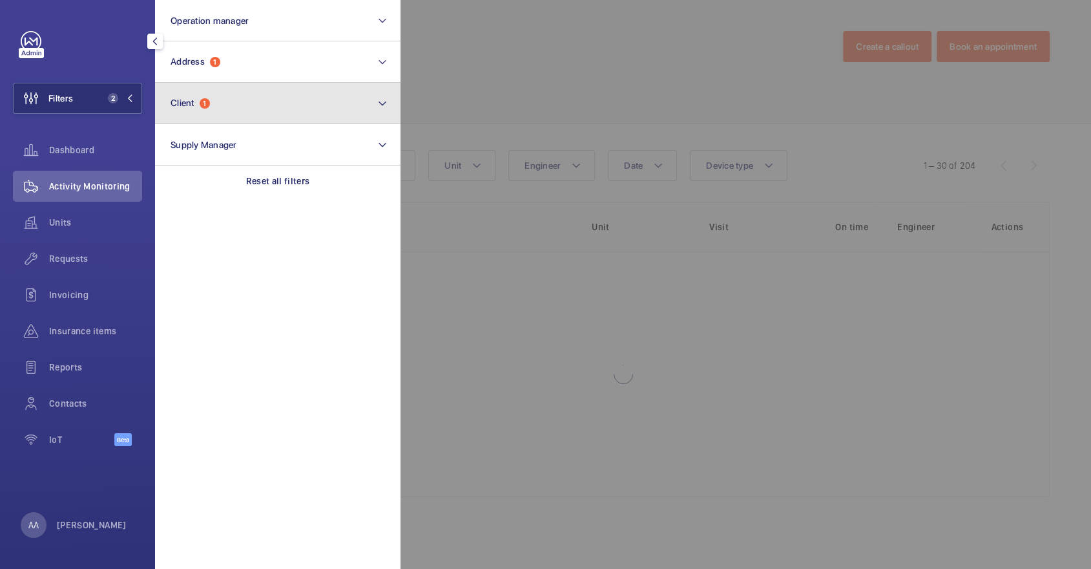
click at [261, 83] on button "Client 1" at bounding box center [278, 103] width 246 height 41
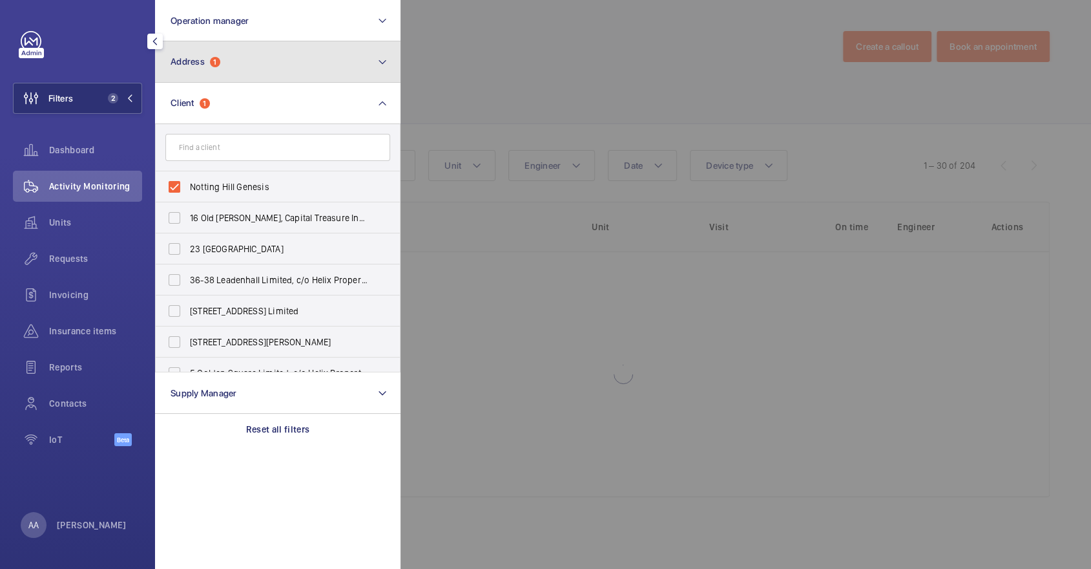
click at [239, 57] on button "Address 1" at bounding box center [278, 61] width 246 height 41
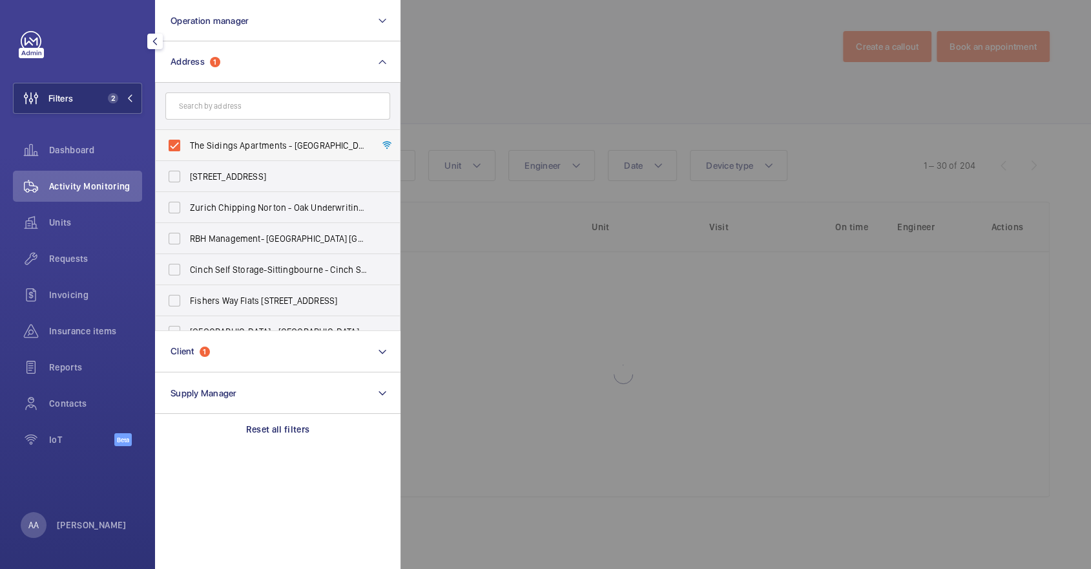
click at [238, 136] on label "The Sidings Apartments - The Sidings Apartments, LONDON E16 2FH" at bounding box center [268, 145] width 225 height 31
click at [187, 136] on input "The Sidings Apartments - The Sidings Apartments, LONDON E16 2FH" at bounding box center [175, 145] width 26 height 26
checkbox input "false"
click at [220, 105] on input "text" at bounding box center [277, 105] width 225 height 27
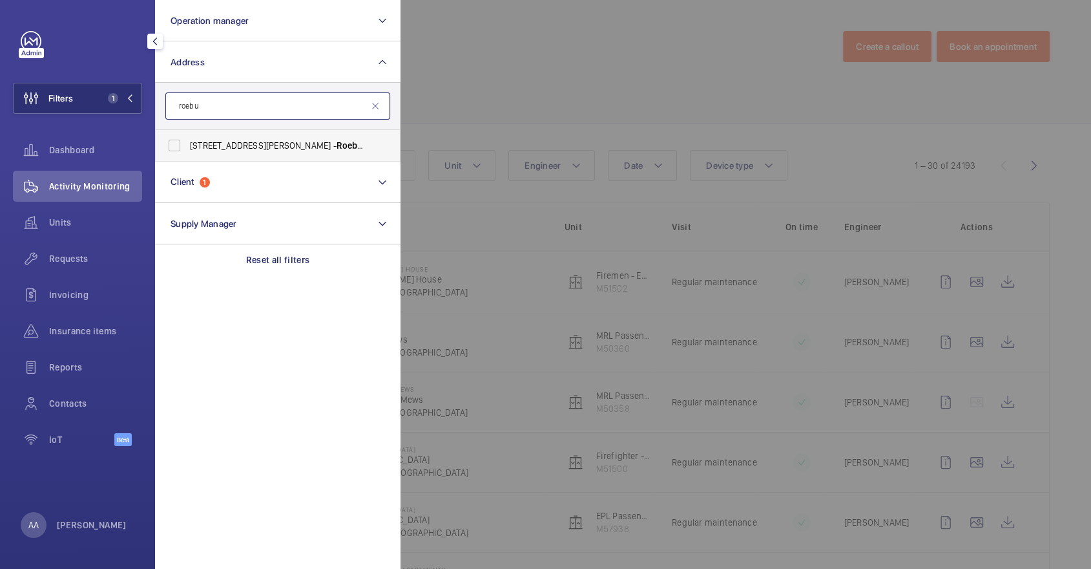
type input "roebu"
click at [238, 142] on span "45-47 Bassett Road - Roebu ck House, LONDON W10 6JX" at bounding box center [279, 145] width 178 height 13
click at [187, 142] on input "45-47 Bassett Road - Roebu ck House, LONDON W10 6JX" at bounding box center [175, 145] width 26 height 26
checkbox input "true"
click at [492, 114] on div at bounding box center [946, 284] width 1091 height 569
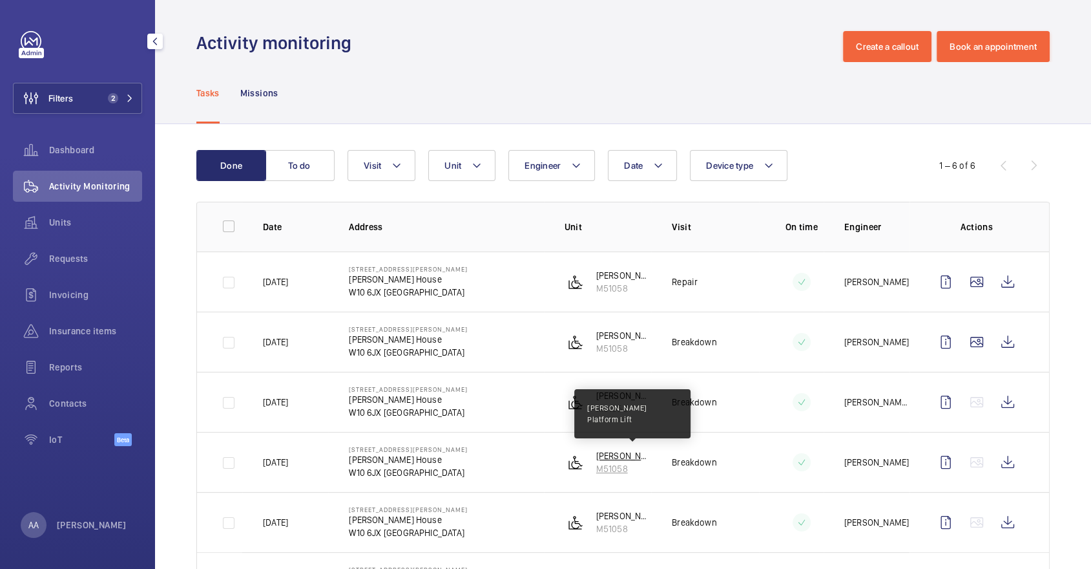
scroll to position [72, 0]
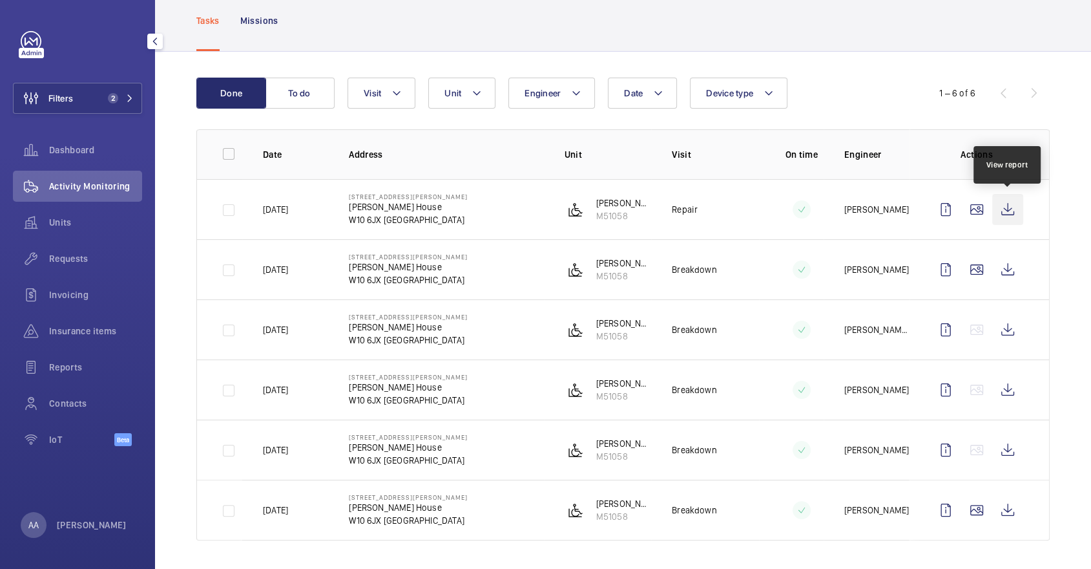
click at [1001, 212] on wm-front-icon-button at bounding box center [1008, 209] width 31 height 31
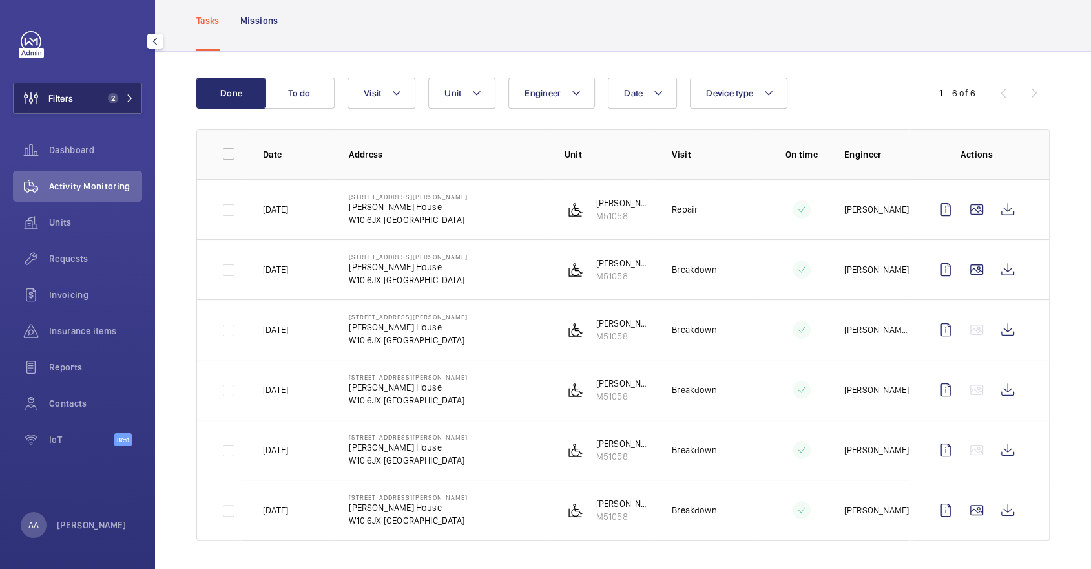
click at [74, 106] on button "Filters 2" at bounding box center [77, 98] width 129 height 31
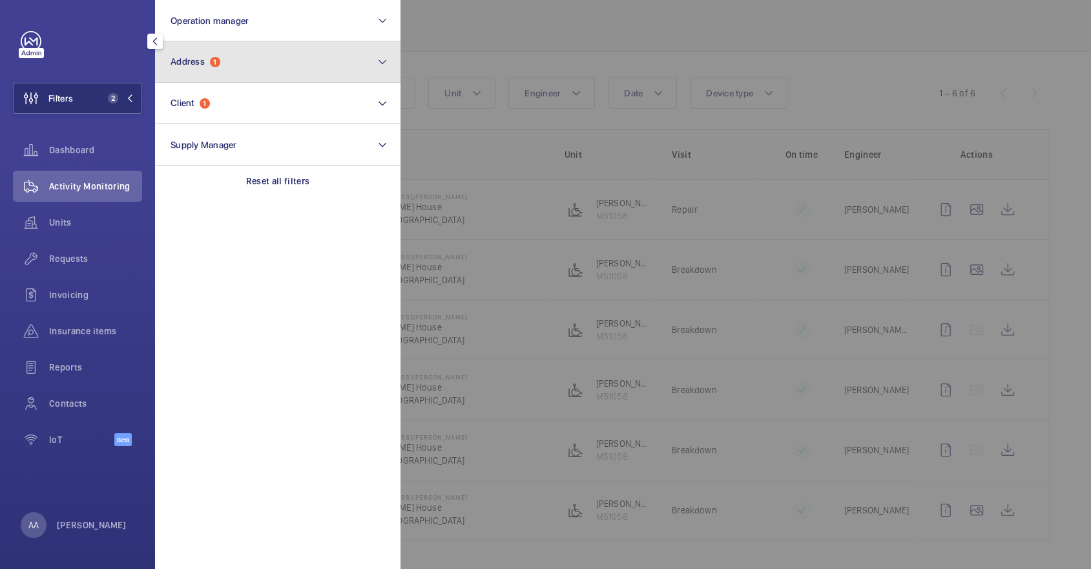
click at [261, 59] on button "Address 1" at bounding box center [278, 61] width 246 height 41
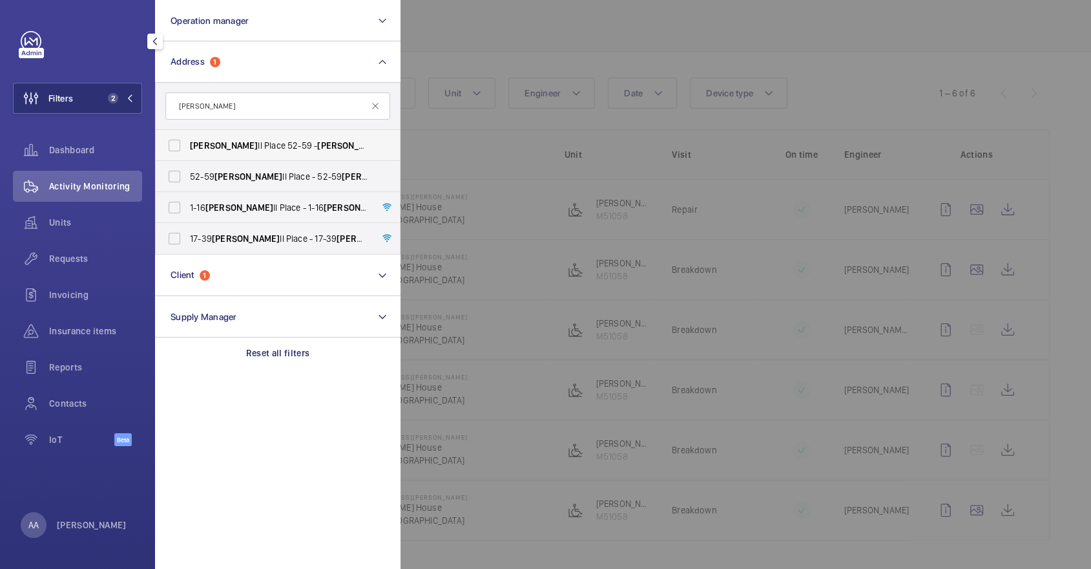
type input "browne"
click at [258, 151] on span "Browne ll Place 52-59 - Browne ll Place 52-59, LONDON W7 3AZ" at bounding box center [279, 145] width 178 height 13
click at [187, 151] on input "Browne ll Place 52-59 - Browne ll Place 52-59, LONDON W7 3AZ" at bounding box center [175, 145] width 26 height 26
checkbox input "true"
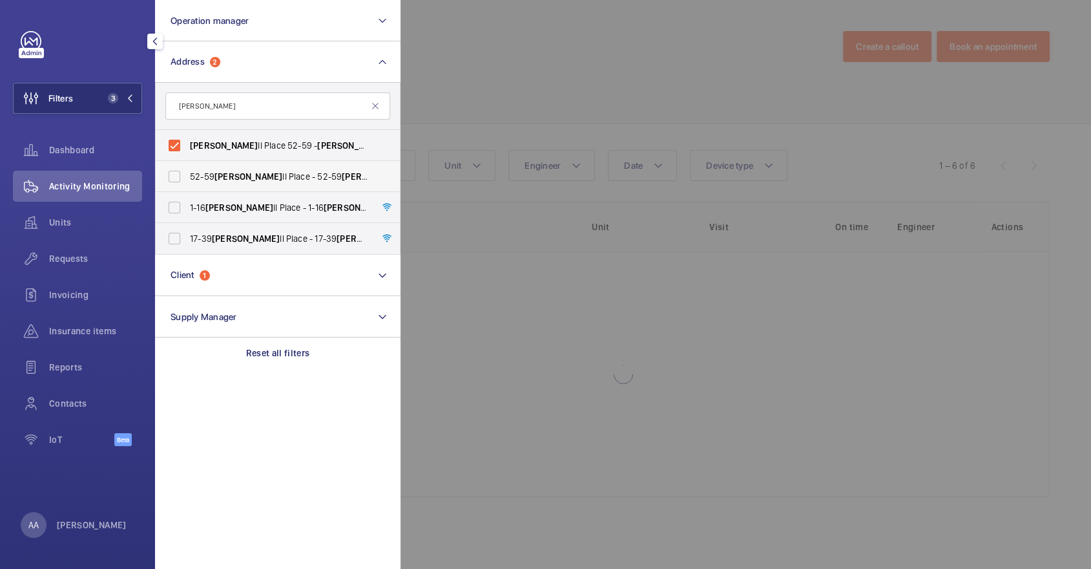
click at [264, 174] on span "52-59 Browne ll Place - 52-59 Browne ll Place, LONDON W7 3AZ" at bounding box center [279, 176] width 178 height 13
click at [187, 174] on input "52-59 Browne ll Place - 52-59 Browne ll Place, LONDON W7 3AZ" at bounding box center [175, 176] width 26 height 26
checkbox input "true"
click at [264, 211] on span "1-16 Browne ll Place - 1-16 Browne ll Place, LONDON W7 3AZ" at bounding box center [279, 207] width 178 height 13
click at [187, 211] on input "1-16 Browne ll Place - 1-16 Browne ll Place, LONDON W7 3AZ" at bounding box center [175, 207] width 26 height 26
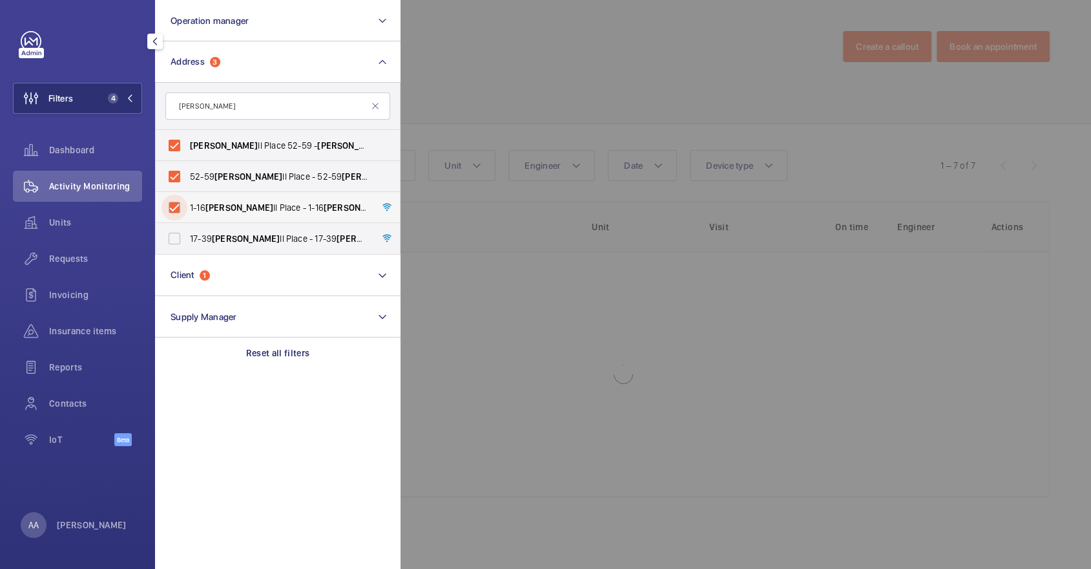
checkbox input "true"
click at [264, 243] on span "17-39 Browne ll Place - 17-39 Browne ll Place, LONDON W7 3AZ" at bounding box center [279, 238] width 178 height 13
click at [187, 243] on input "17-39 Browne ll Place - 17-39 Browne ll Place, LONDON W7 3AZ" at bounding box center [175, 239] width 26 height 26
checkbox input "true"
click at [611, 92] on div at bounding box center [946, 284] width 1091 height 569
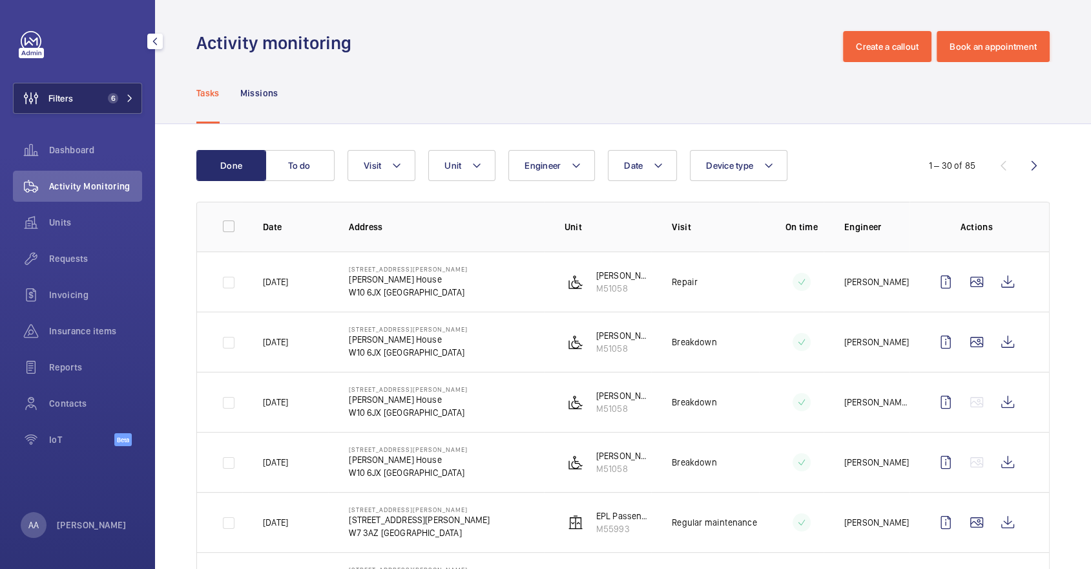
click at [103, 87] on button "Filters 6" at bounding box center [77, 98] width 129 height 31
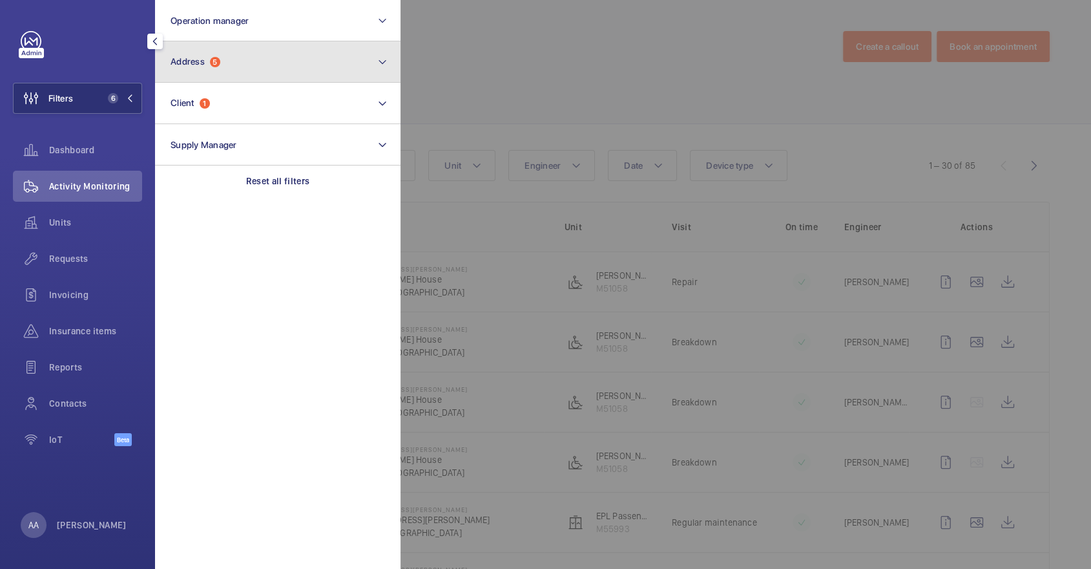
click at [229, 47] on button "Address 5" at bounding box center [278, 61] width 246 height 41
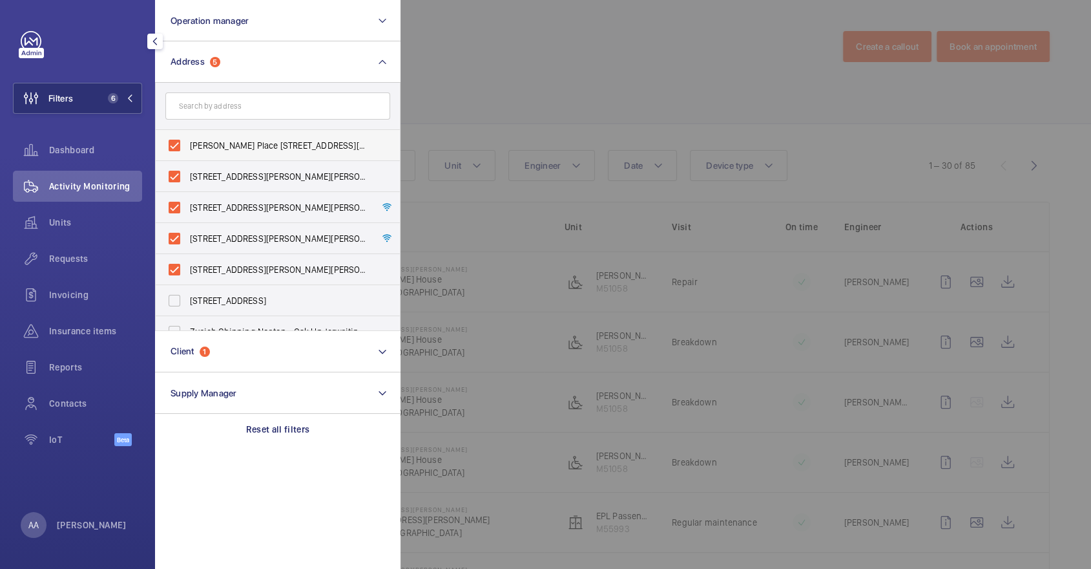
click at [291, 152] on label "Brownell Place 52-59 - Brownell Place 52-59, LONDON W7 3AZ" at bounding box center [268, 145] width 225 height 31
click at [187, 152] on input "Brownell Place 52-59 - Brownell Place 52-59, LONDON W7 3AZ" at bounding box center [175, 145] width 26 height 26
checkbox input "false"
click at [285, 209] on span "1-16 Brownell Place - 1-16 Brownell Place, LONDON W7 3AZ" at bounding box center [279, 207] width 178 height 13
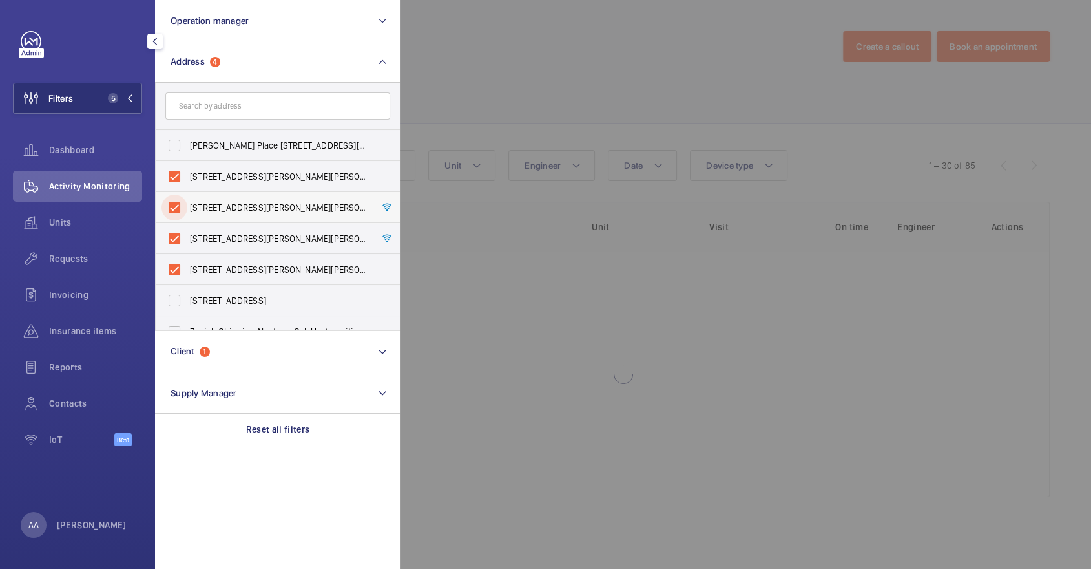
click at [187, 209] on input "1-16 Brownell Place - 1-16 Brownell Place, LONDON W7 3AZ" at bounding box center [175, 207] width 26 height 26
checkbox input "false"
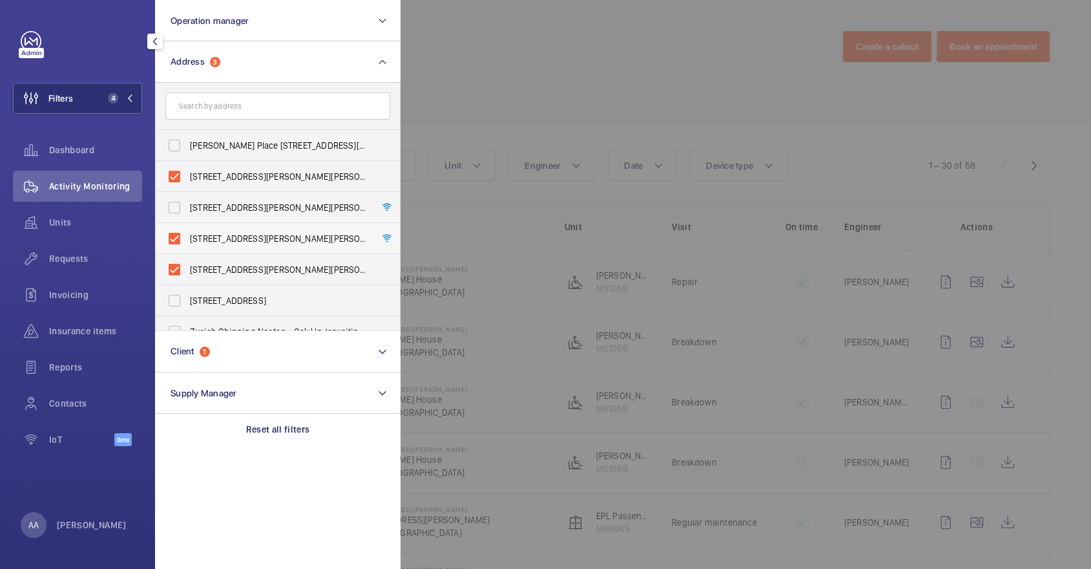
click at [289, 239] on span "17-39 Brownell Place - 17-39 Brownell Place, LONDON W7 3AZ" at bounding box center [279, 238] width 178 height 13
click at [187, 239] on input "17-39 Brownell Place - 17-39 Brownell Place, LONDON W7 3AZ" at bounding box center [175, 239] width 26 height 26
checkbox input "false"
click at [628, 85] on div at bounding box center [946, 284] width 1091 height 569
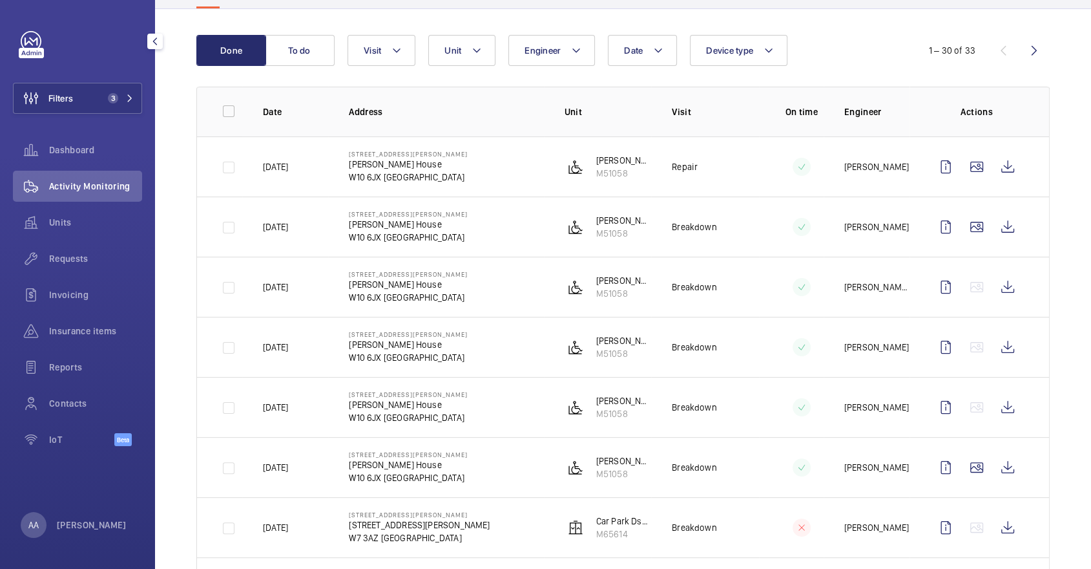
scroll to position [116, 0]
click at [616, 526] on p "M65614" at bounding box center [624, 532] width 56 height 13
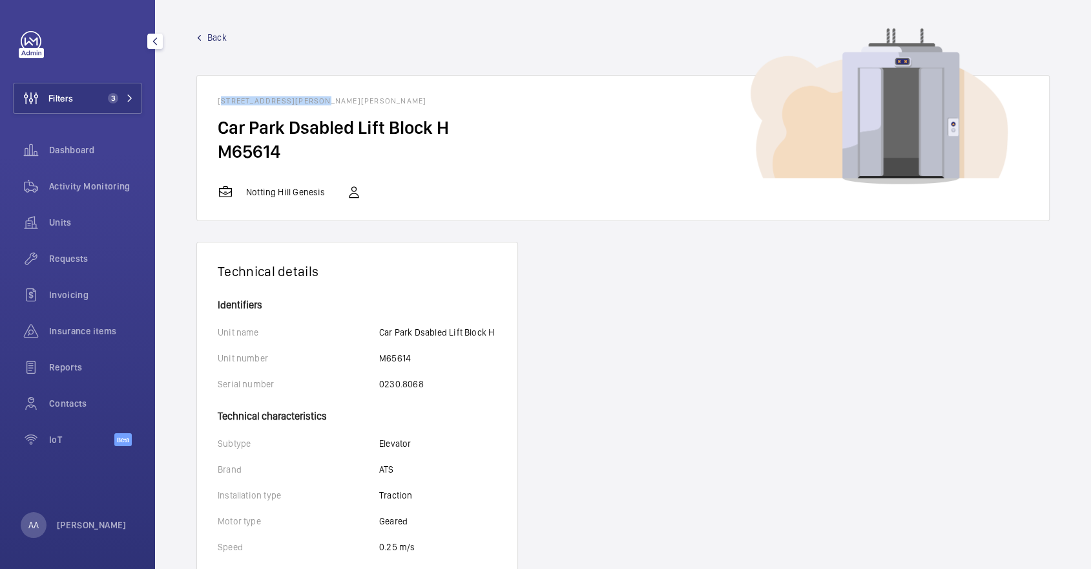
drag, startPoint x: 210, startPoint y: 101, endPoint x: 321, endPoint y: 100, distance: 111.2
click at [321, 100] on wm-front-card-header "52-59 Brownell Place - 52-59 Brownell Place, W7 3AZ LONDON" at bounding box center [623, 96] width 852 height 40
copy h1 "52-59 Brownell Place -"
click at [118, 178] on div "Activity Monitoring" at bounding box center [77, 186] width 129 height 31
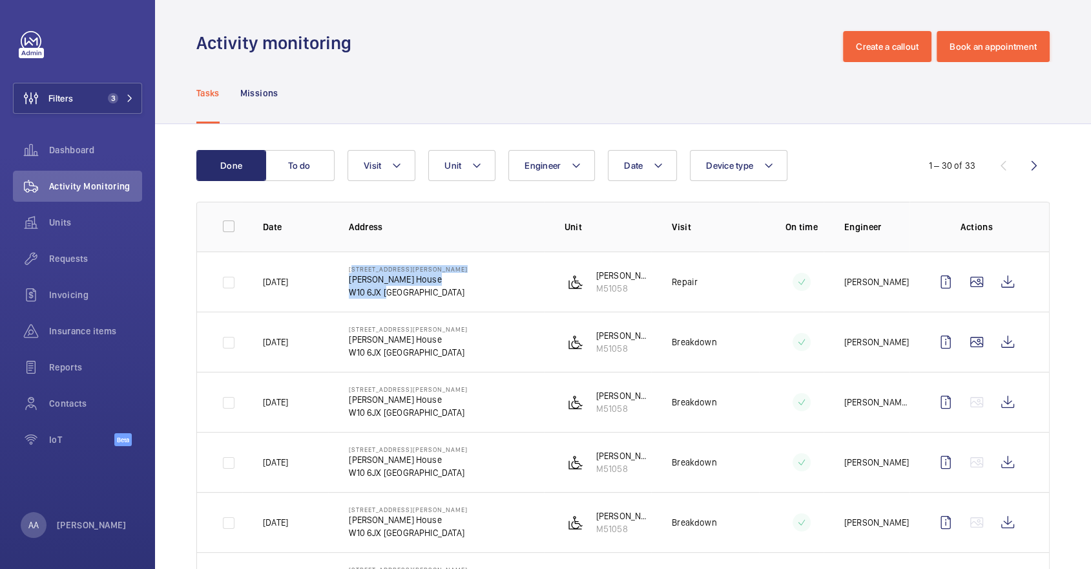
drag, startPoint x: 383, startPoint y: 291, endPoint x: 347, endPoint y: 268, distance: 42.5
click at [347, 268] on td "45-47 Bassett Road Roebuck House W10 6JX LONDON" at bounding box center [435, 281] width 215 height 60
copy div "45-47 Bassett Road Roebuck House W10 6JX"
click at [86, 100] on button "Filters 3" at bounding box center [77, 98] width 129 height 31
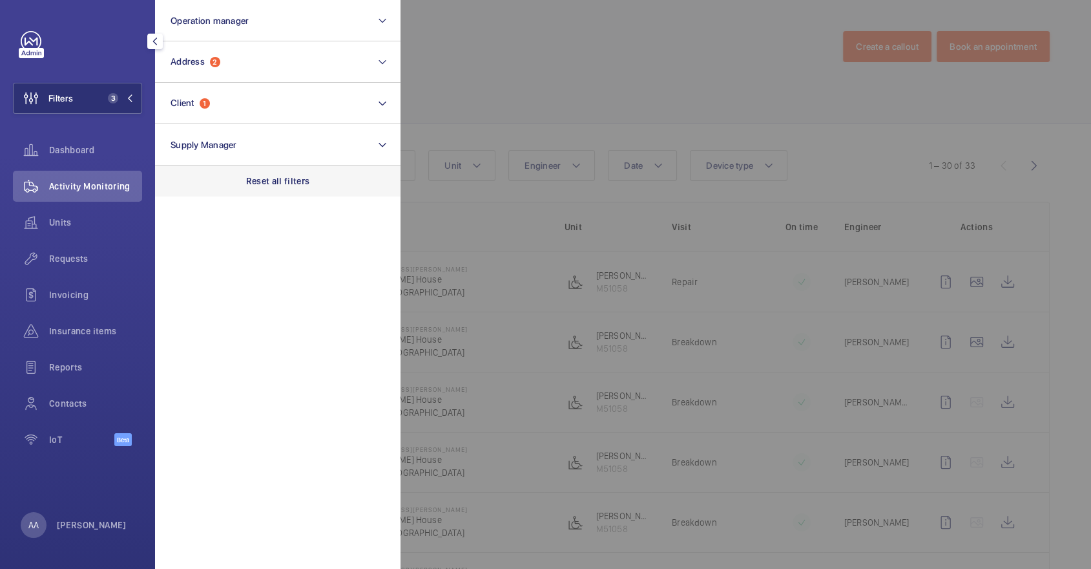
click at [271, 170] on div "Reset all filters" at bounding box center [278, 180] width 246 height 31
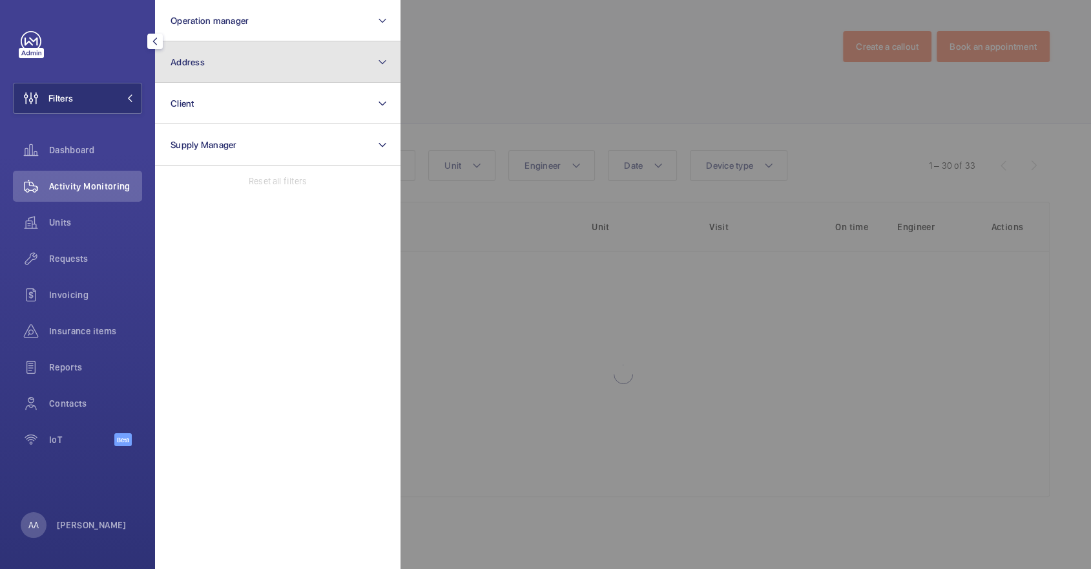
click at [202, 68] on button "Address" at bounding box center [278, 61] width 246 height 41
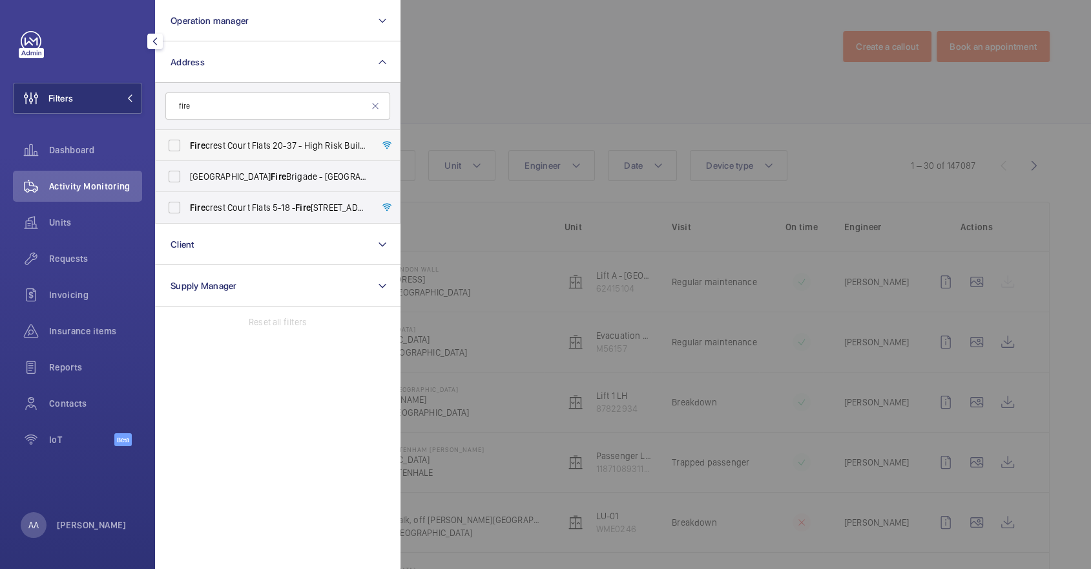
type input "fire"
click at [238, 137] on label "Fire crest Court Flats 20-37 - High Risk Building - Fire crest Court Flats 20-3…" at bounding box center [268, 145] width 225 height 31
click at [187, 137] on input "Fire crest Court Flats 20-37 - High Risk Building - Fire crest Court Flats 20-3…" at bounding box center [175, 145] width 26 height 26
checkbox input "true"
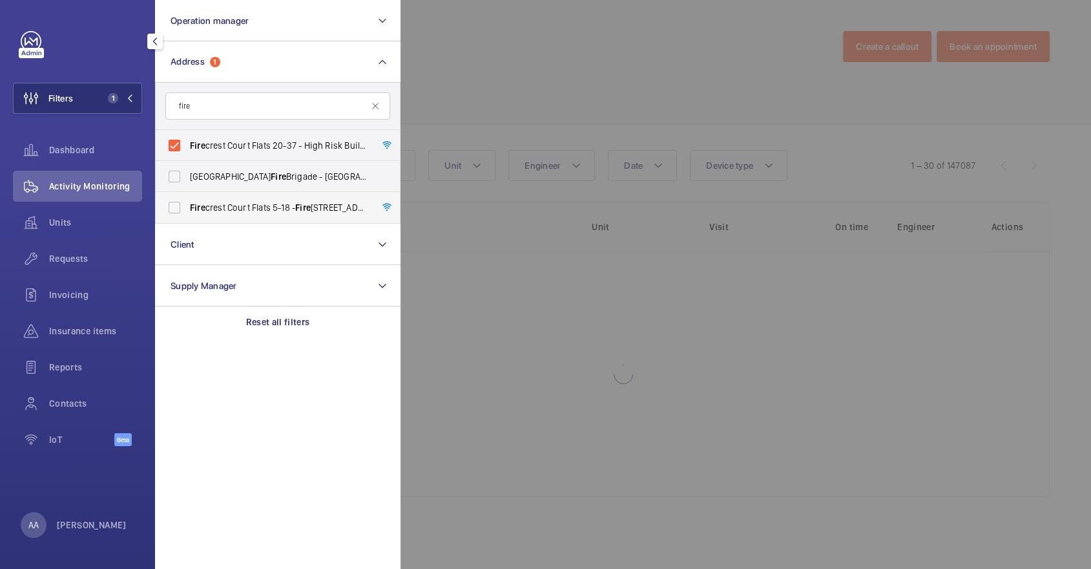
click at [253, 205] on span "Fire crest Court Flats 5-18 - Fire crest Court Flats 5-18, LONDON UB6 0FB" at bounding box center [279, 207] width 178 height 13
click at [187, 205] on input "Fire crest Court Flats 5-18 - Fire crest Court Flats 5-18, LONDON UB6 0FB" at bounding box center [175, 207] width 26 height 26
checkbox input "true"
click at [540, 72] on div at bounding box center [946, 284] width 1091 height 569
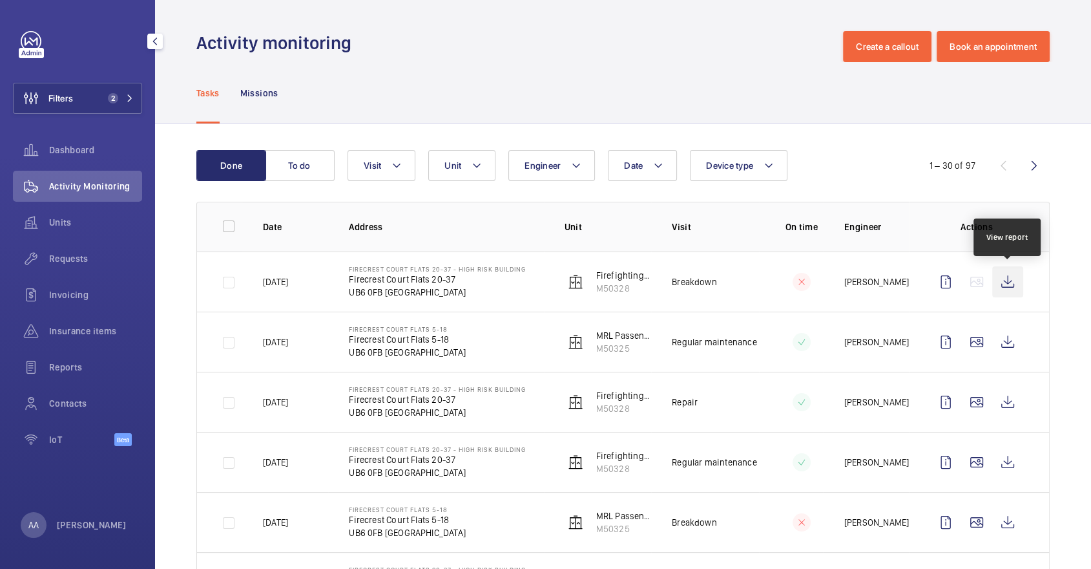
click at [1007, 277] on wm-front-icon-button at bounding box center [1008, 281] width 31 height 31
